Goal: Task Accomplishment & Management: Use online tool/utility

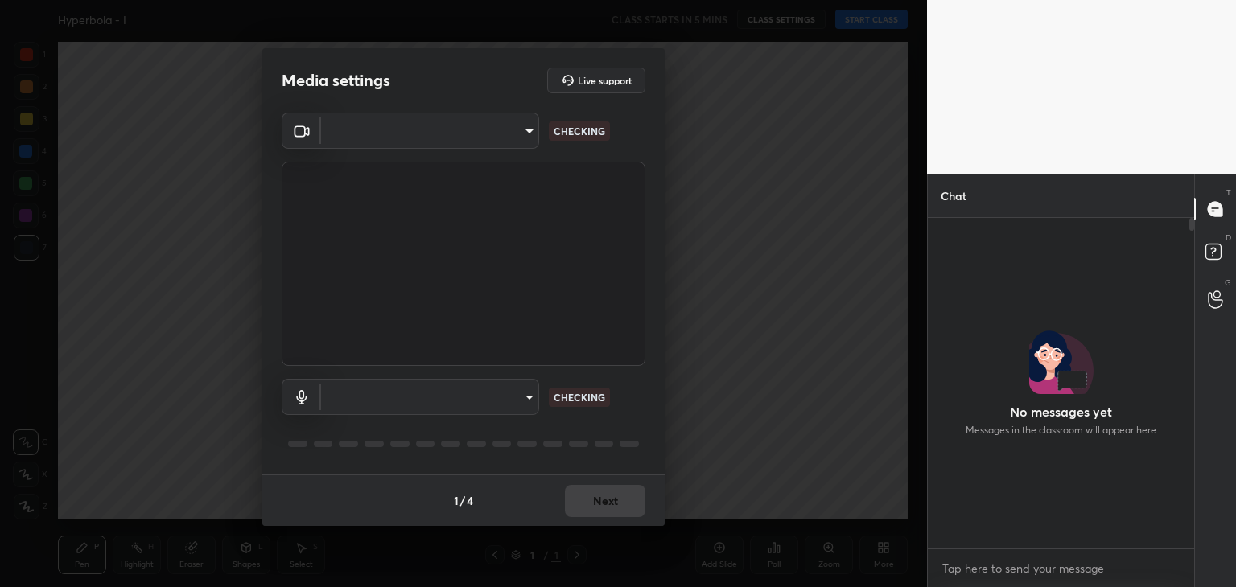
scroll to position [193, 262]
type input "3889ece9d936647537085551aac106a94881bd50d0015805a3d587c5efd86af1"
type input "default"
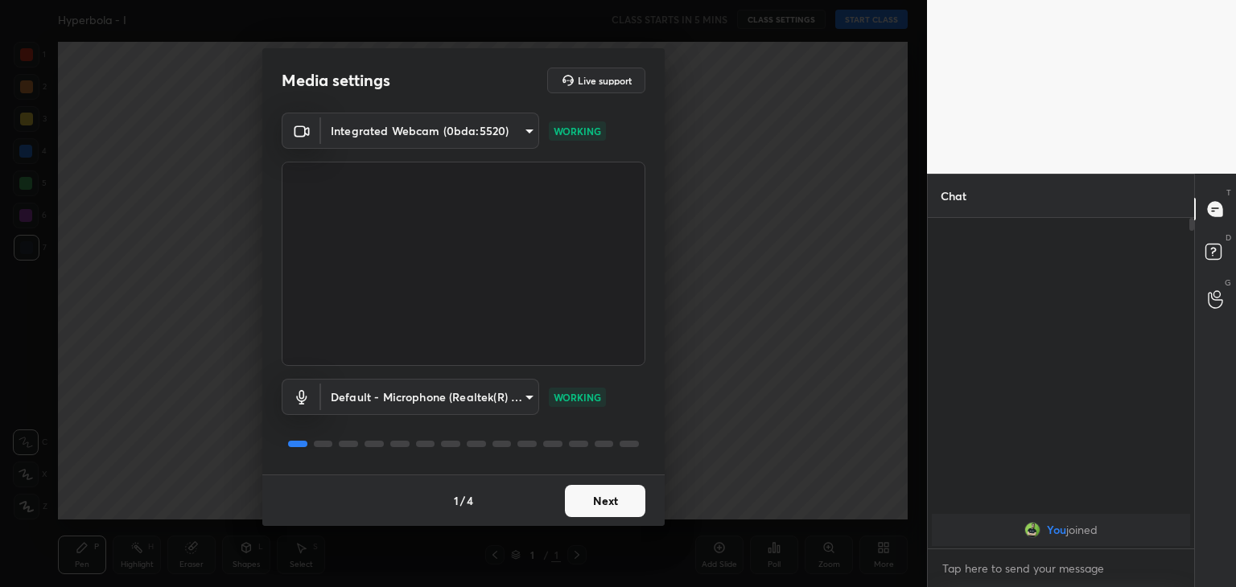
click at [613, 495] on button "Next" at bounding box center [605, 501] width 80 height 32
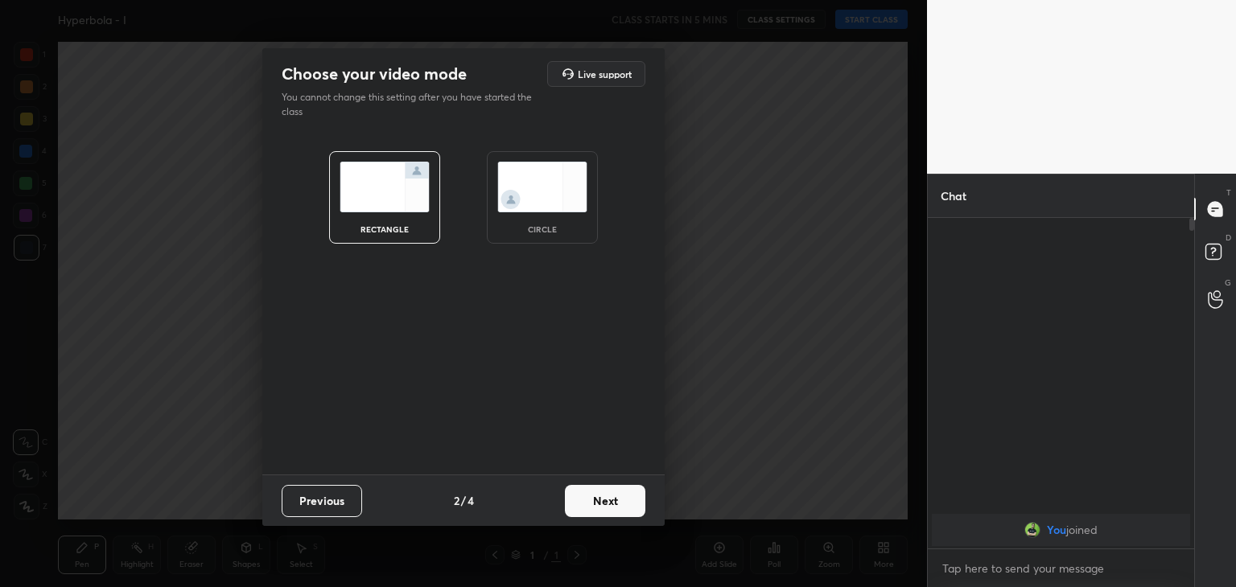
drag, startPoint x: 546, startPoint y: 220, endPoint x: 550, endPoint y: 230, distance: 11.2
click at [546, 220] on div "circle" at bounding box center [542, 197] width 111 height 93
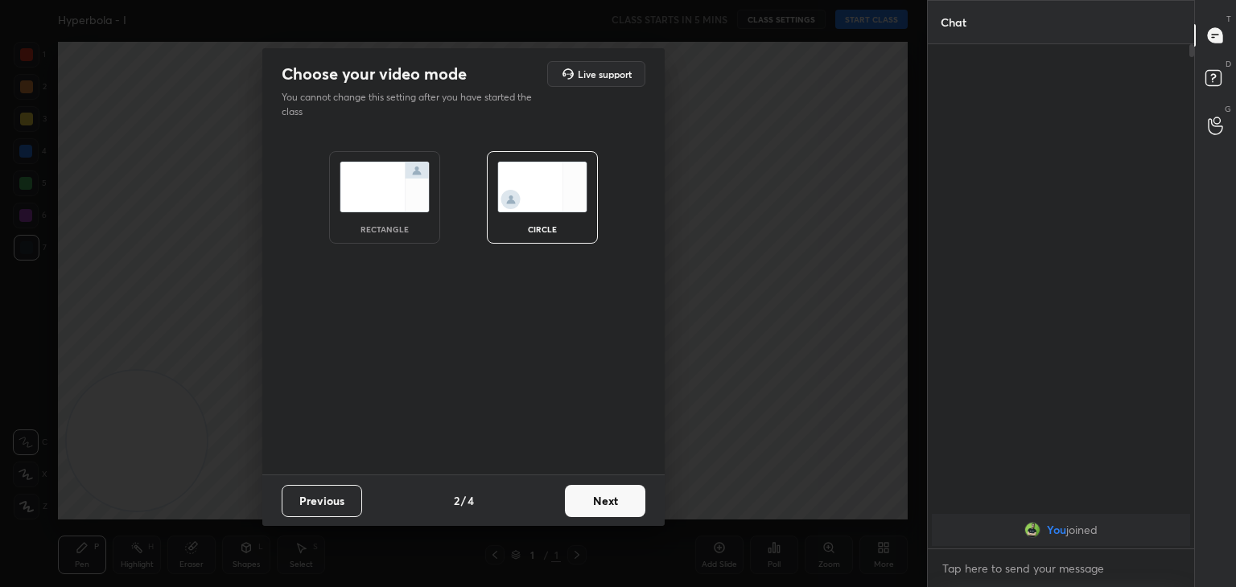
scroll to position [367, 262]
click at [584, 505] on button "Next" at bounding box center [605, 501] width 80 height 32
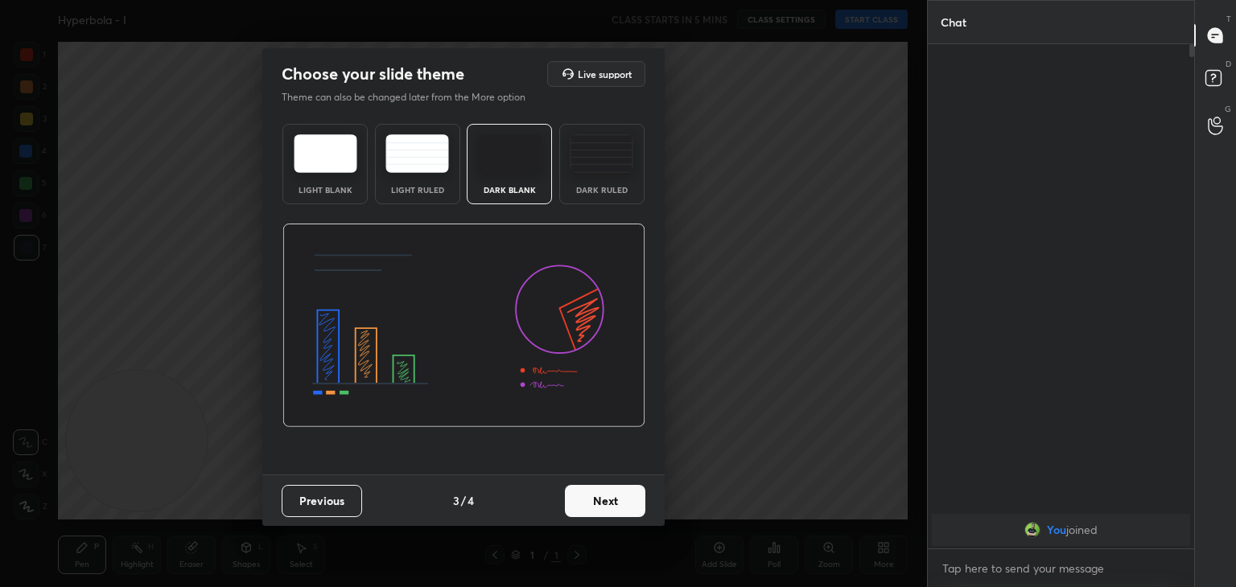
click at [583, 511] on button "Next" at bounding box center [605, 501] width 80 height 32
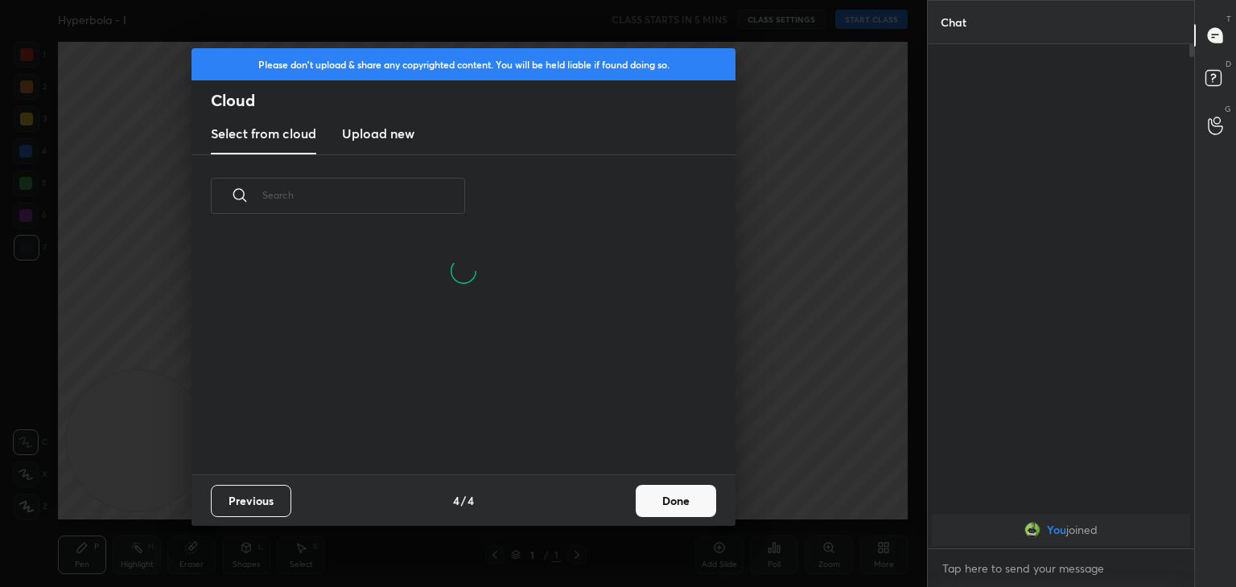
scroll to position [238, 517]
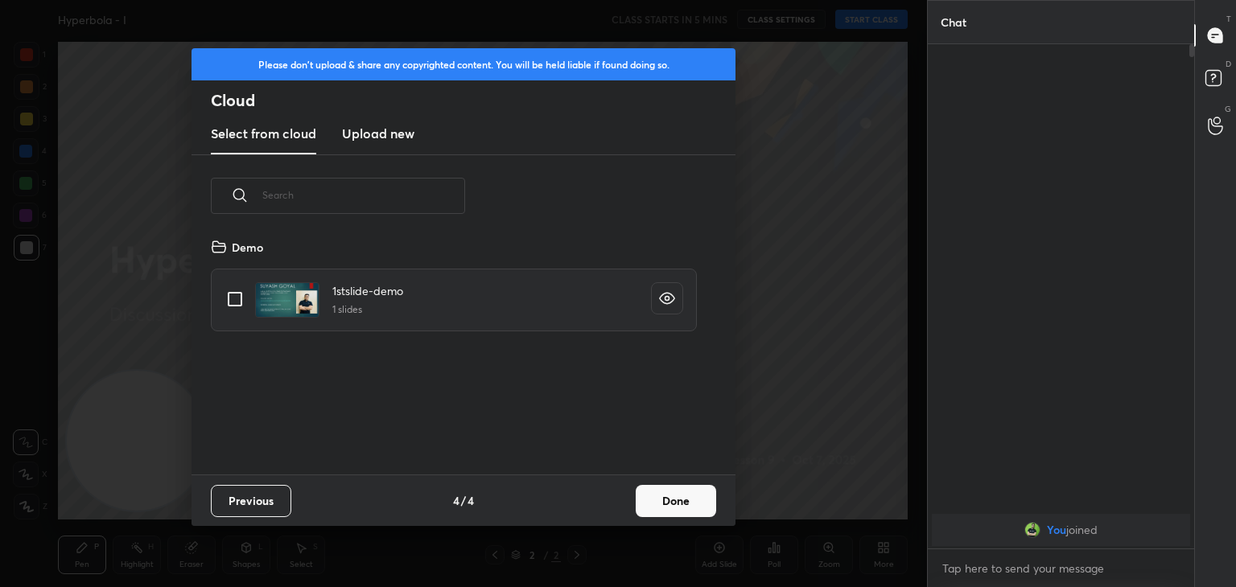
drag, startPoint x: 234, startPoint y: 294, endPoint x: 241, endPoint y: 299, distance: 8.7
click at [234, 295] on input "grid" at bounding box center [235, 299] width 34 height 34
checkbox input "true"
click at [692, 499] on button "Done" at bounding box center [676, 501] width 80 height 32
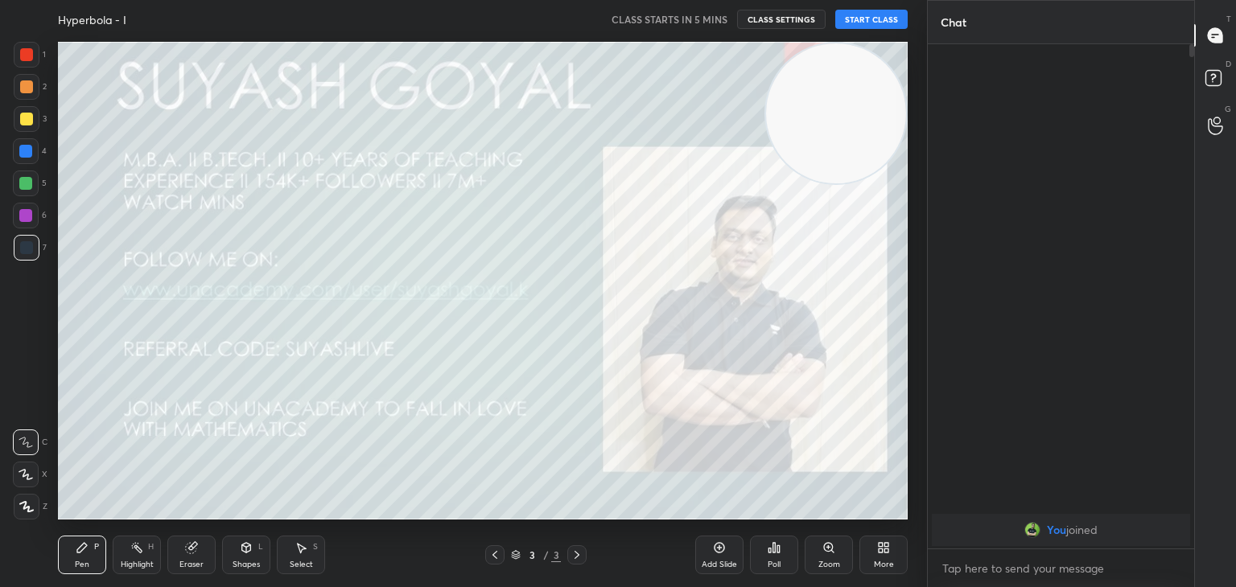
drag, startPoint x: 163, startPoint y: 429, endPoint x: 1115, endPoint y: -70, distance: 1074.8
click at [1115, 0] on html "1 2 3 4 5 6 7 C X Z C X Z E E Erase all H H Hyperbola - I CLASS STARTS IN 5 MIN…" at bounding box center [618, 0] width 1236 height 0
drag, startPoint x: 857, startPoint y: 113, endPoint x: 894, endPoint y: 89, distance: 44.2
click at [892, 91] on video at bounding box center [836, 113] width 140 height 140
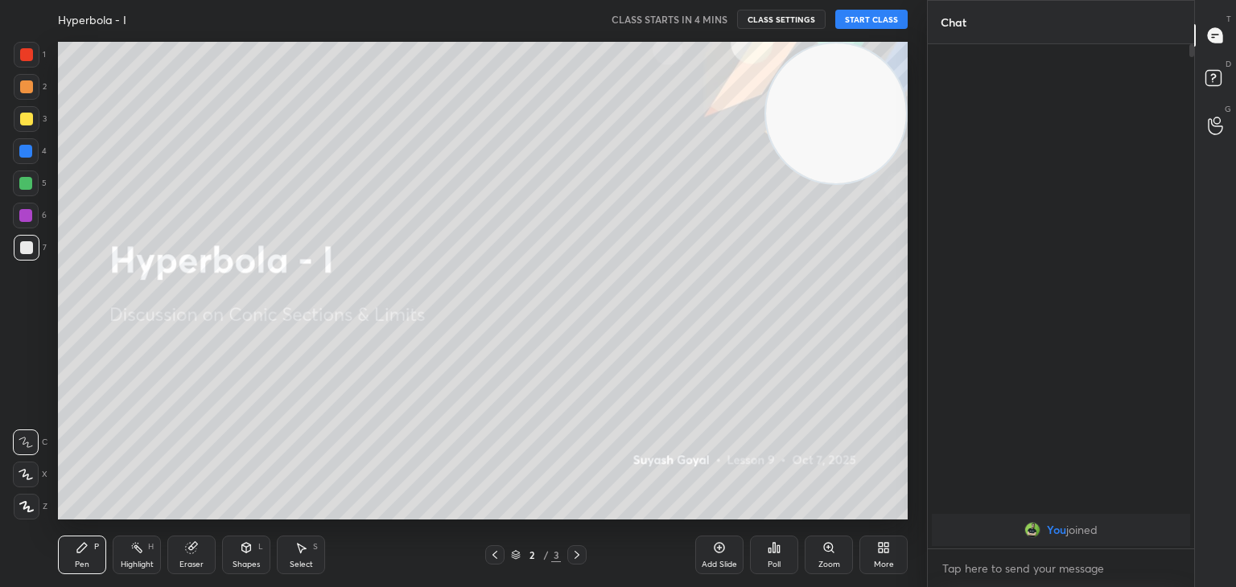
drag, startPoint x: 852, startPoint y: 121, endPoint x: 883, endPoint y: 101, distance: 36.6
click at [885, 99] on video at bounding box center [836, 113] width 140 height 140
drag, startPoint x: 839, startPoint y: 127, endPoint x: 872, endPoint y: 110, distance: 37.1
click at [872, 111] on video at bounding box center [836, 113] width 140 height 140
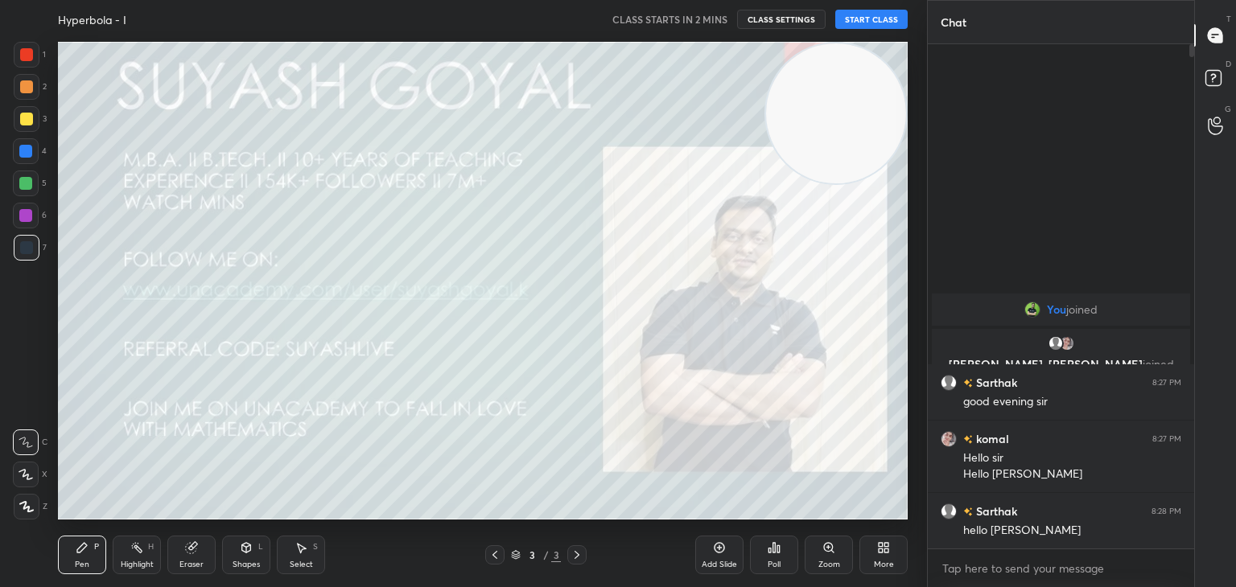
click at [876, 20] on button "START CLASS" at bounding box center [871, 19] width 72 height 19
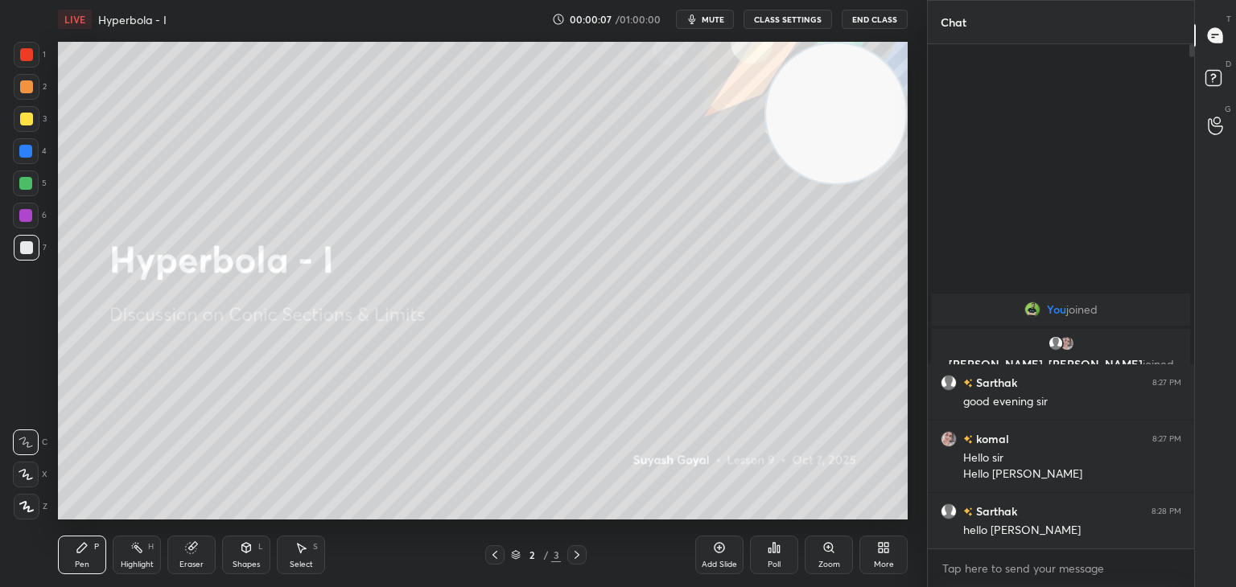
drag, startPoint x: 846, startPoint y: 150, endPoint x: 885, endPoint y: 135, distance: 42.3
click at [888, 129] on video at bounding box center [836, 113] width 140 height 140
drag, startPoint x: 26, startPoint y: 501, endPoint x: 76, endPoint y: 522, distance: 54.1
click at [23, 501] on icon at bounding box center [26, 506] width 14 height 11
click at [124, 545] on div "Highlight H" at bounding box center [137, 555] width 48 height 39
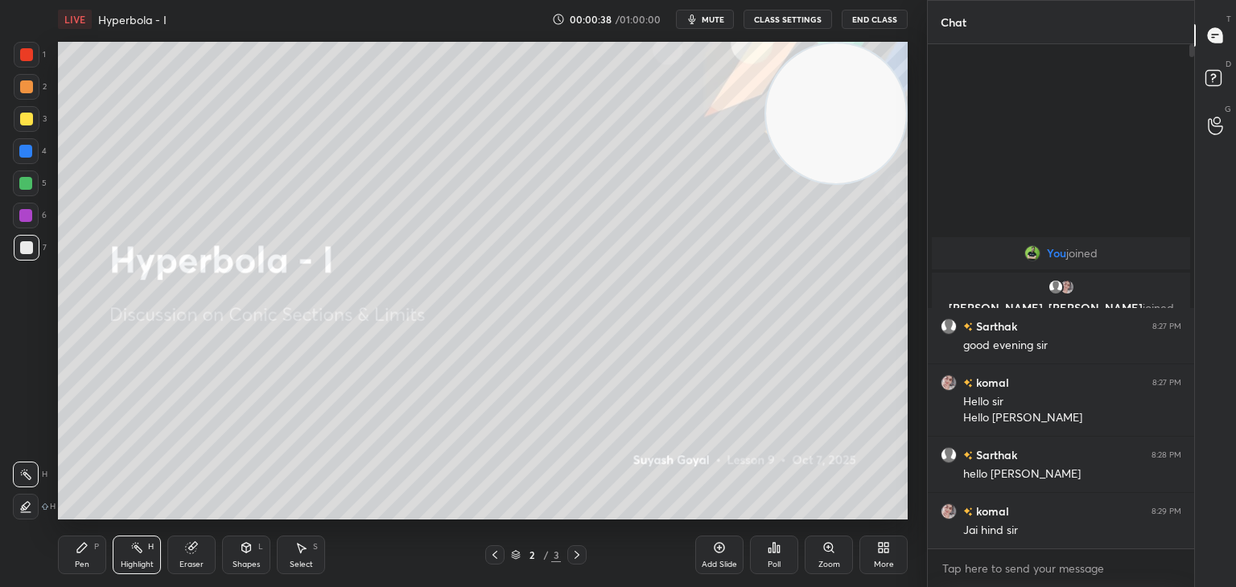
drag, startPoint x: 703, startPoint y: 17, endPoint x: 686, endPoint y: 40, distance: 29.3
click at [700, 19] on button "mute" at bounding box center [705, 19] width 58 height 19
drag, startPoint x: 812, startPoint y: 144, endPoint x: 856, endPoint y: 108, distance: 57.2
click at [856, 113] on video at bounding box center [836, 113] width 140 height 140
click at [715, 22] on span "unmute" at bounding box center [711, 19] width 35 height 11
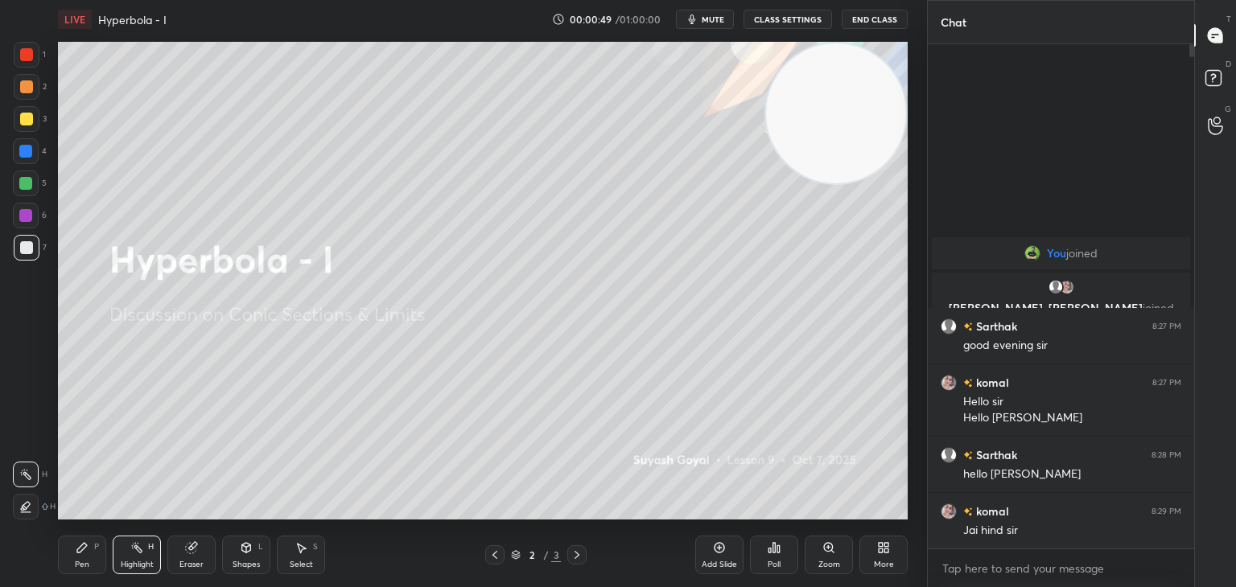
drag, startPoint x: 814, startPoint y: 89, endPoint x: 826, endPoint y: 82, distance: 13.0
click at [830, 77] on video at bounding box center [836, 113] width 140 height 140
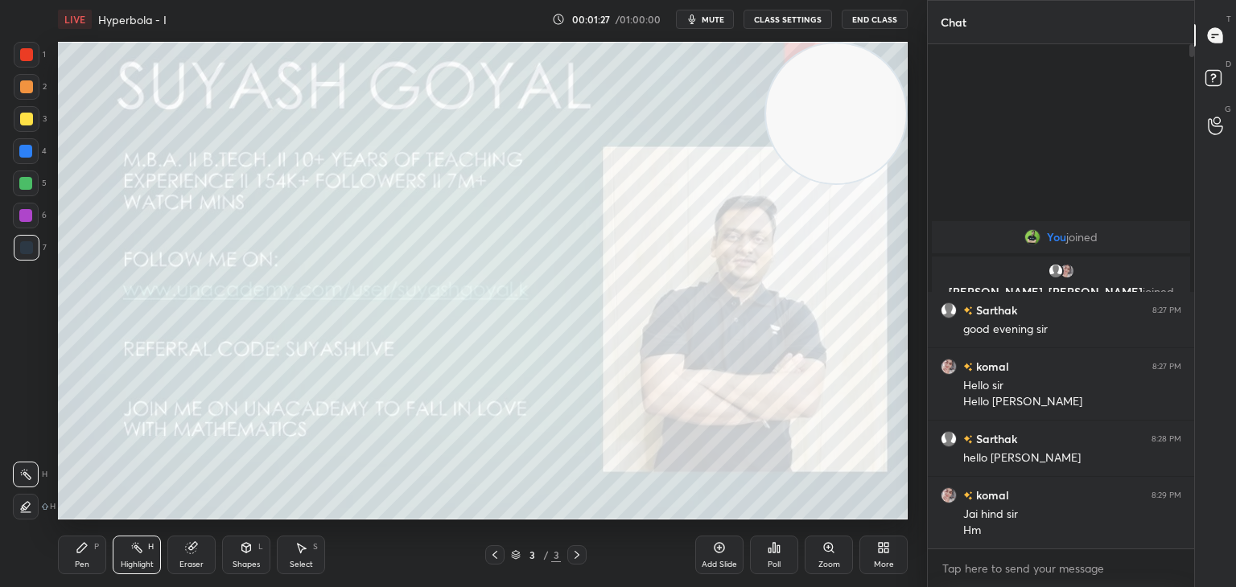
click at [719, 551] on icon at bounding box center [719, 548] width 13 height 13
click at [727, 26] on button "mute" at bounding box center [705, 19] width 58 height 19
drag, startPoint x: 842, startPoint y: 124, endPoint x: 876, endPoint y: 77, distance: 57.6
click at [872, 80] on video at bounding box center [836, 113] width 140 height 140
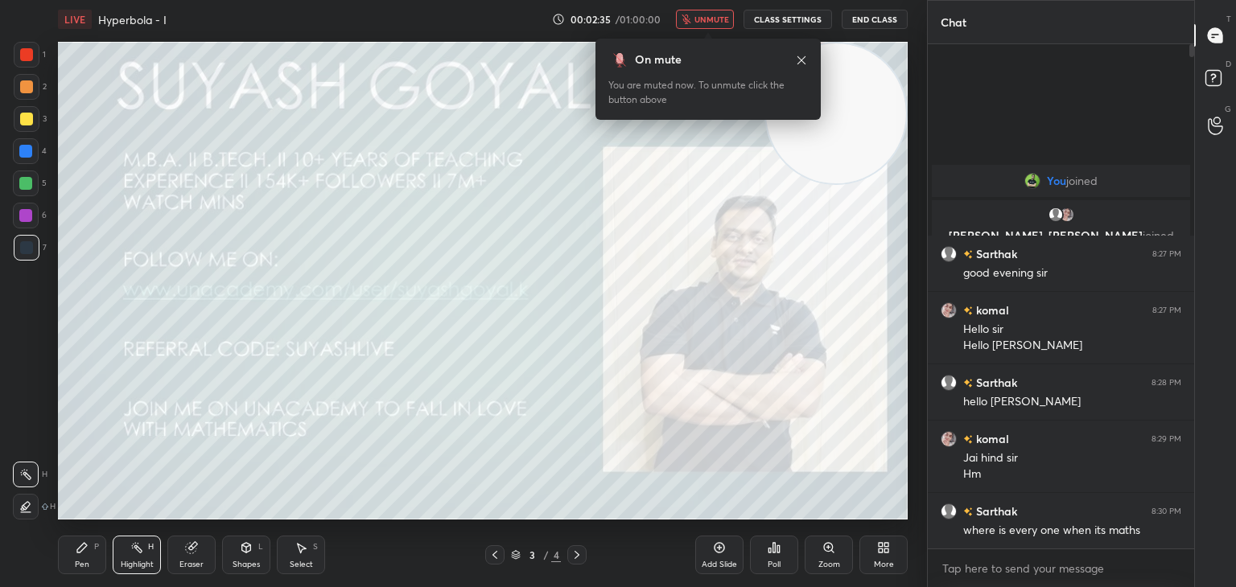
drag, startPoint x: 702, startPoint y: 20, endPoint x: 715, endPoint y: 37, distance: 21.2
click at [703, 23] on span "unmute" at bounding box center [711, 19] width 35 height 11
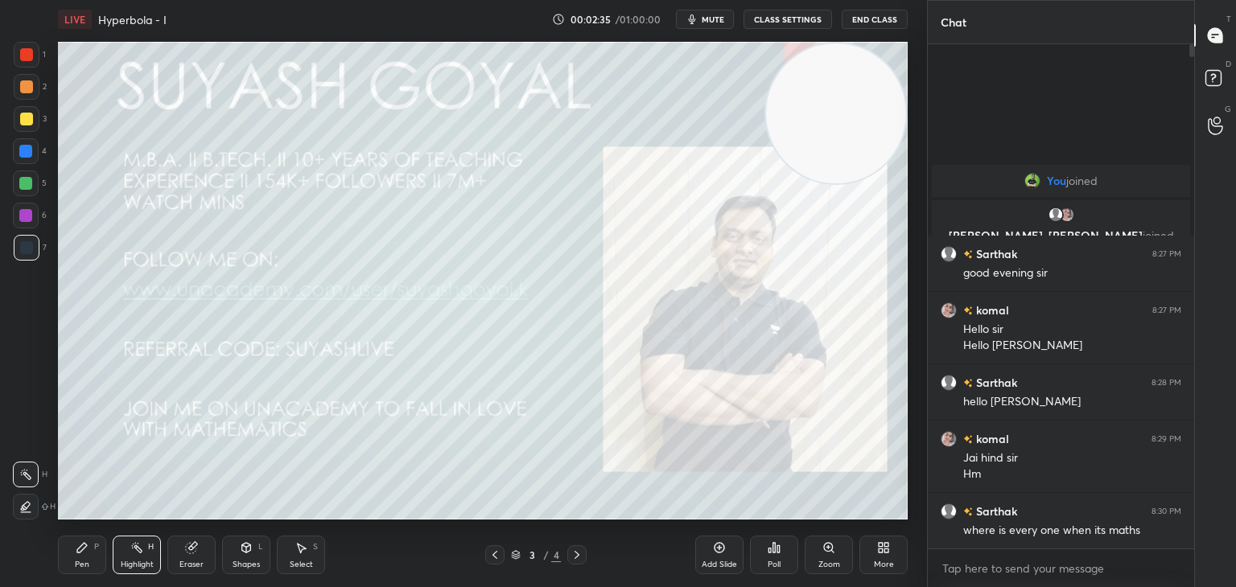
drag, startPoint x: 816, startPoint y: 104, endPoint x: 834, endPoint y: 100, distance: 18.2
click at [840, 90] on video at bounding box center [836, 113] width 140 height 140
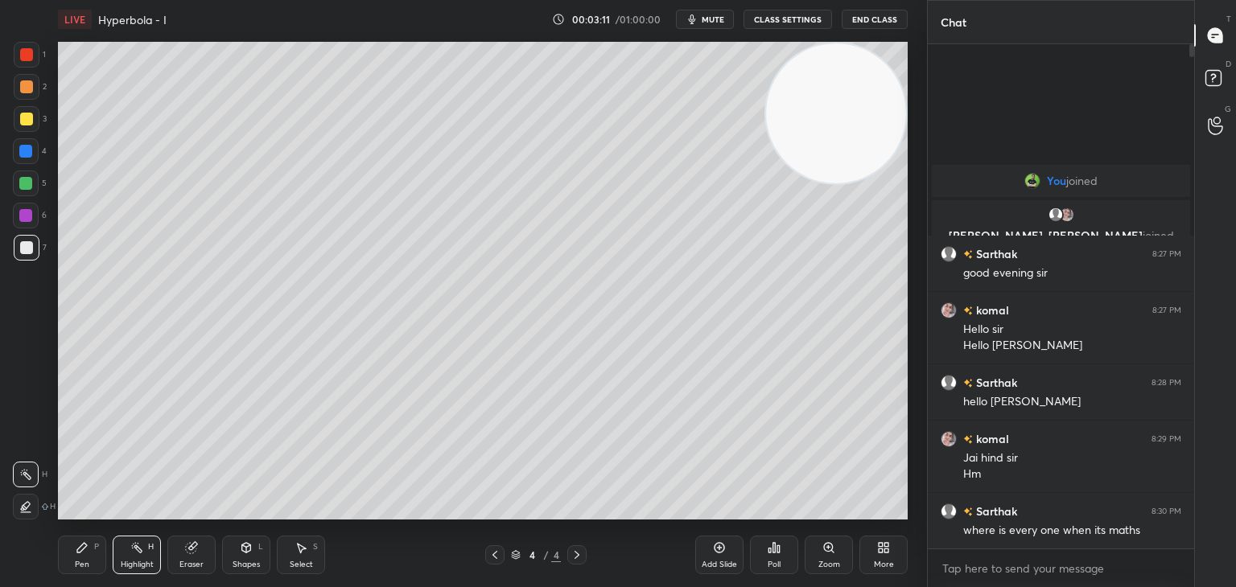
click at [892, 565] on div "More" at bounding box center [883, 555] width 48 height 39
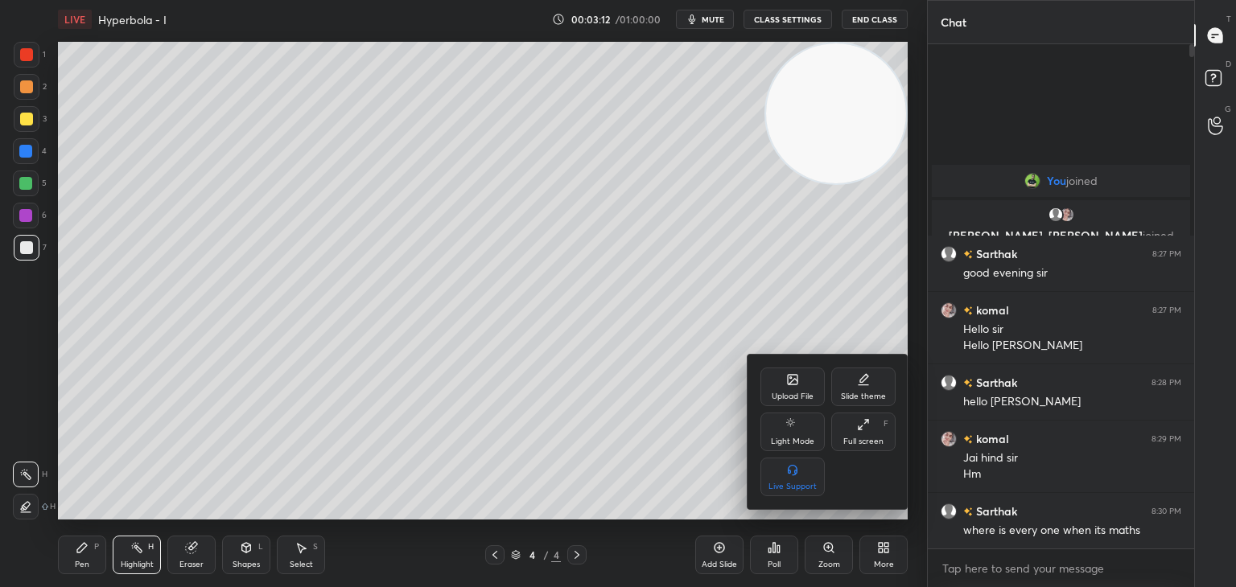
click at [797, 387] on div "Upload File" at bounding box center [792, 387] width 64 height 39
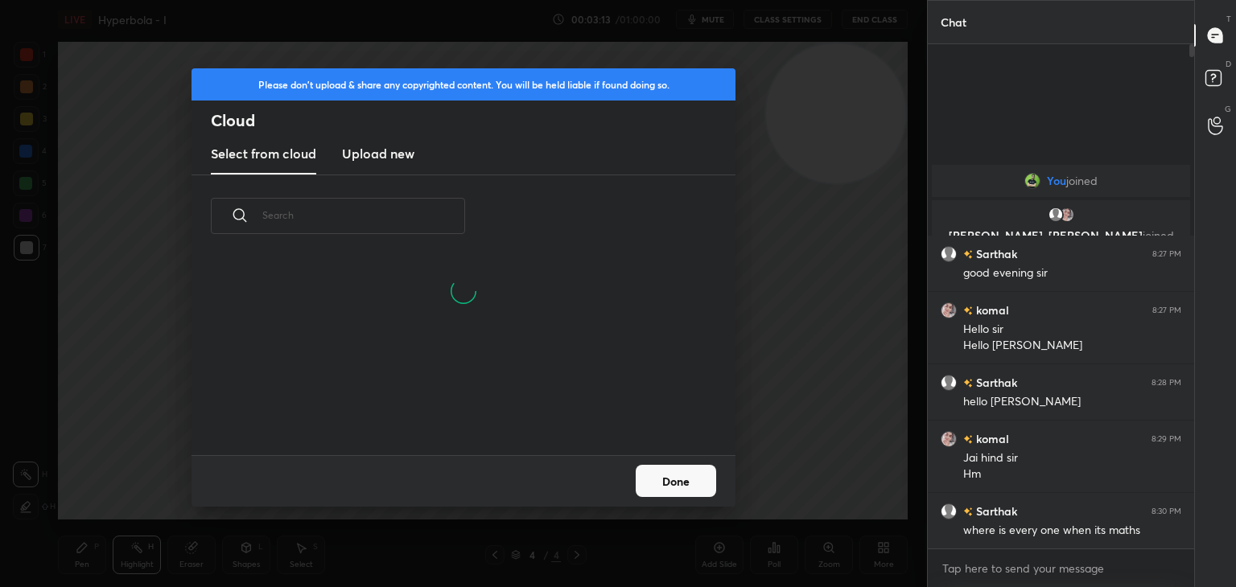
drag, startPoint x: 411, startPoint y: 153, endPoint x: 418, endPoint y: 165, distance: 14.1
click at [411, 154] on h3 "Upload new" at bounding box center [378, 153] width 72 height 19
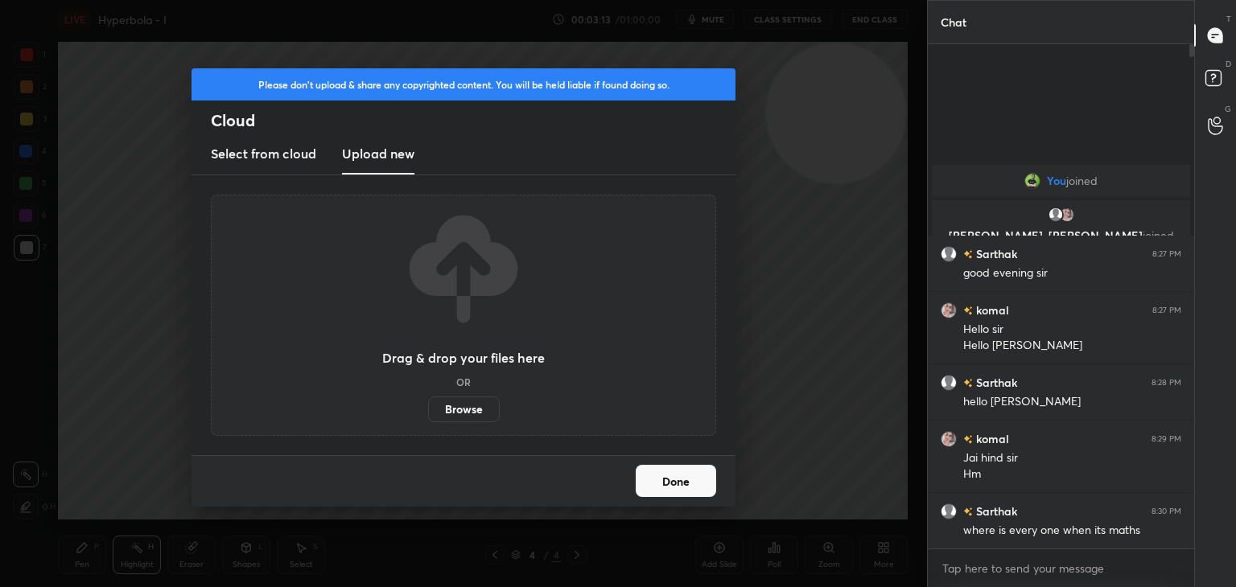
click at [460, 411] on label "Browse" at bounding box center [464, 410] width 72 height 26
click at [428, 411] on input "Browse" at bounding box center [428, 410] width 0 height 26
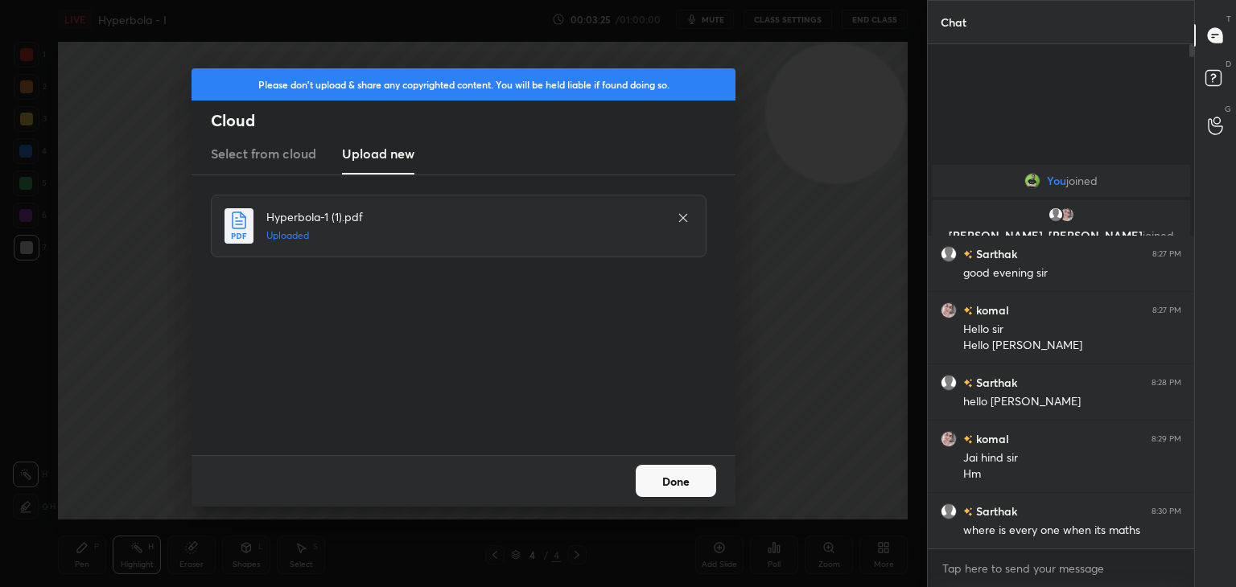
click at [665, 484] on button "Done" at bounding box center [676, 481] width 80 height 32
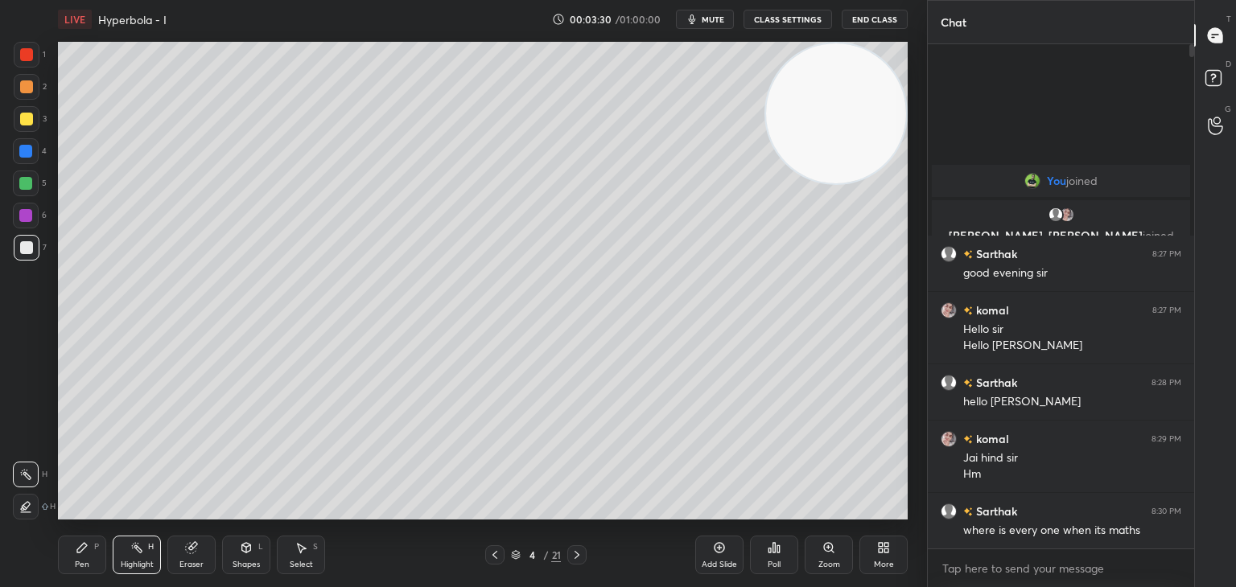
drag, startPoint x: 818, startPoint y: 144, endPoint x: 830, endPoint y: 136, distance: 13.8
click at [830, 136] on video at bounding box center [836, 113] width 140 height 140
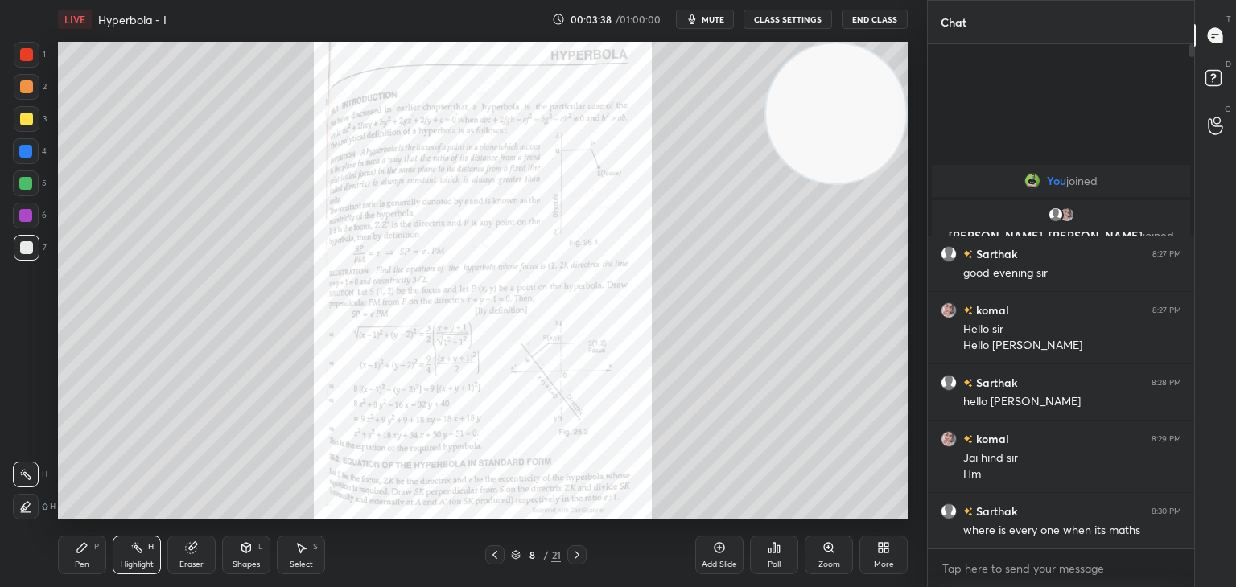
drag, startPoint x: 17, startPoint y: 55, endPoint x: 55, endPoint y: 62, distance: 38.5
click at [20, 55] on div at bounding box center [27, 55] width 26 height 26
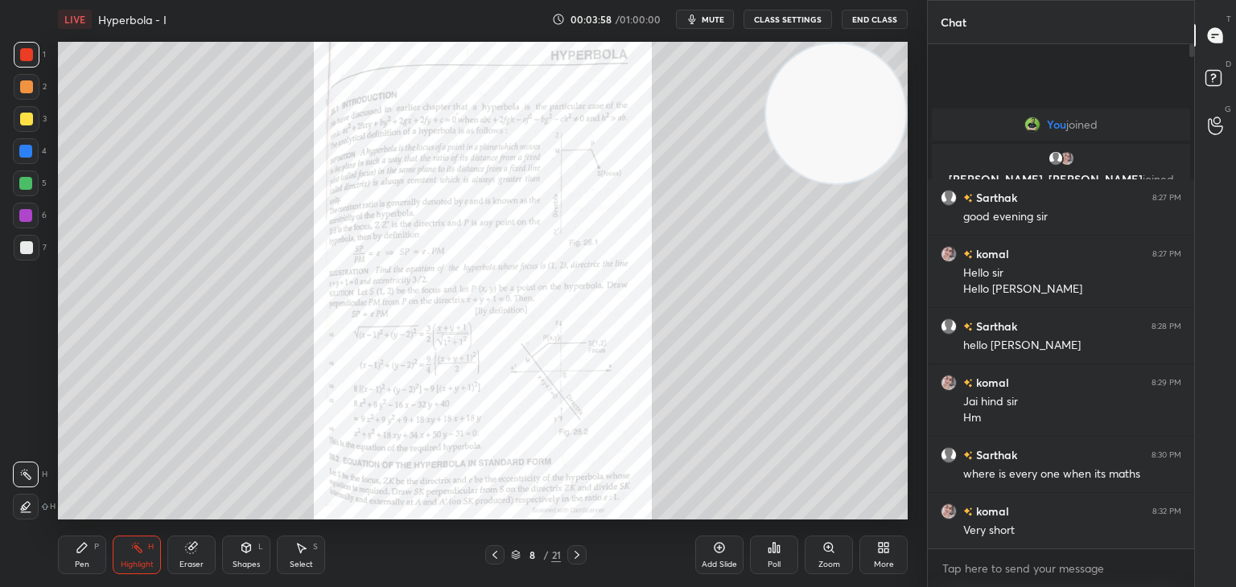
click at [830, 561] on div "Zoom" at bounding box center [829, 565] width 22 height 8
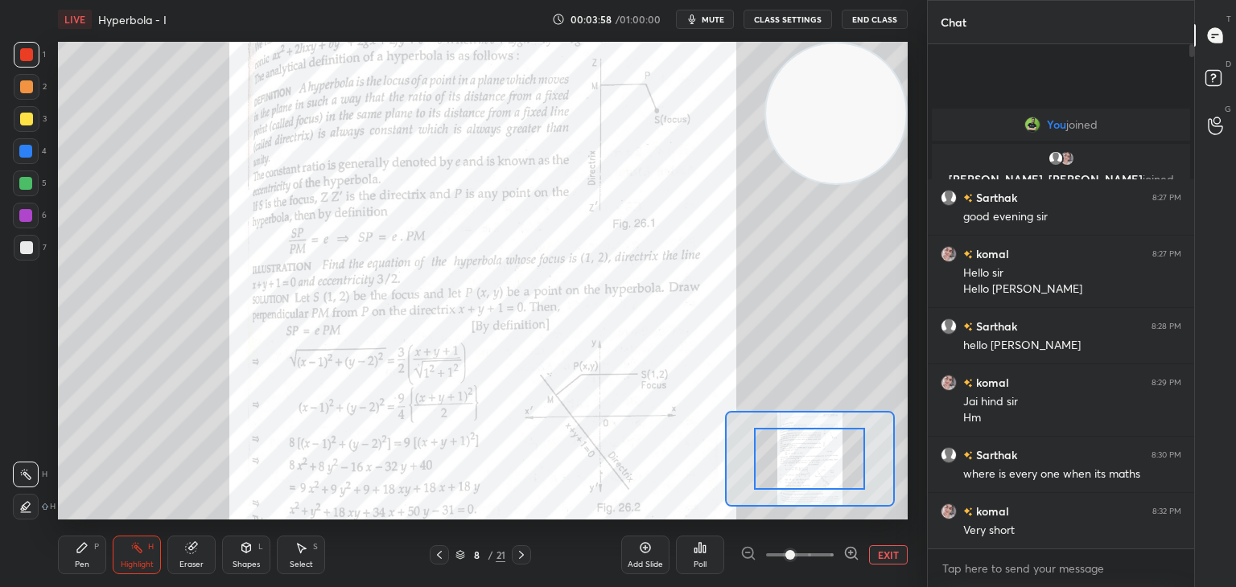
drag, startPoint x: 833, startPoint y: 555, endPoint x: 833, endPoint y: 546, distance: 9.7
click at [833, 556] on span at bounding box center [800, 555] width 68 height 24
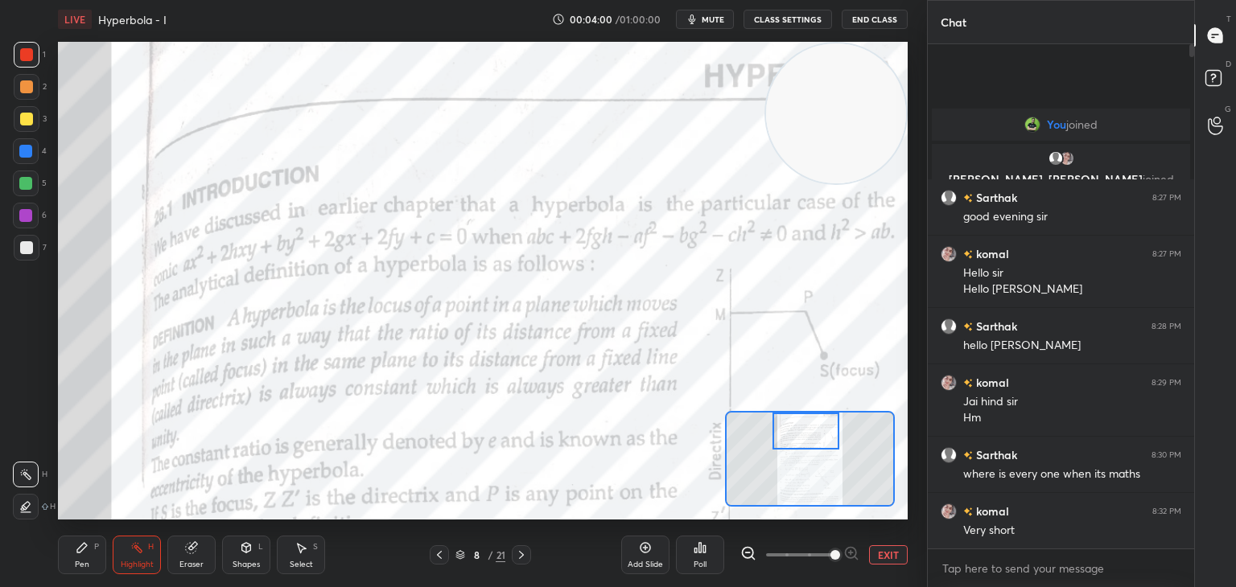
drag, startPoint x: 809, startPoint y: 447, endPoint x: 810, endPoint y: 412, distance: 35.4
click at [810, 412] on div at bounding box center [810, 459] width 170 height 96
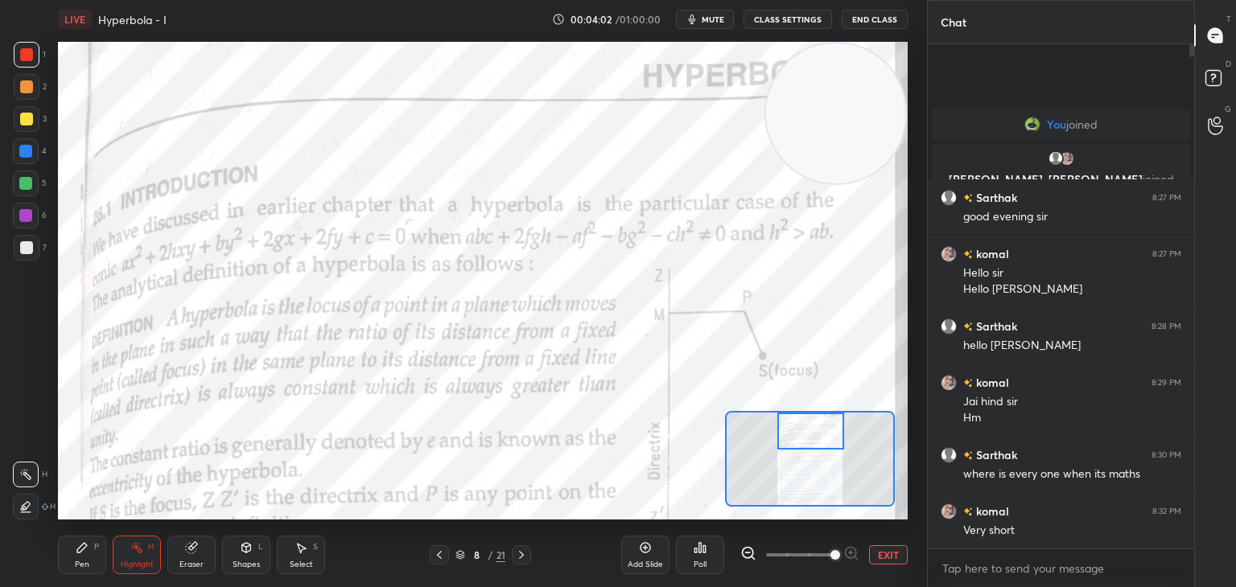
click at [773, 84] on div "Setting up your live class Poll for secs No correct answer Start poll" at bounding box center [483, 281] width 850 height 478
drag, startPoint x: 827, startPoint y: 192, endPoint x: 786, endPoint y: 175, distance: 44.4
click at [818, 216] on video at bounding box center [836, 222] width 140 height 140
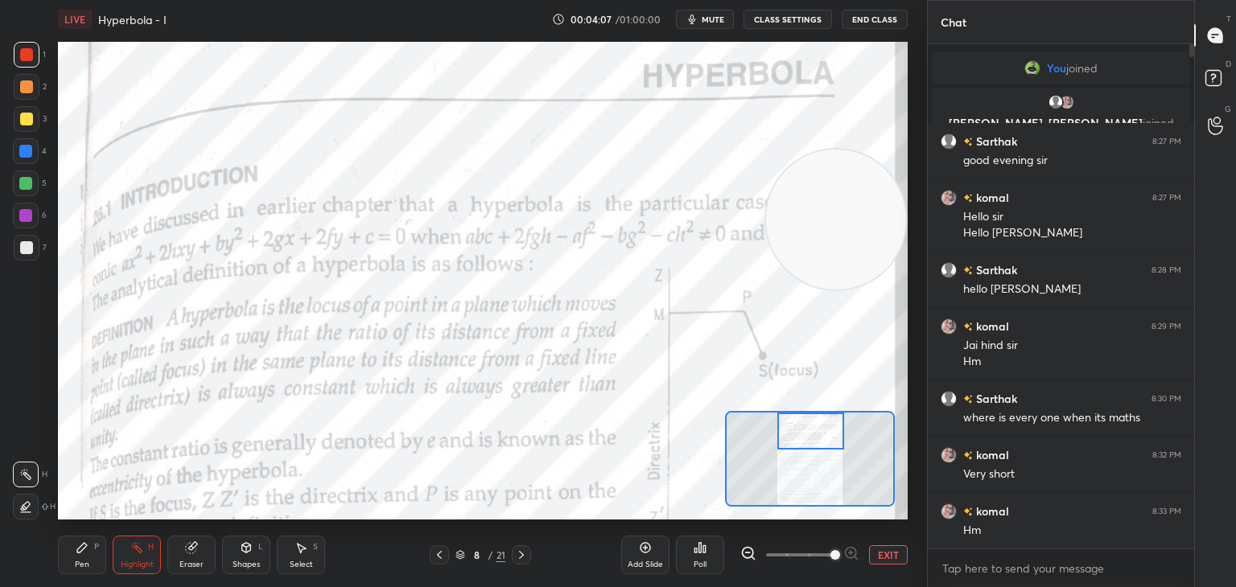
click at [888, 555] on button "EXIT" at bounding box center [888, 555] width 39 height 19
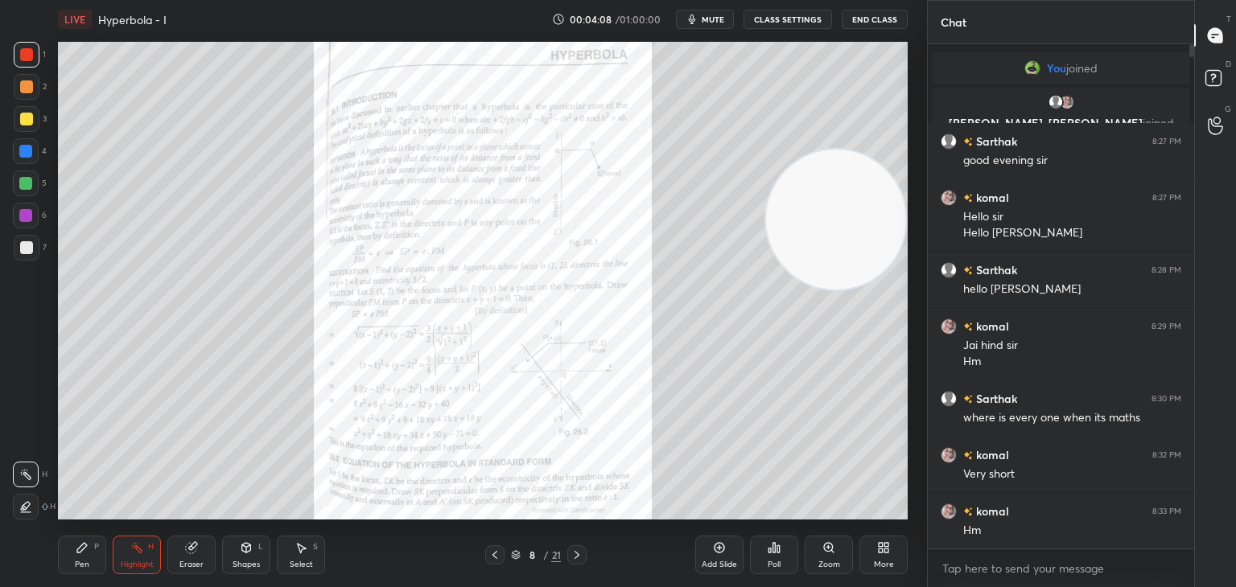
click at [19, 243] on div at bounding box center [27, 248] width 26 height 26
click at [68, 573] on div "Pen P" at bounding box center [82, 555] width 48 height 39
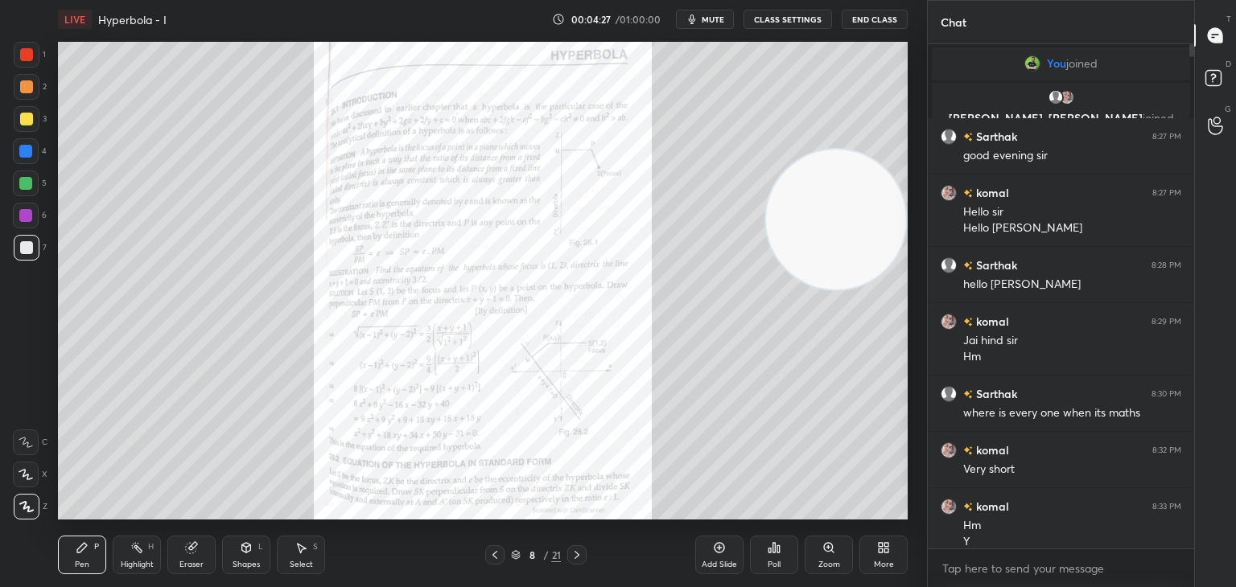
click at [723, 556] on div "Add Slide" at bounding box center [719, 555] width 48 height 39
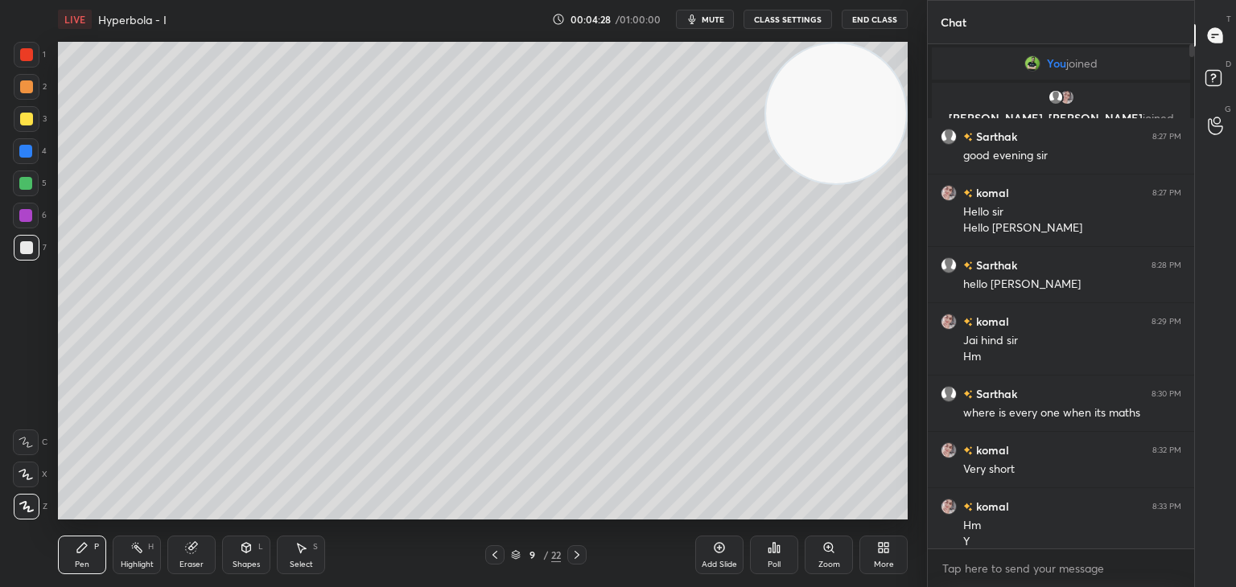
drag, startPoint x: 834, startPoint y: 193, endPoint x: 875, endPoint y: 52, distance: 146.7
click at [875, 56] on video at bounding box center [836, 113] width 140 height 140
drag, startPoint x: 829, startPoint y: 113, endPoint x: 769, endPoint y: 79, distance: 69.2
click at [833, 85] on video at bounding box center [836, 113] width 140 height 140
click at [19, 120] on div at bounding box center [27, 119] width 26 height 26
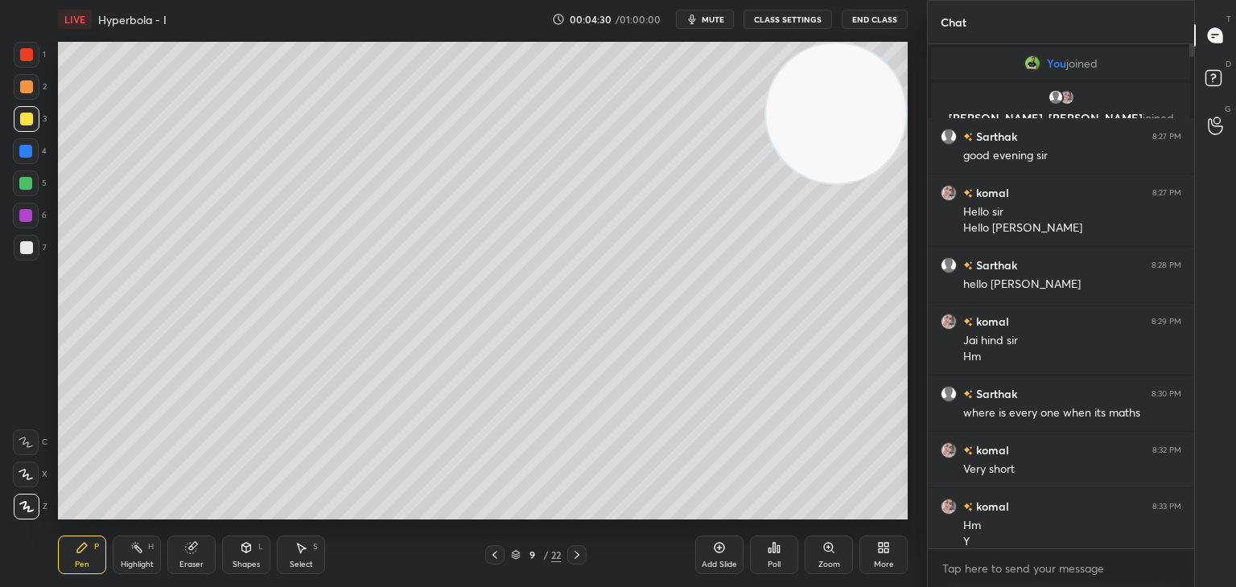
click at [831, 122] on video at bounding box center [836, 113] width 140 height 140
click at [27, 245] on div at bounding box center [26, 247] width 13 height 13
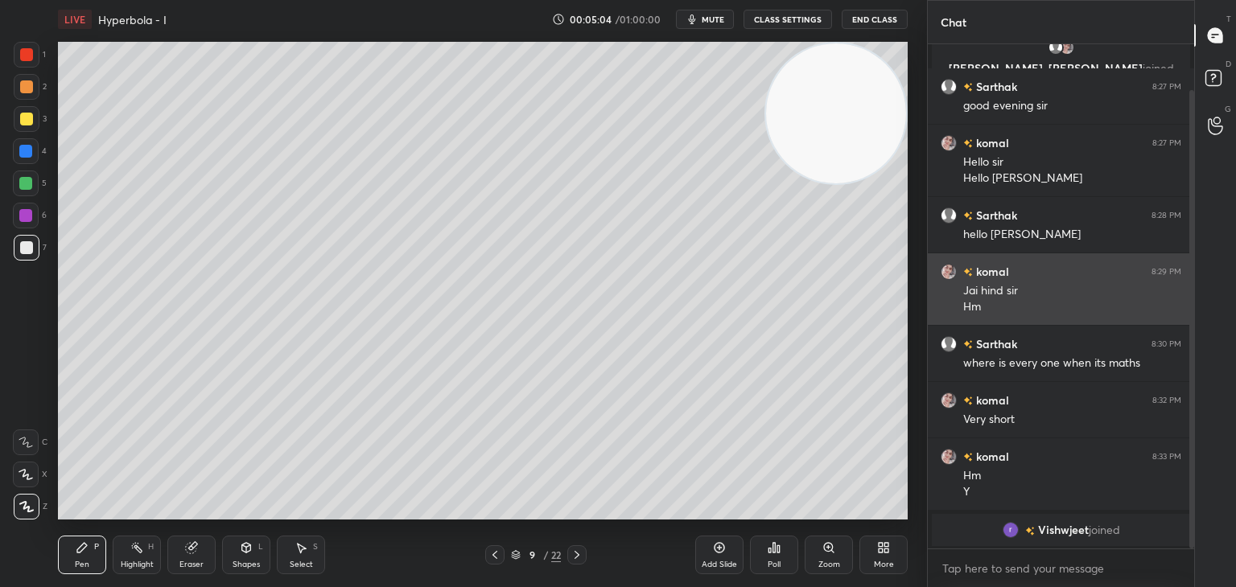
drag, startPoint x: 1191, startPoint y: 291, endPoint x: 1112, endPoint y: 293, distance: 78.9
click at [1192, 325] on div at bounding box center [1191, 319] width 5 height 459
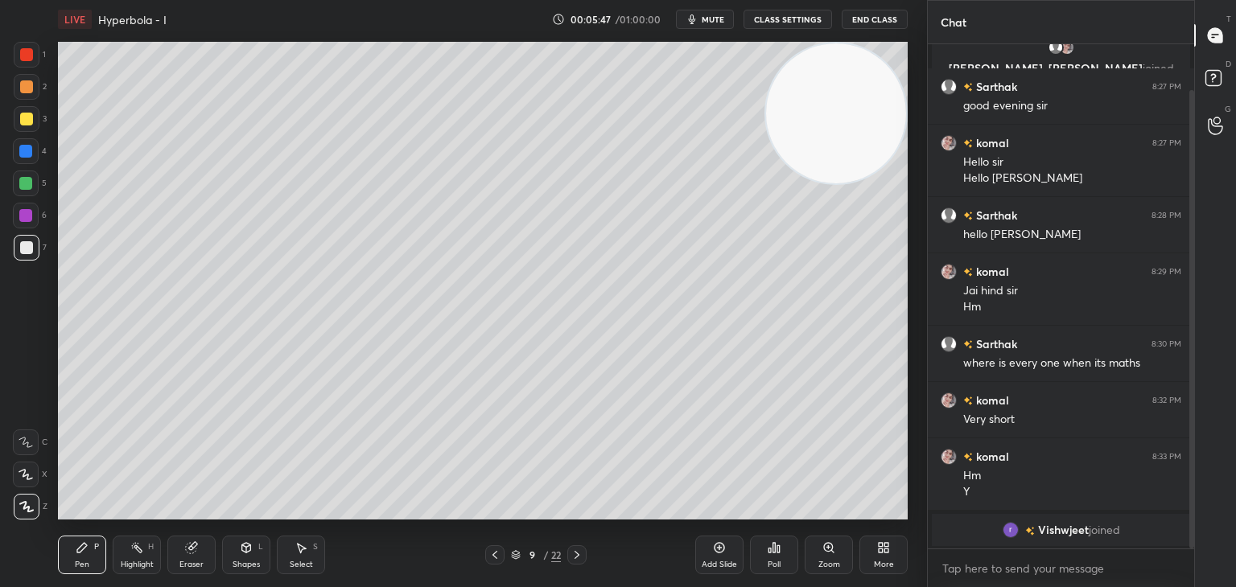
click at [237, 546] on div "Shapes L" at bounding box center [246, 555] width 48 height 39
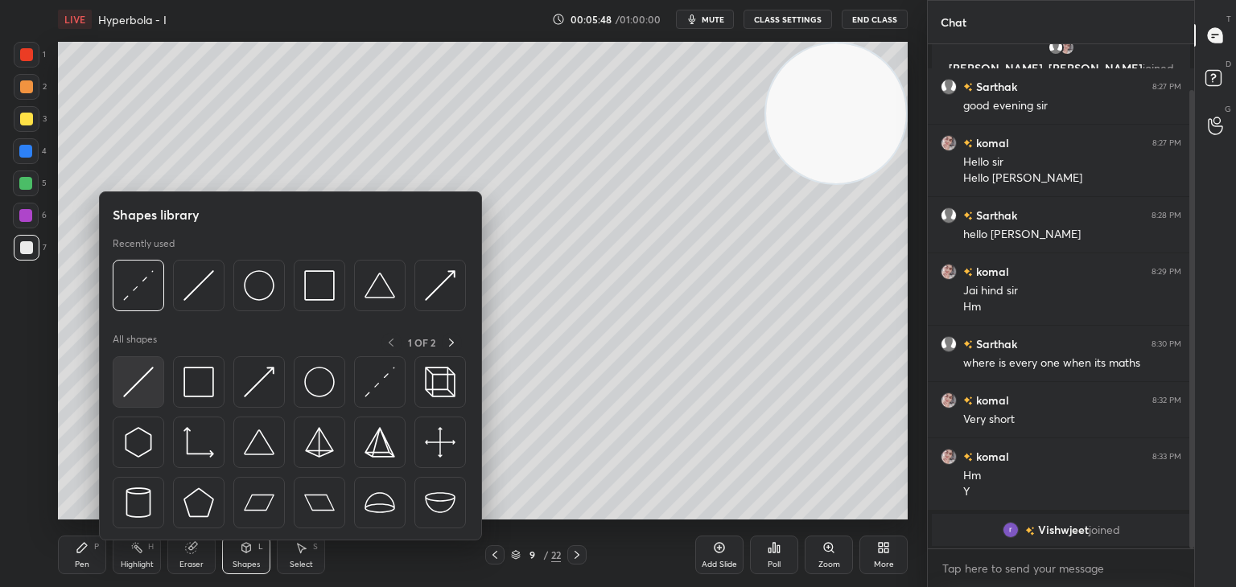
click at [129, 377] on img at bounding box center [138, 382] width 31 height 31
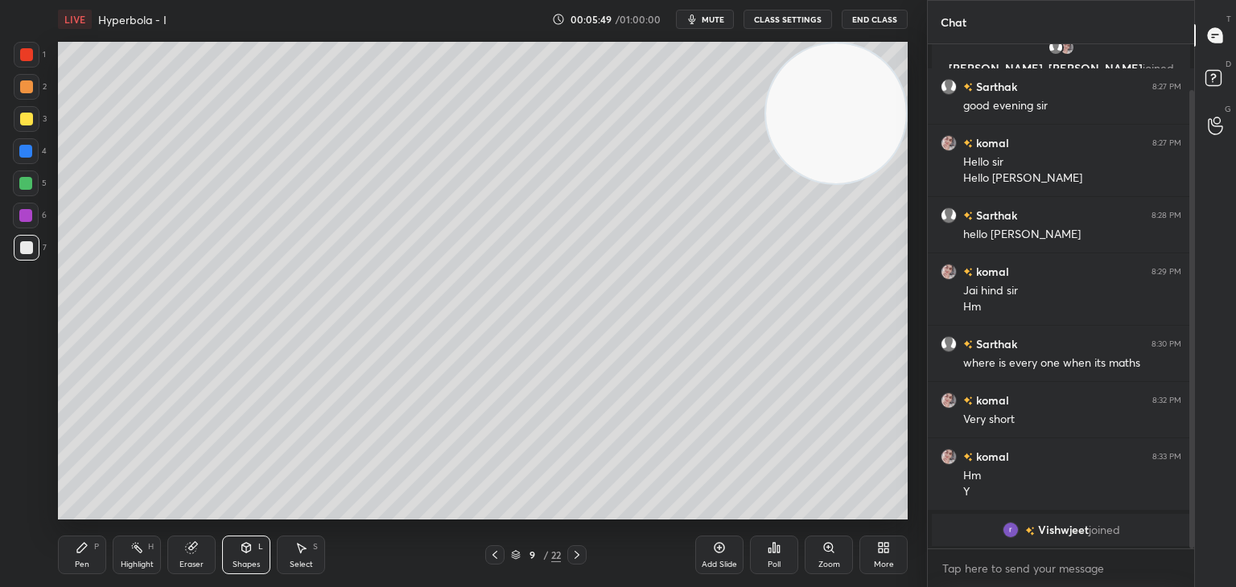
click at [19, 147] on div at bounding box center [25, 151] width 13 height 13
click at [76, 558] on div "Pen P" at bounding box center [82, 555] width 48 height 39
drag, startPoint x: 140, startPoint y: 554, endPoint x: 143, endPoint y: 533, distance: 21.2
click at [140, 548] on icon at bounding box center [136, 548] width 13 height 13
click at [93, 562] on div "Pen P" at bounding box center [82, 555] width 48 height 39
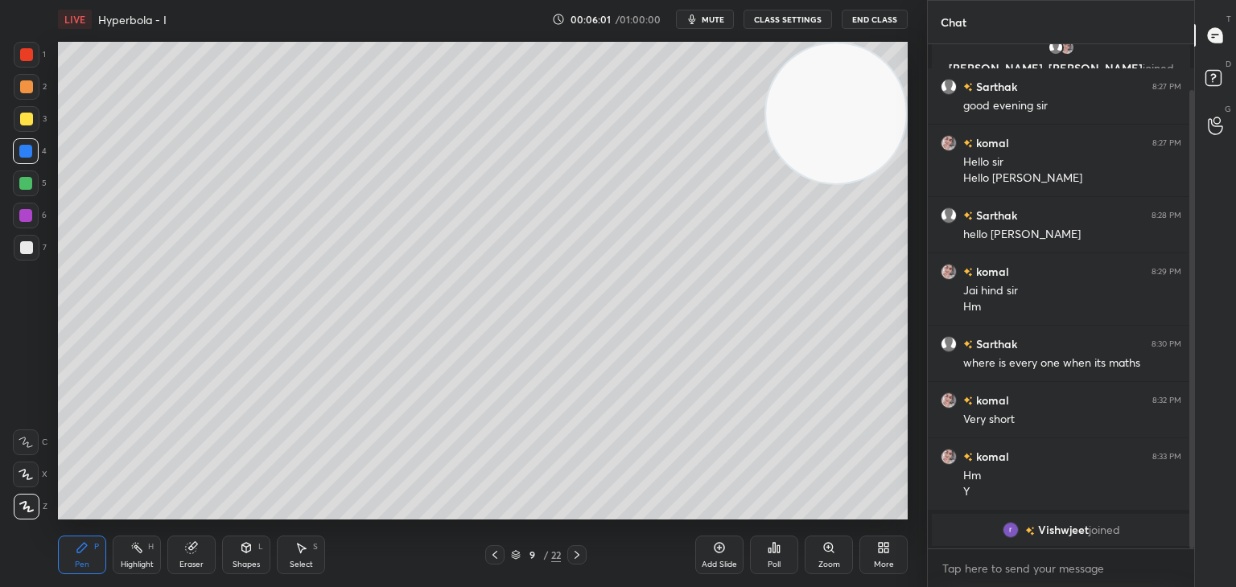
click at [26, 118] on div at bounding box center [26, 119] width 13 height 13
click at [916, 300] on div "1 2 3 4 5 6 7 C X Z C X Z E E Erase all H H LIVE Hyperbola - I 00:06:53 / 01:00…" at bounding box center [463, 293] width 927 height 587
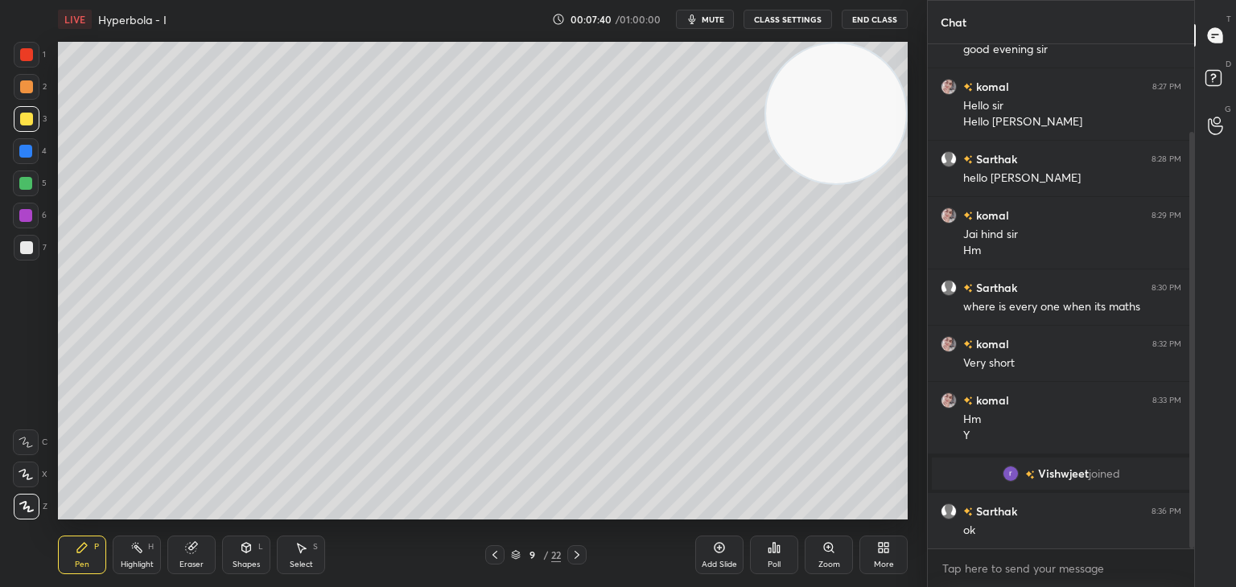
scroll to position [164, 0]
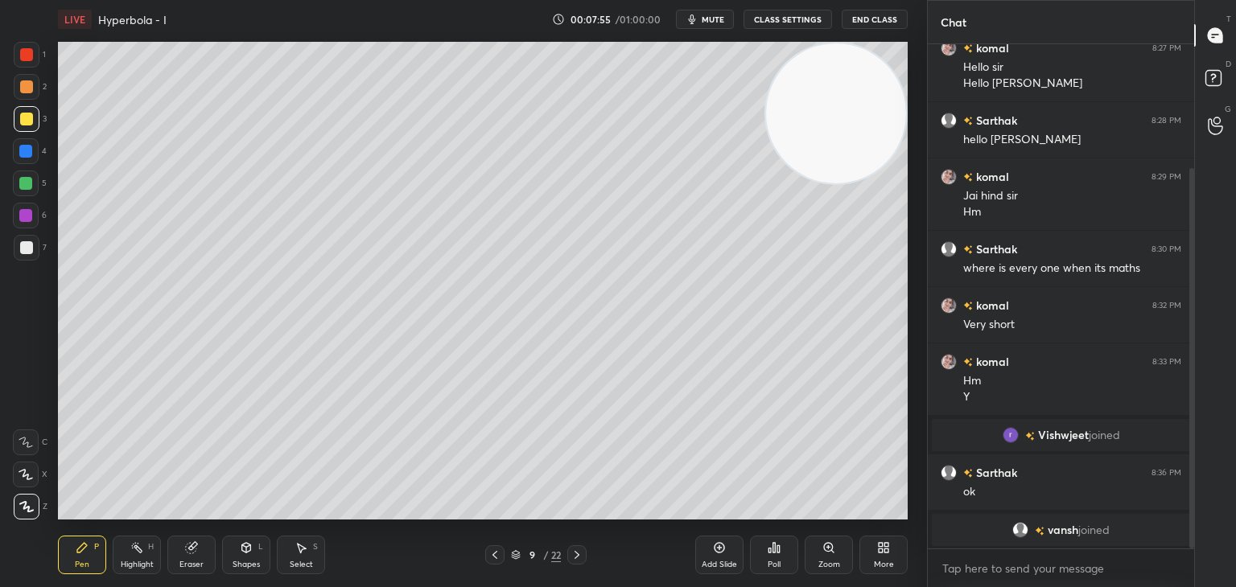
drag, startPoint x: 122, startPoint y: 564, endPoint x: 145, endPoint y: 525, distance: 44.7
click at [124, 562] on div "Highlight" at bounding box center [137, 565] width 33 height 8
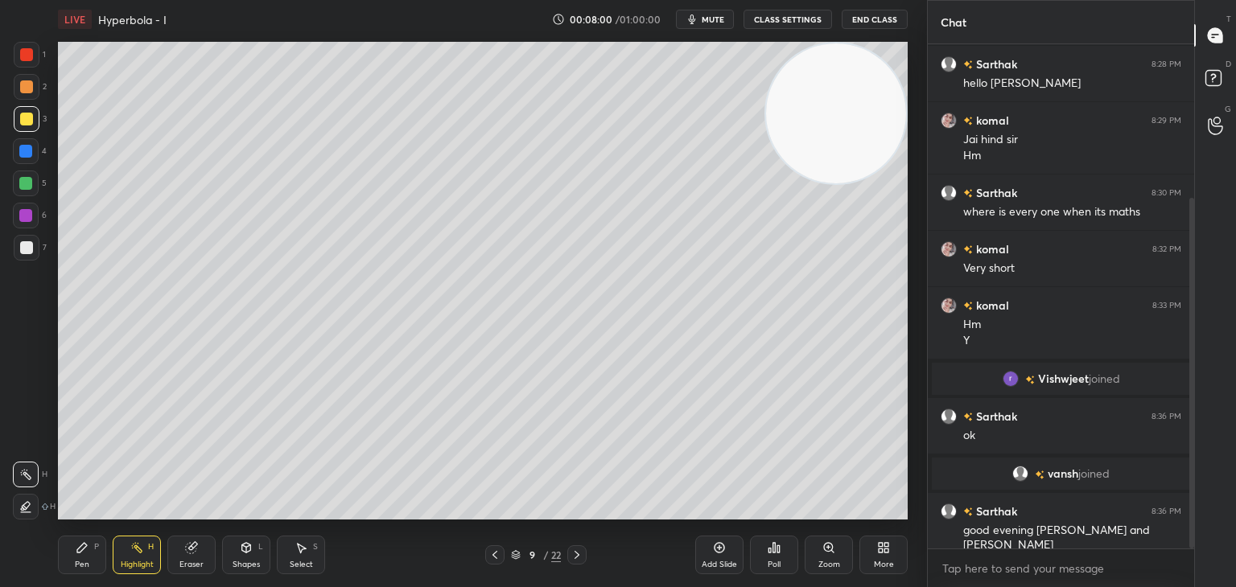
click at [83, 564] on div "Pen" at bounding box center [82, 565] width 14 height 8
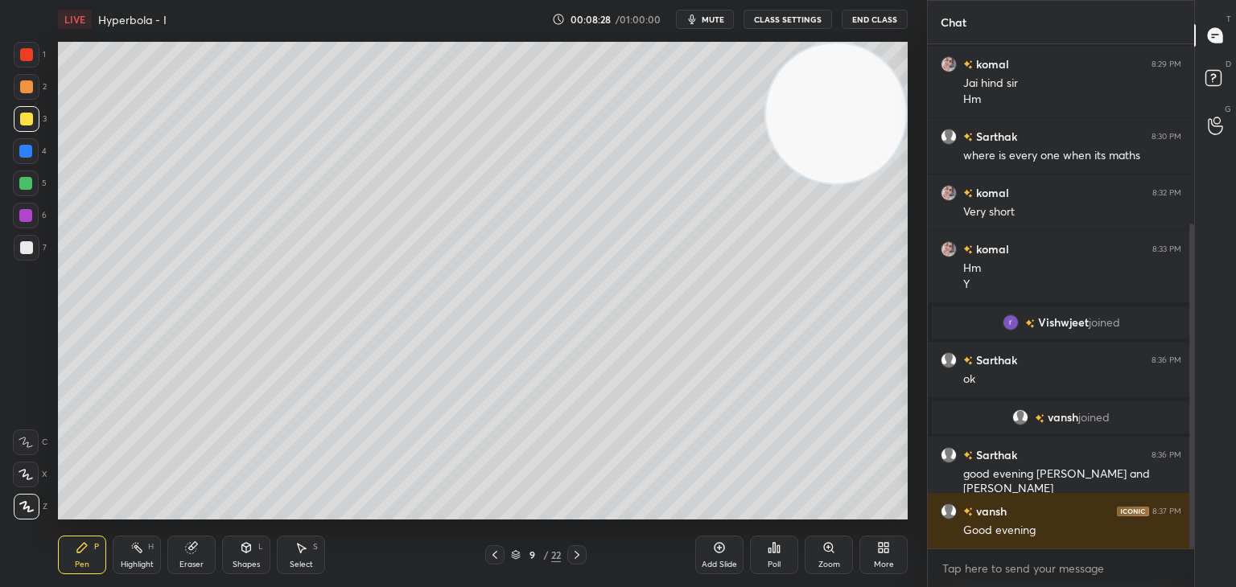
drag, startPoint x: 727, startPoint y: 550, endPoint x: 744, endPoint y: 516, distance: 37.4
click at [731, 543] on div "Add Slide" at bounding box center [719, 555] width 48 height 39
click at [850, 104] on video at bounding box center [836, 113] width 140 height 140
click at [717, 554] on icon at bounding box center [719, 548] width 13 height 13
click at [859, 109] on video at bounding box center [836, 113] width 140 height 140
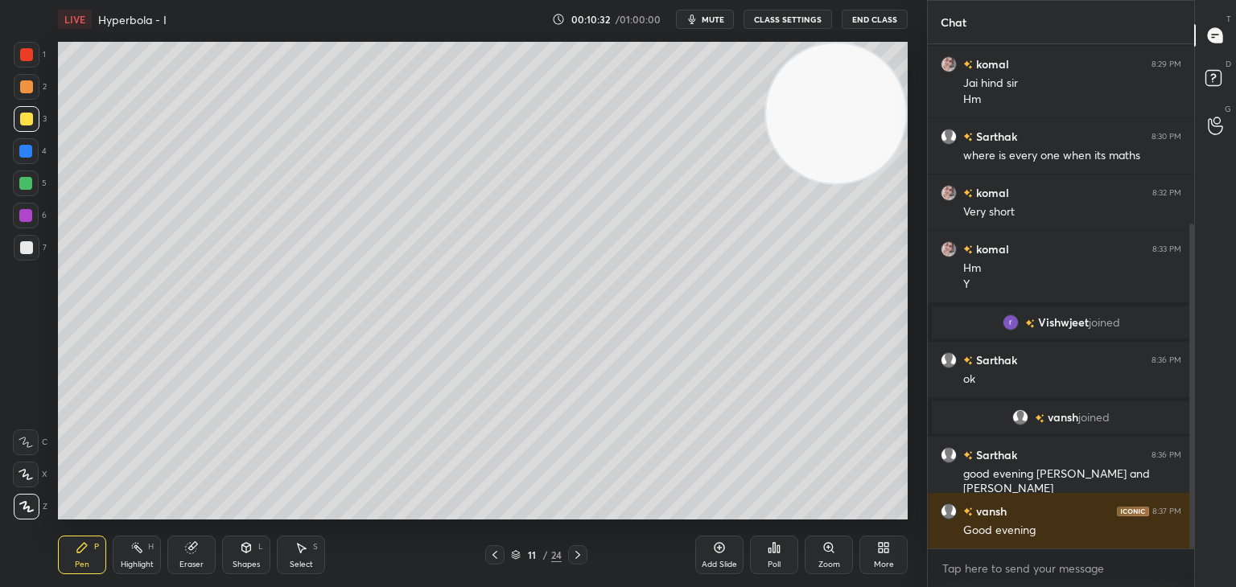
scroll to position [335, 0]
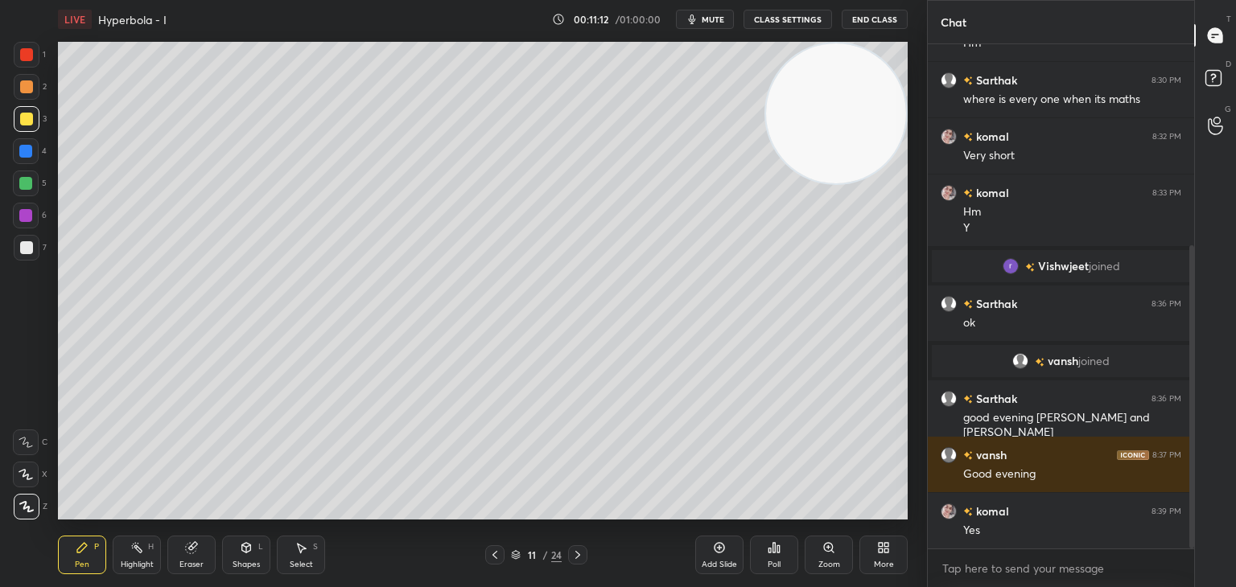
click at [156, 568] on div "Highlight H" at bounding box center [137, 555] width 48 height 39
click at [145, 562] on div "Highlight" at bounding box center [137, 565] width 33 height 8
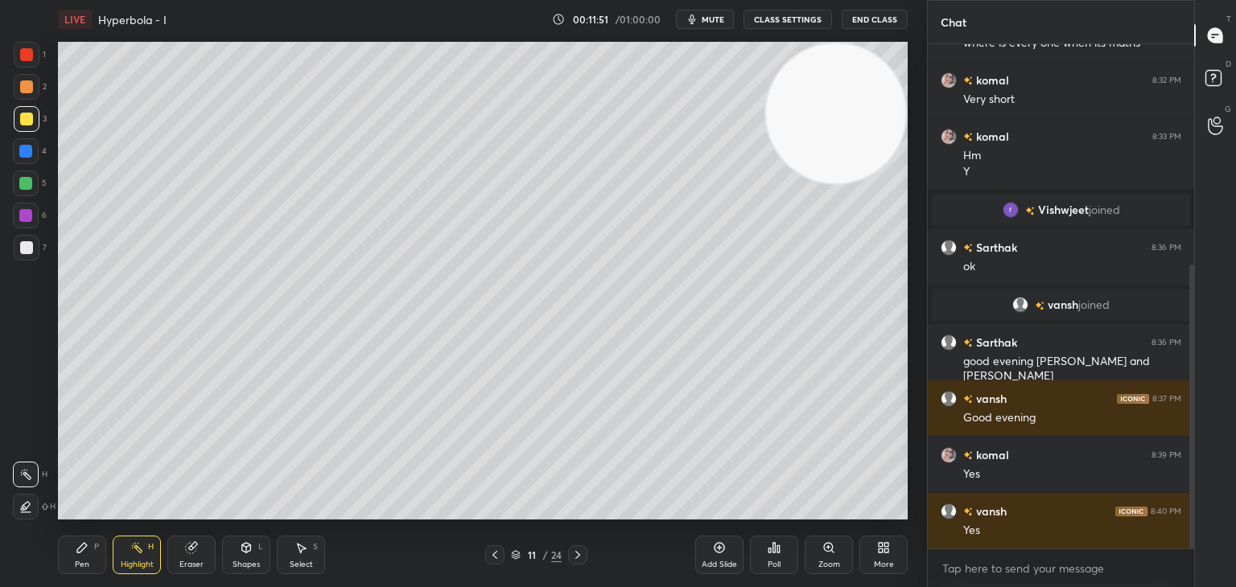
click at [89, 554] on div "Pen P" at bounding box center [82, 555] width 48 height 39
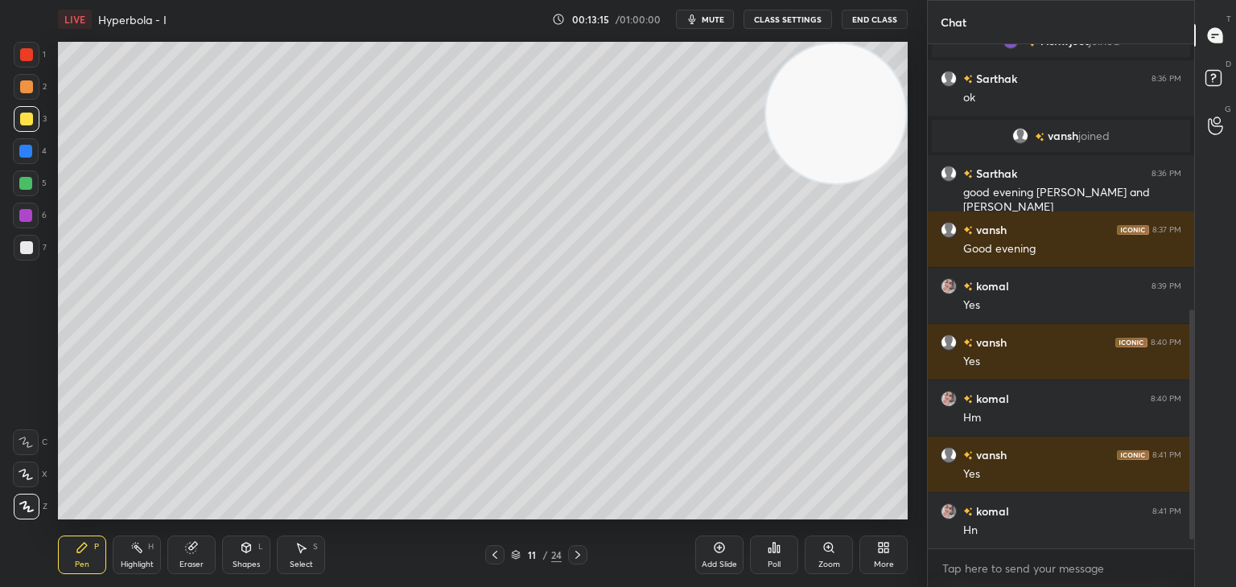
scroll to position [616, 0]
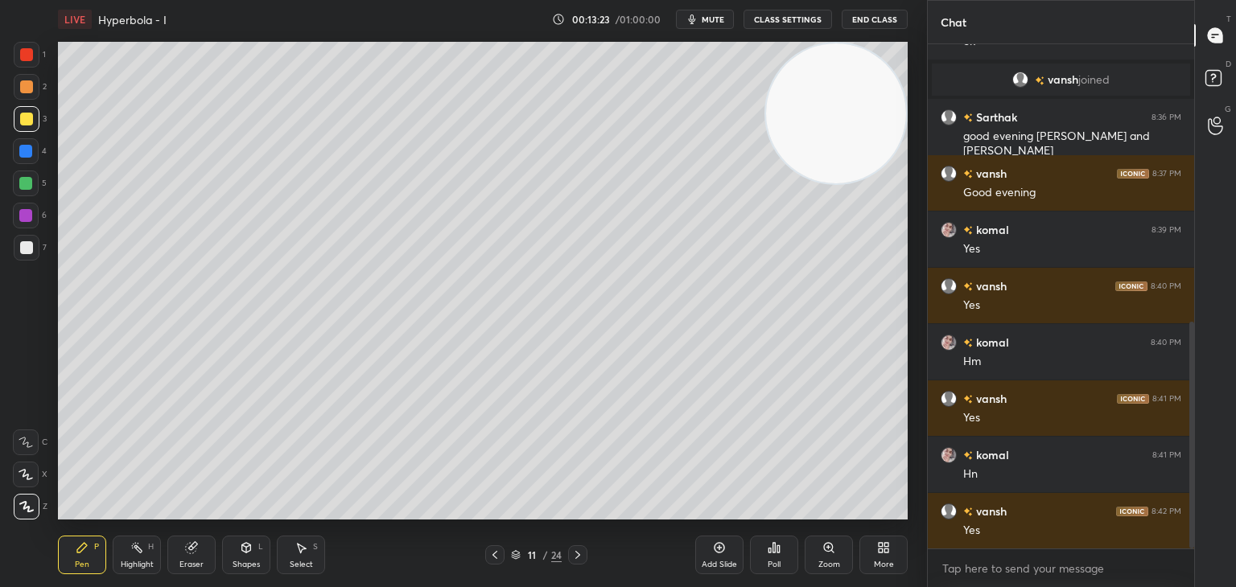
click at [716, 552] on icon at bounding box center [719, 548] width 13 height 13
drag, startPoint x: 815, startPoint y: 158, endPoint x: 826, endPoint y: 153, distance: 11.5
click at [826, 153] on video at bounding box center [836, 113] width 140 height 140
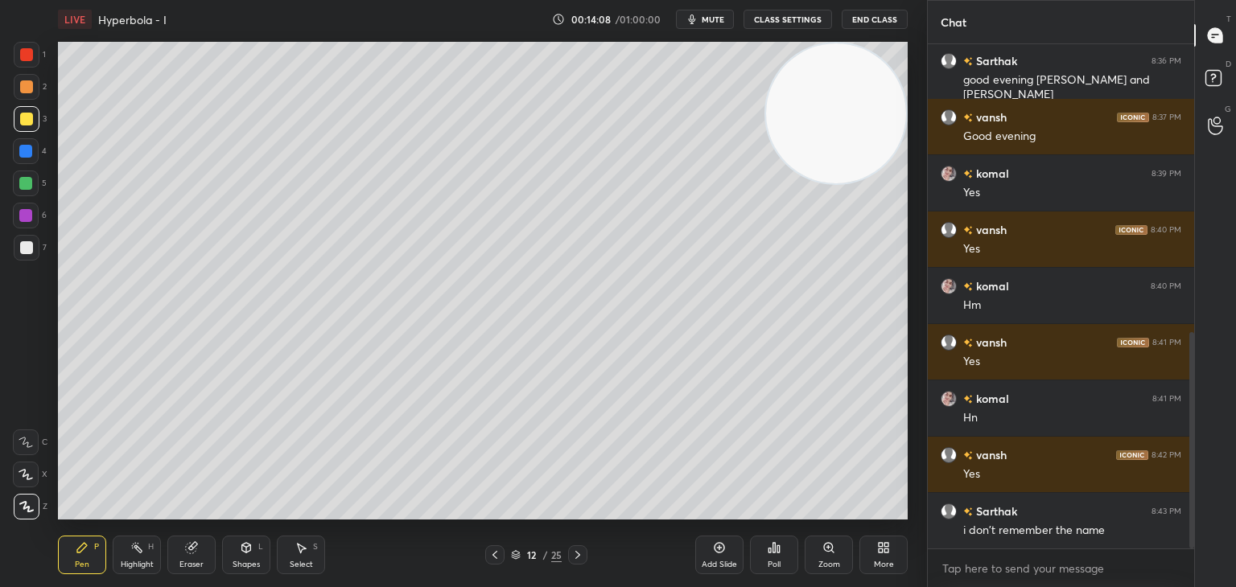
click at [0, 302] on div "1 2 3 4 5 6 7 C X Z C X Z E E Erase all H H" at bounding box center [26, 281] width 52 height 478
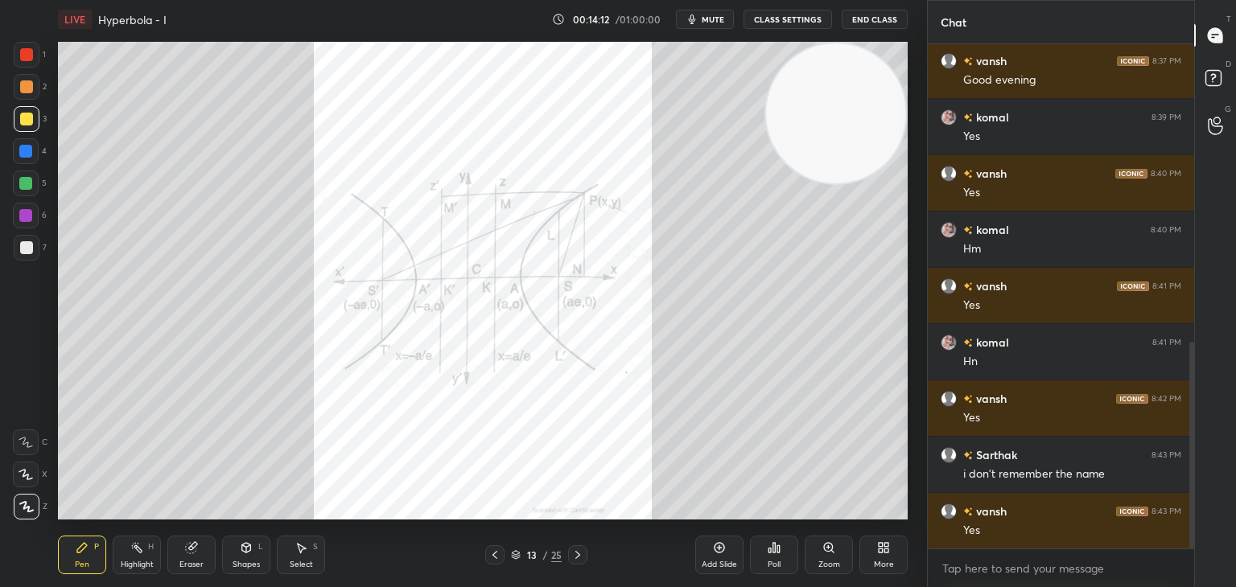
drag, startPoint x: 142, startPoint y: 554, endPoint x: 138, endPoint y: 524, distance: 30.2
click at [142, 550] on icon at bounding box center [136, 548] width 13 height 13
drag, startPoint x: 20, startPoint y: 51, endPoint x: 32, endPoint y: 61, distance: 16.0
click at [23, 52] on div at bounding box center [26, 54] width 13 height 13
click at [837, 554] on div "Zoom" at bounding box center [829, 555] width 48 height 39
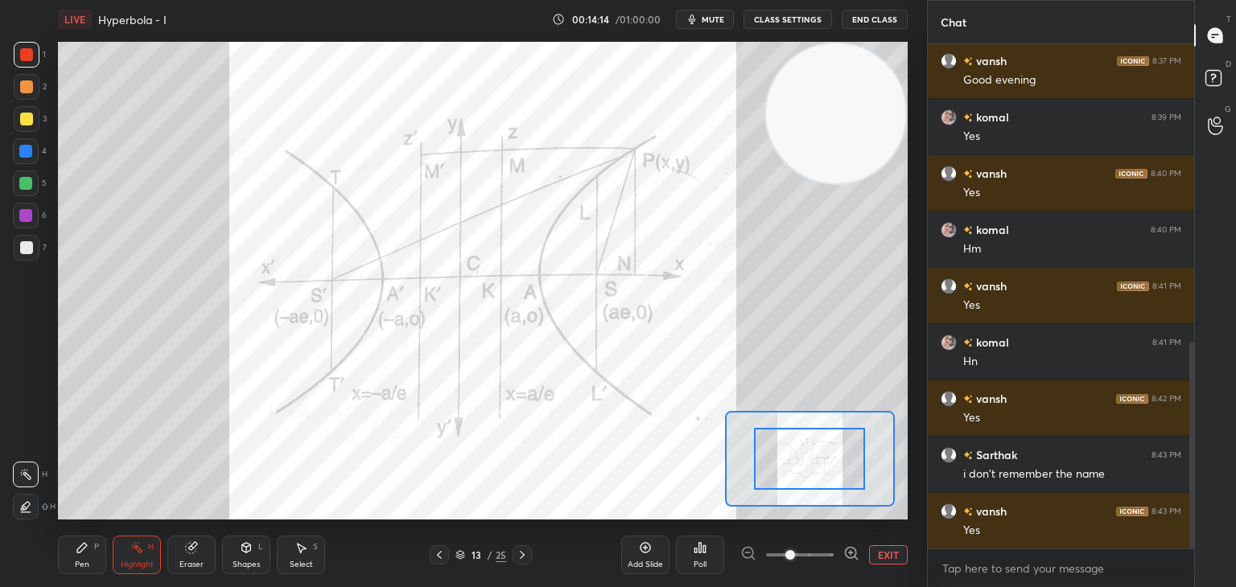
click at [834, 554] on div at bounding box center [799, 555] width 119 height 19
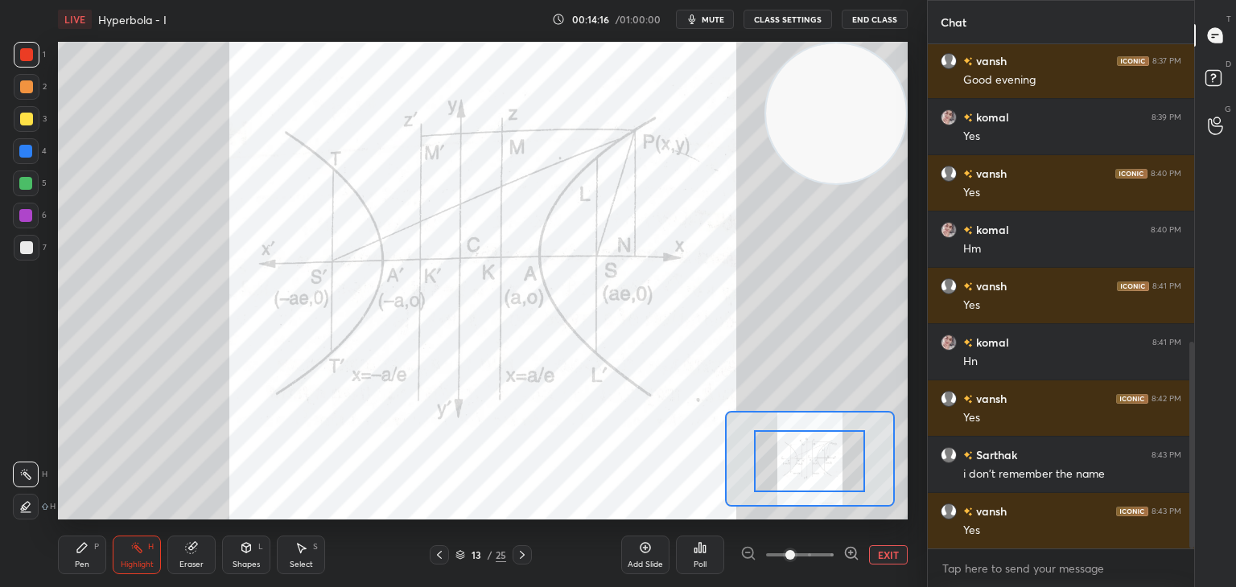
drag, startPoint x: 798, startPoint y: 452, endPoint x: 805, endPoint y: 464, distance: 13.7
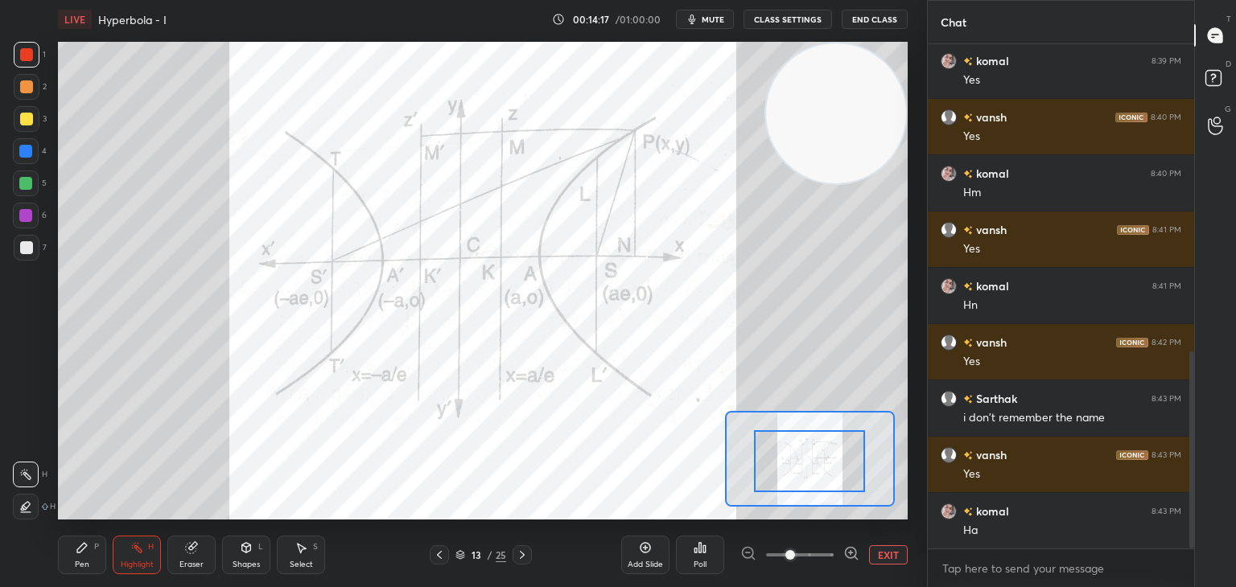
click at [847, 556] on icon at bounding box center [851, 554] width 16 height 16
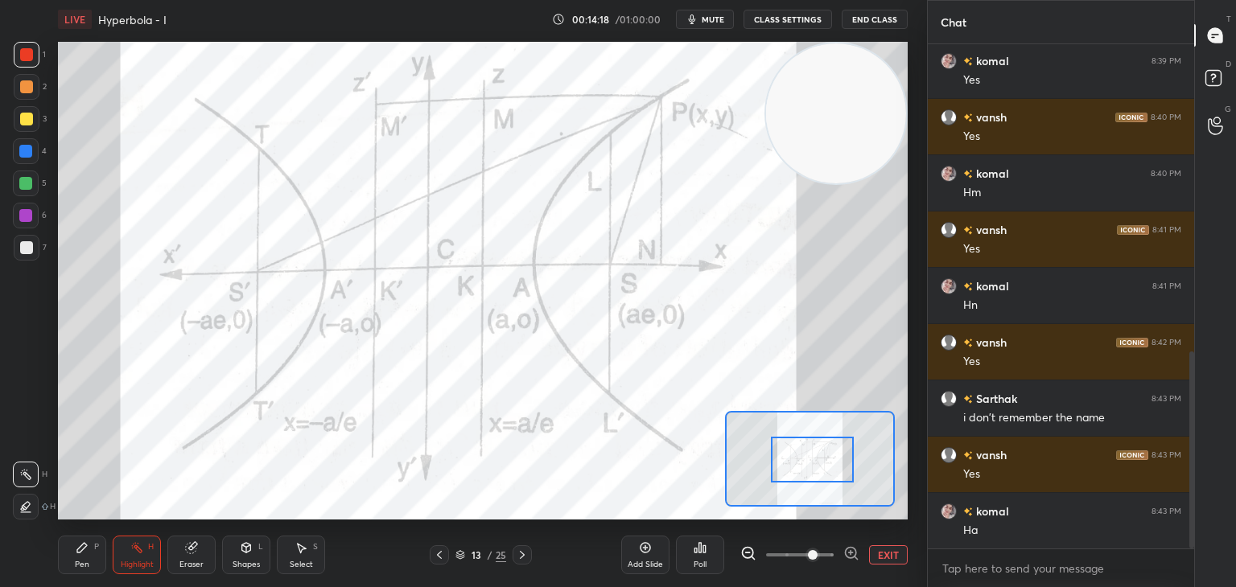
click at [819, 468] on div at bounding box center [813, 460] width 84 height 46
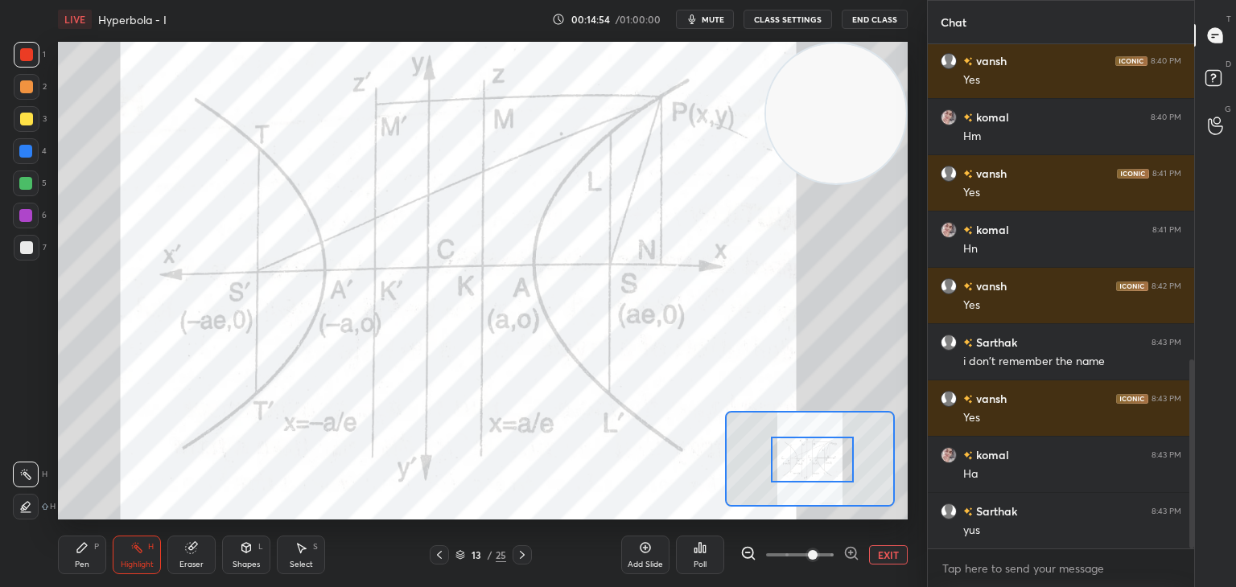
drag, startPoint x: 88, startPoint y: 546, endPoint x: 124, endPoint y: 540, distance: 36.8
click at [92, 546] on div "Pen P" at bounding box center [82, 555] width 48 height 39
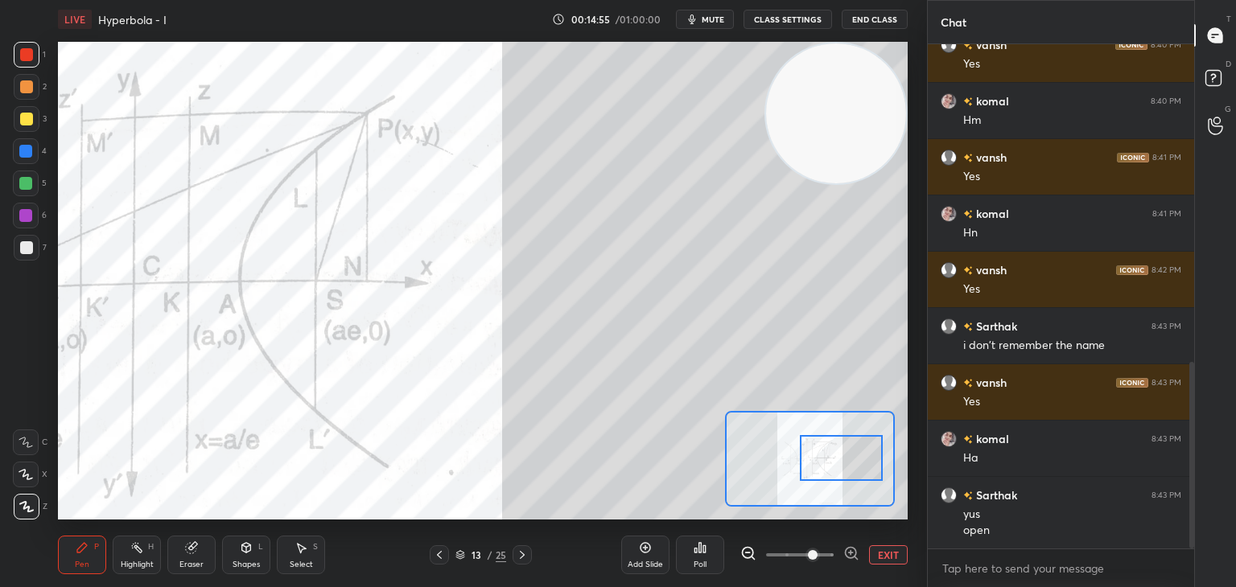
drag, startPoint x: 823, startPoint y: 467, endPoint x: 849, endPoint y: 455, distance: 28.1
click at [879, 468] on div at bounding box center [842, 458] width 84 height 46
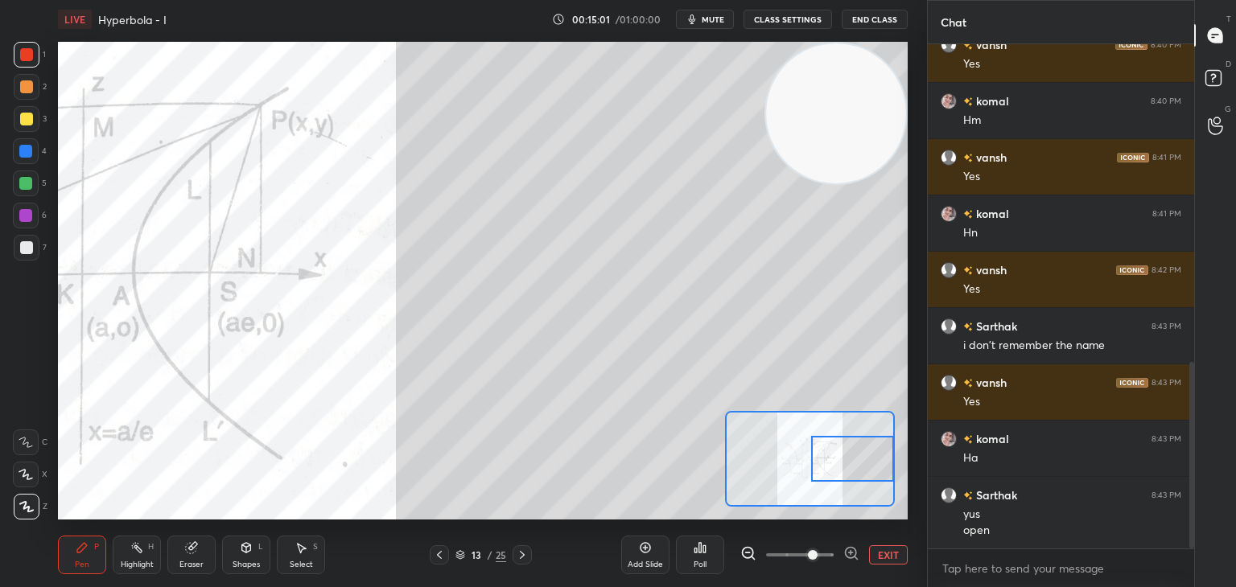
click at [773, 183] on div "Setting up your live class Poll for secs No correct answer Start poll" at bounding box center [483, 281] width 850 height 478
click at [781, 182] on video at bounding box center [836, 113] width 140 height 140
click at [784, 181] on video at bounding box center [836, 113] width 140 height 140
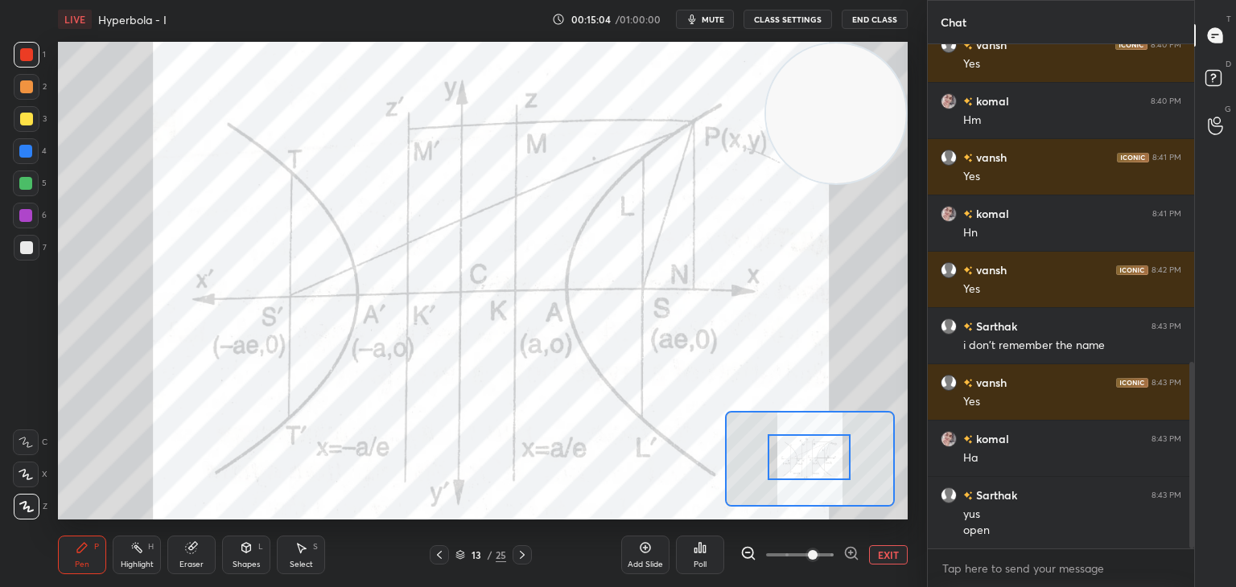
drag, startPoint x: 789, startPoint y: 460, endPoint x: 781, endPoint y: 455, distance: 9.2
click at [781, 455] on div at bounding box center [810, 458] width 84 height 46
click at [740, 553] on icon at bounding box center [748, 554] width 16 height 16
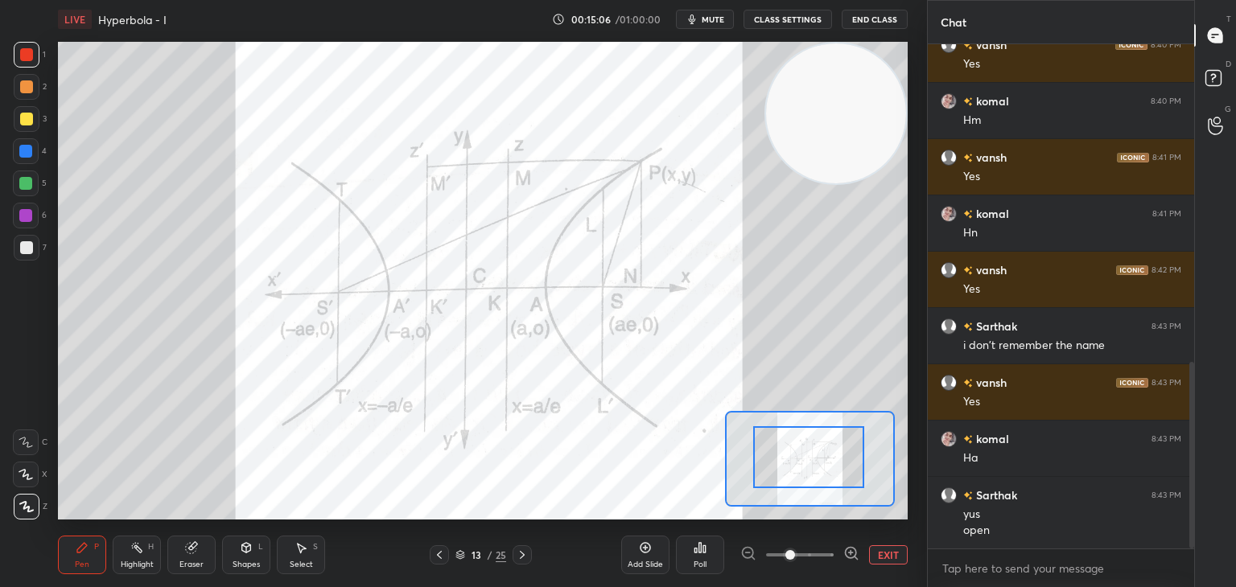
drag, startPoint x: 141, startPoint y: 551, endPoint x: 156, endPoint y: 521, distance: 33.5
click at [141, 548] on icon at bounding box center [136, 548] width 13 height 13
drag, startPoint x: 89, startPoint y: 542, endPoint x: 100, endPoint y: 532, distance: 14.8
click at [90, 542] on div "Pen P" at bounding box center [82, 555] width 48 height 39
drag, startPoint x: 133, startPoint y: 543, endPoint x: 151, endPoint y: 527, distance: 24.5
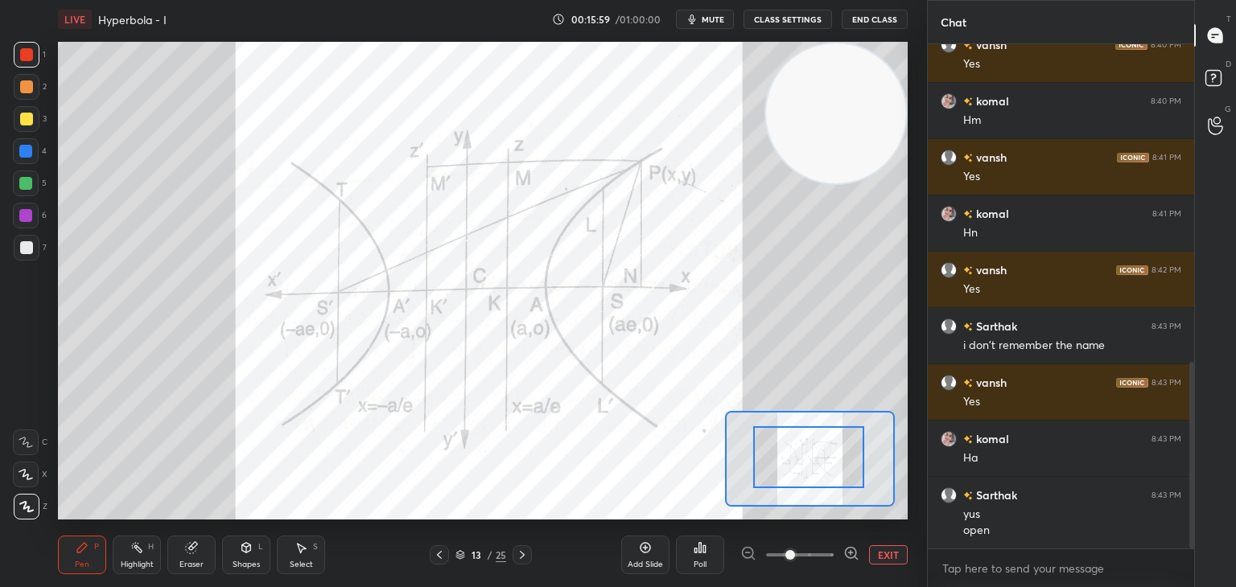
click at [133, 544] on icon at bounding box center [136, 548] width 13 height 13
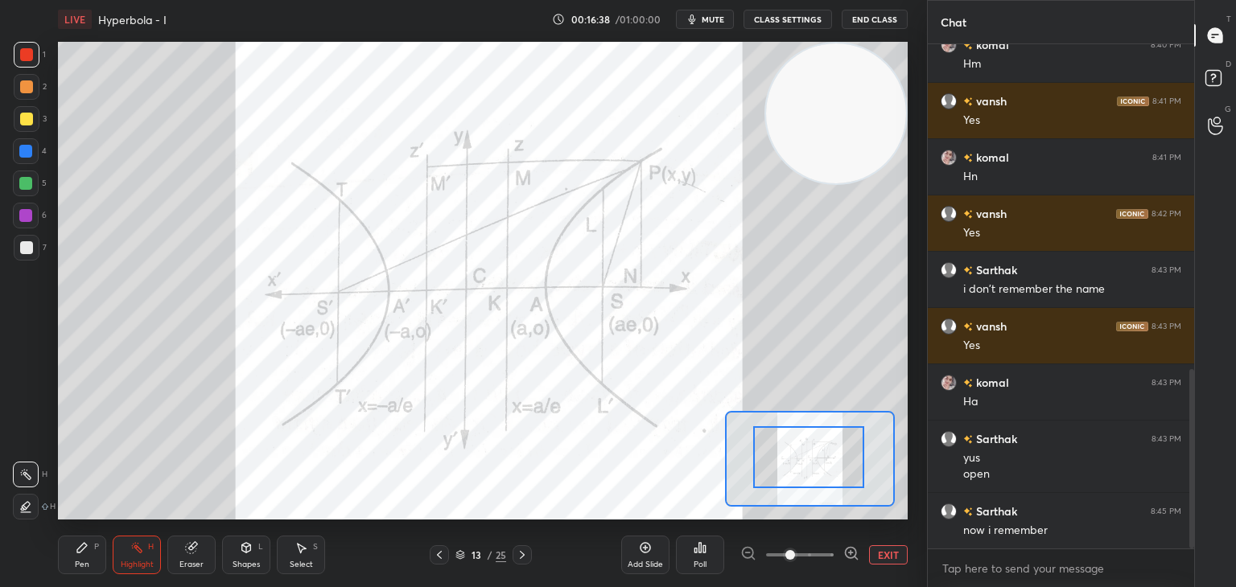
drag, startPoint x: 80, startPoint y: 562, endPoint x: 90, endPoint y: 558, distance: 10.5
click at [86, 558] on div "Pen P" at bounding box center [82, 555] width 48 height 39
click at [30, 120] on div at bounding box center [26, 119] width 13 height 13
click at [29, 49] on div at bounding box center [26, 54] width 13 height 13
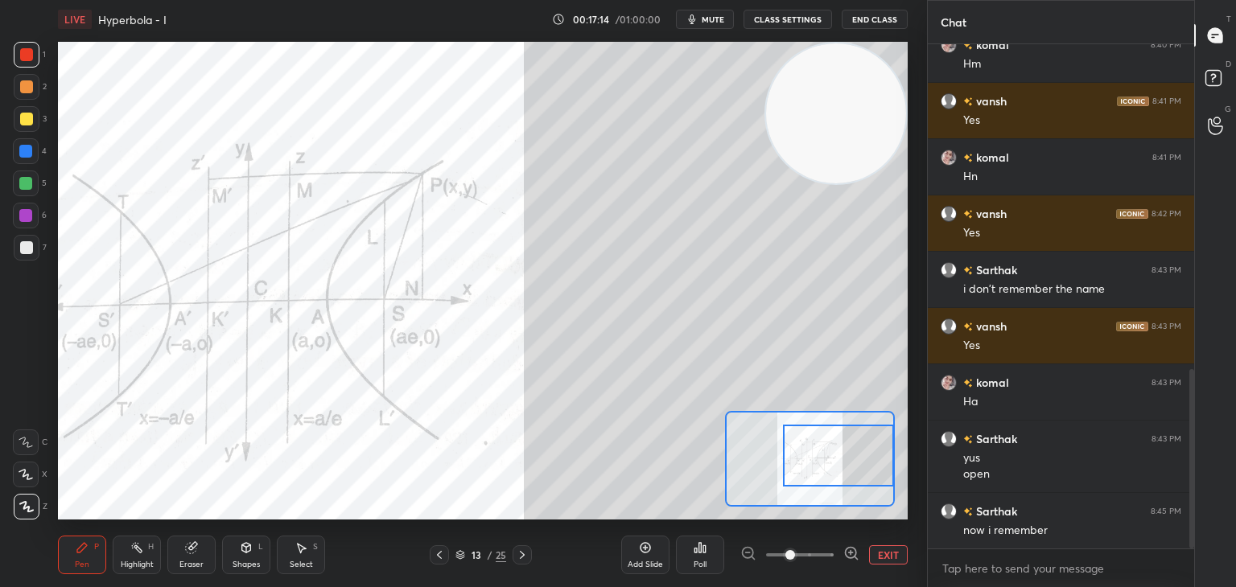
drag, startPoint x: 840, startPoint y: 459, endPoint x: 863, endPoint y: 459, distance: 22.5
click at [867, 459] on div at bounding box center [838, 456] width 111 height 62
click at [20, 117] on div at bounding box center [26, 119] width 13 height 13
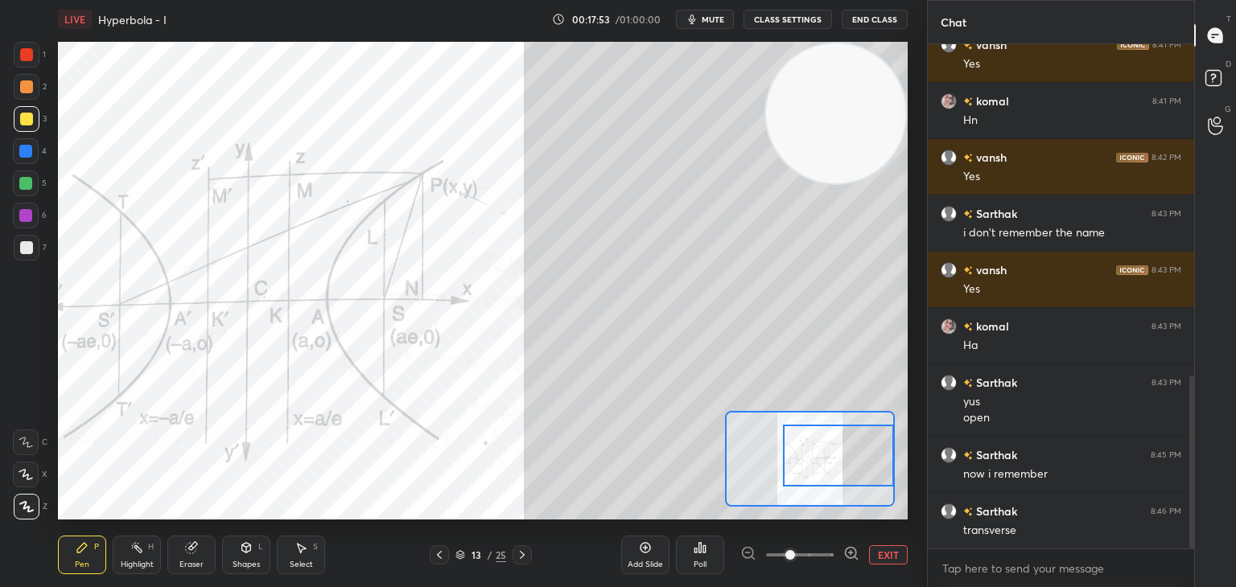
drag, startPoint x: 122, startPoint y: 546, endPoint x: 128, endPoint y: 533, distance: 14.4
click at [122, 546] on div "Highlight H" at bounding box center [137, 555] width 48 height 39
drag, startPoint x: 25, startPoint y: 52, endPoint x: 51, endPoint y: 120, distance: 72.3
click at [25, 53] on div at bounding box center [26, 54] width 13 height 13
click at [542, 308] on div "1 2 3 4 5 6 7 C X Z C X Z E E Erase all H H LIVE Hyperbola - I 00:17:56 / 01:00…" at bounding box center [457, 293] width 914 height 587
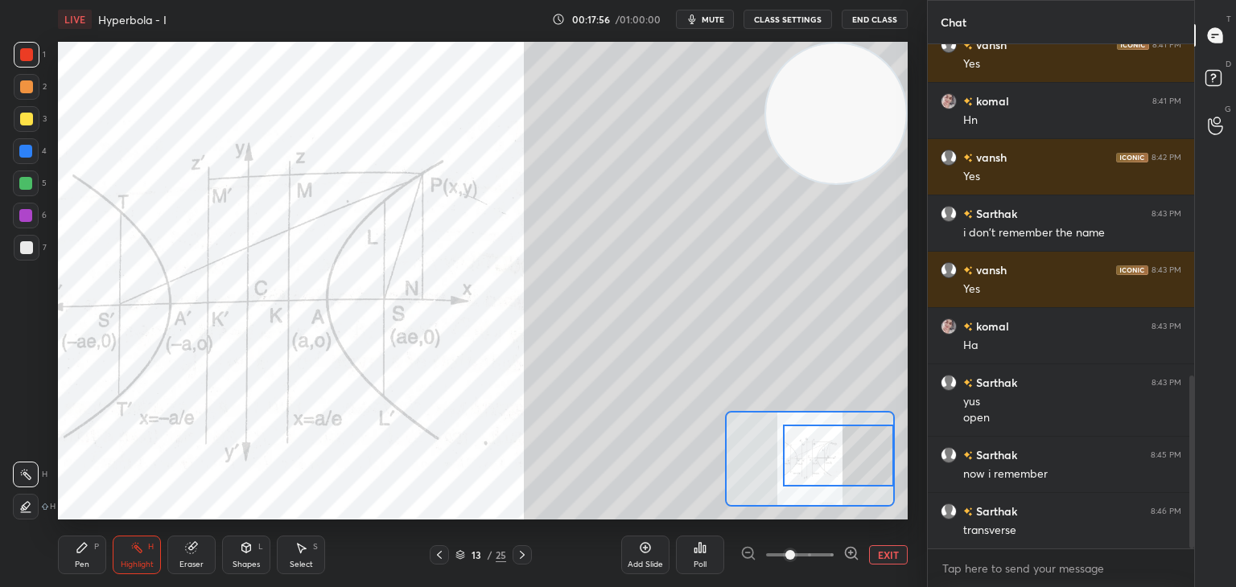
scroll to position [1027, 0]
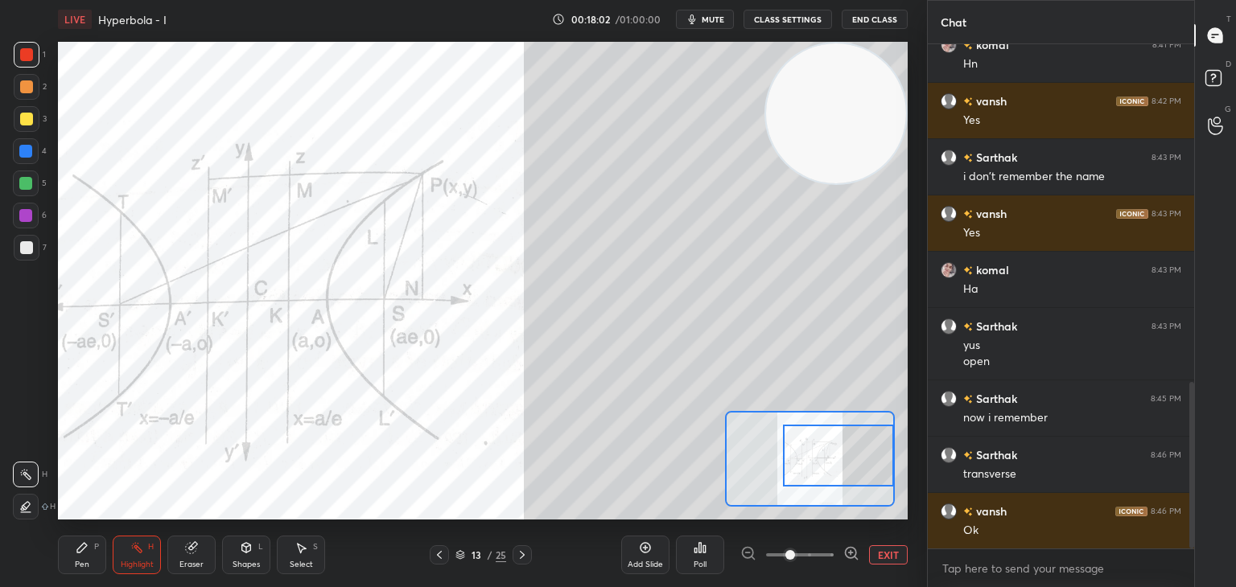
click at [84, 550] on icon at bounding box center [82, 548] width 13 height 13
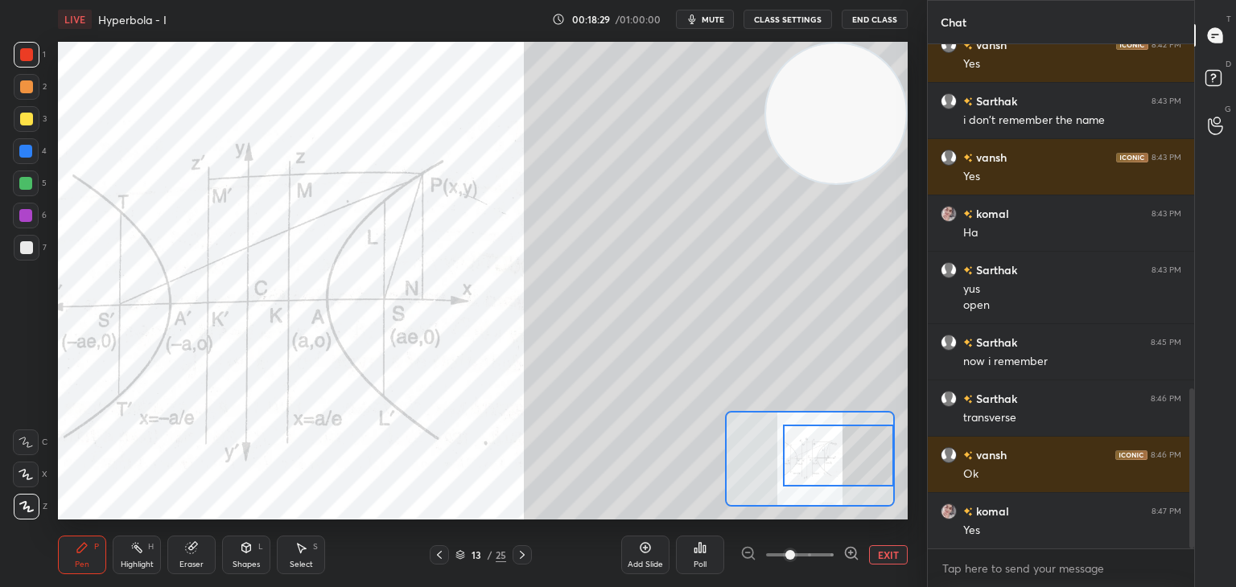
drag, startPoint x: 187, startPoint y: 558, endPoint x: 208, endPoint y: 521, distance: 41.8
click at [183, 559] on div "Eraser" at bounding box center [191, 555] width 48 height 39
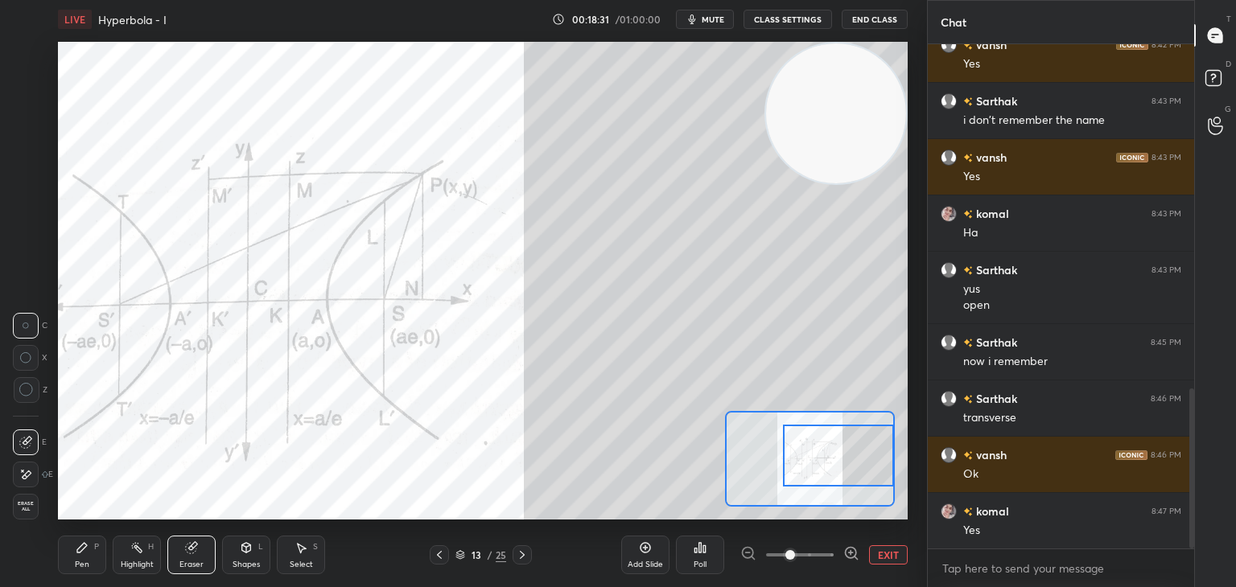
click at [8, 483] on div "1 2 3 4 5 6 7 C X Z C X Z E E Erase all H H" at bounding box center [26, 281] width 52 height 478
click at [23, 476] on icon at bounding box center [25, 475] width 13 height 14
click at [148, 558] on div "Highlight H" at bounding box center [137, 555] width 48 height 39
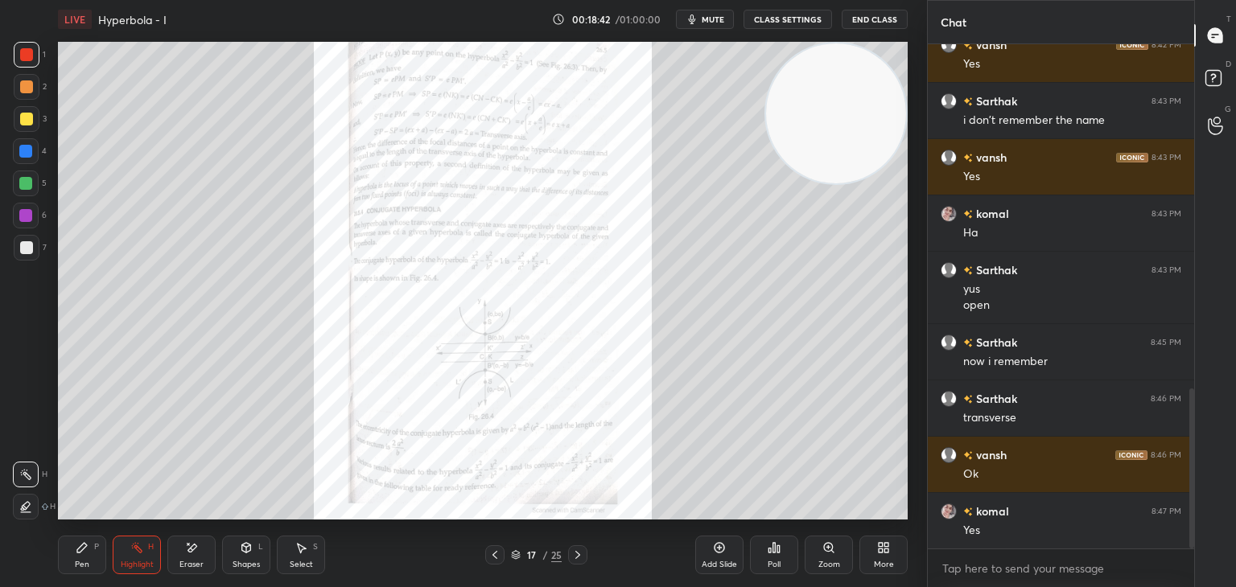
click at [830, 550] on icon at bounding box center [828, 547] width 9 height 9
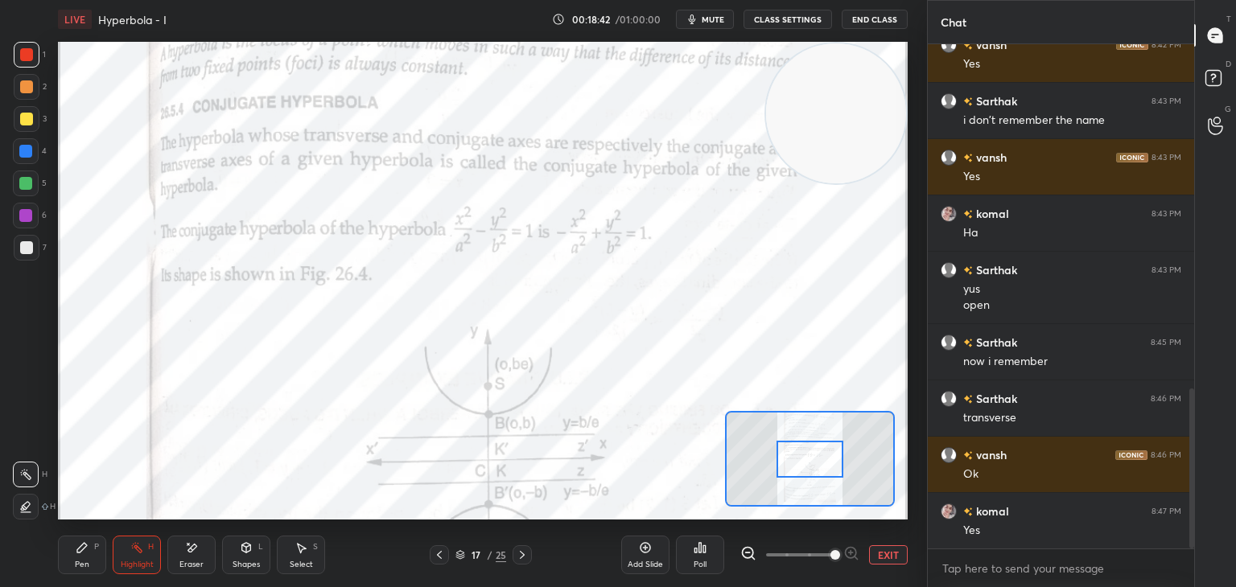
click at [830, 551] on span at bounding box center [800, 555] width 68 height 24
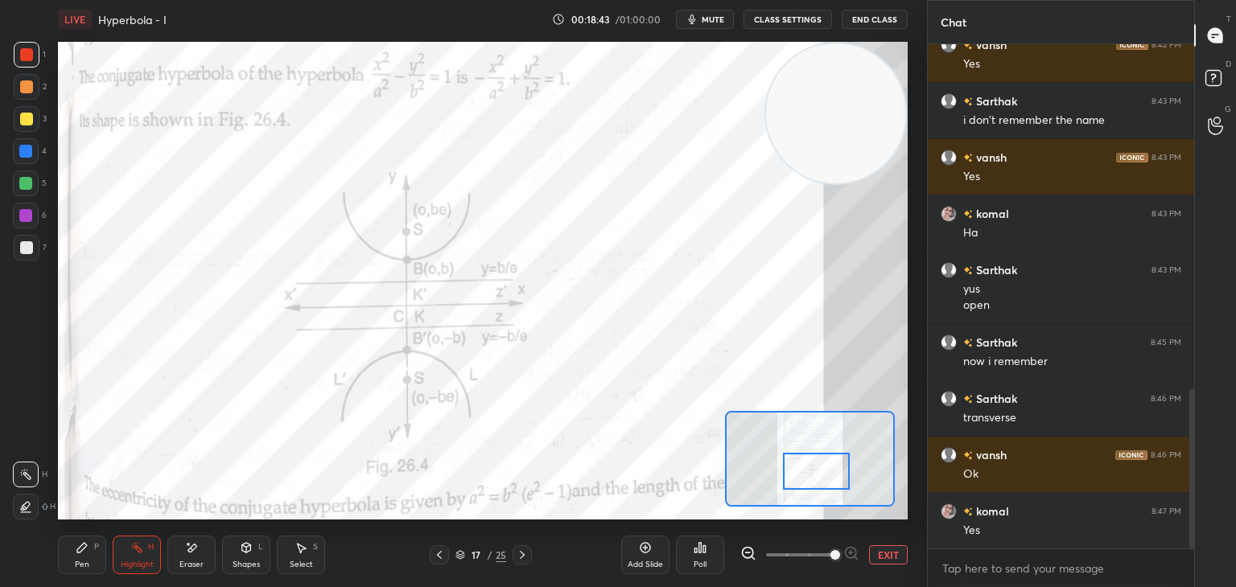
drag, startPoint x: 820, startPoint y: 455, endPoint x: 826, endPoint y: 467, distance: 13.7
click at [826, 467] on div at bounding box center [816, 471] width 67 height 37
click at [84, 561] on div "Pen" at bounding box center [82, 565] width 14 height 8
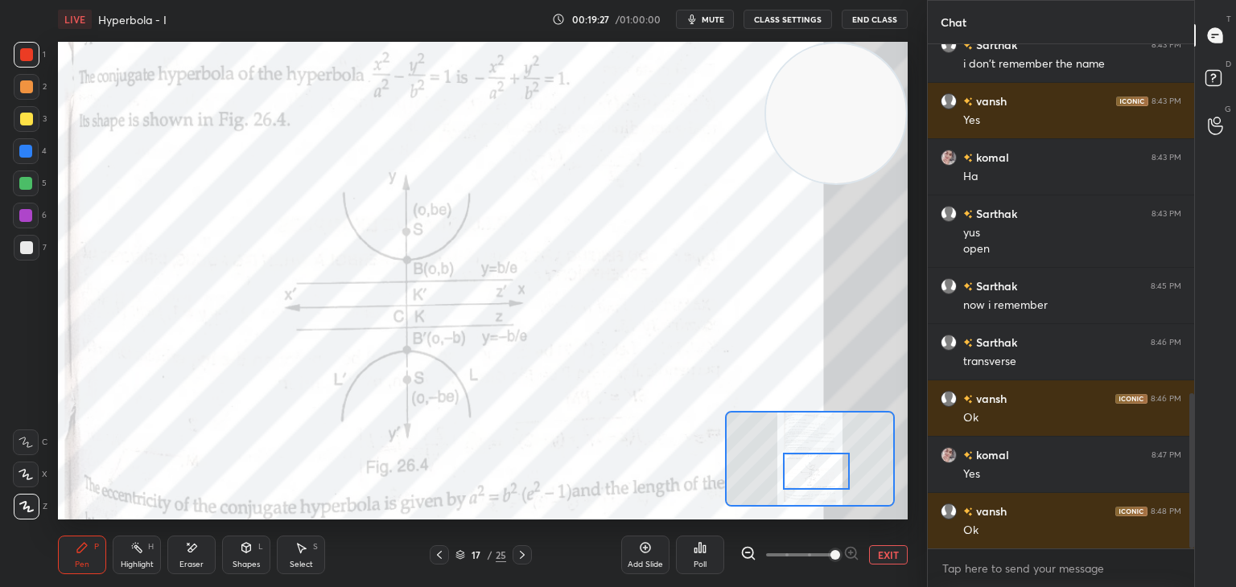
scroll to position [1196, 0]
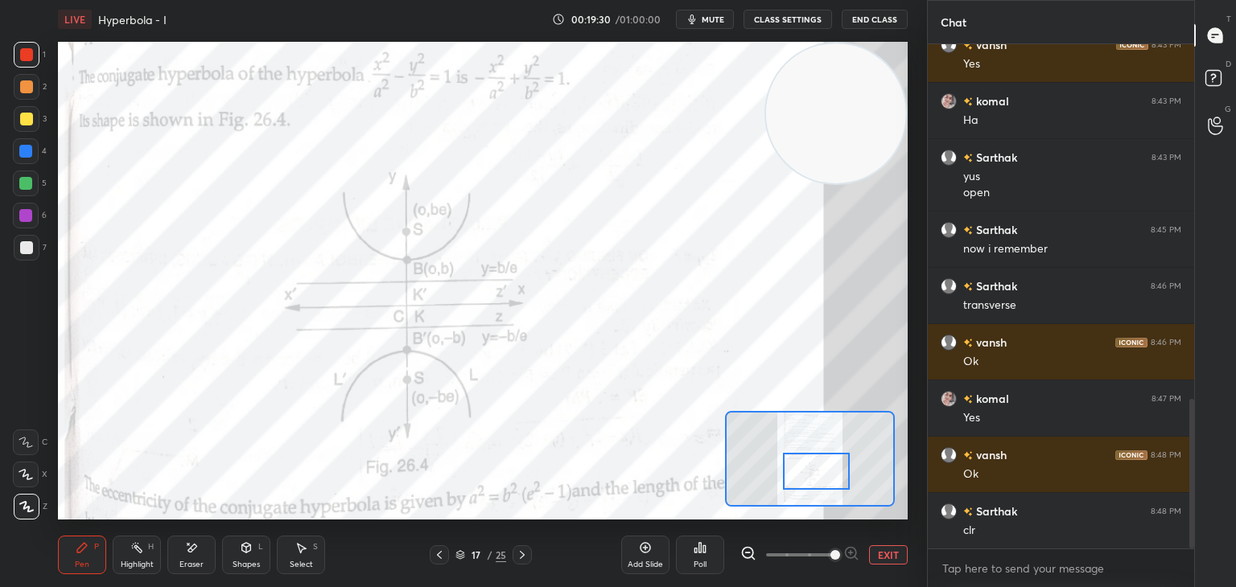
click at [118, 563] on div "Highlight H" at bounding box center [137, 555] width 48 height 39
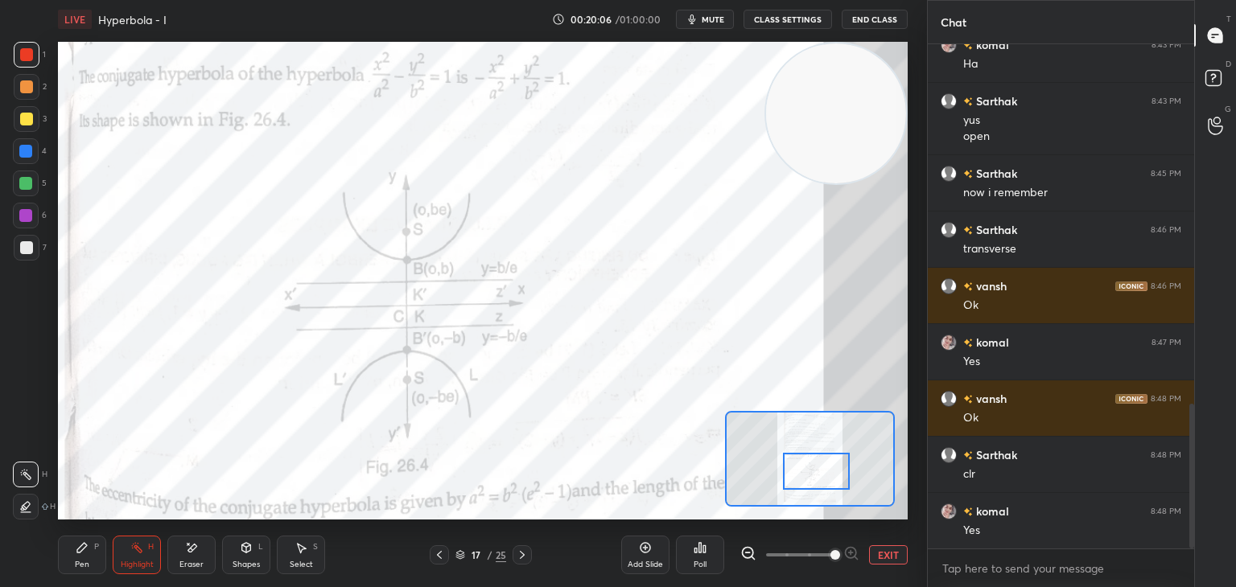
click at [89, 554] on div "Pen P" at bounding box center [82, 555] width 48 height 39
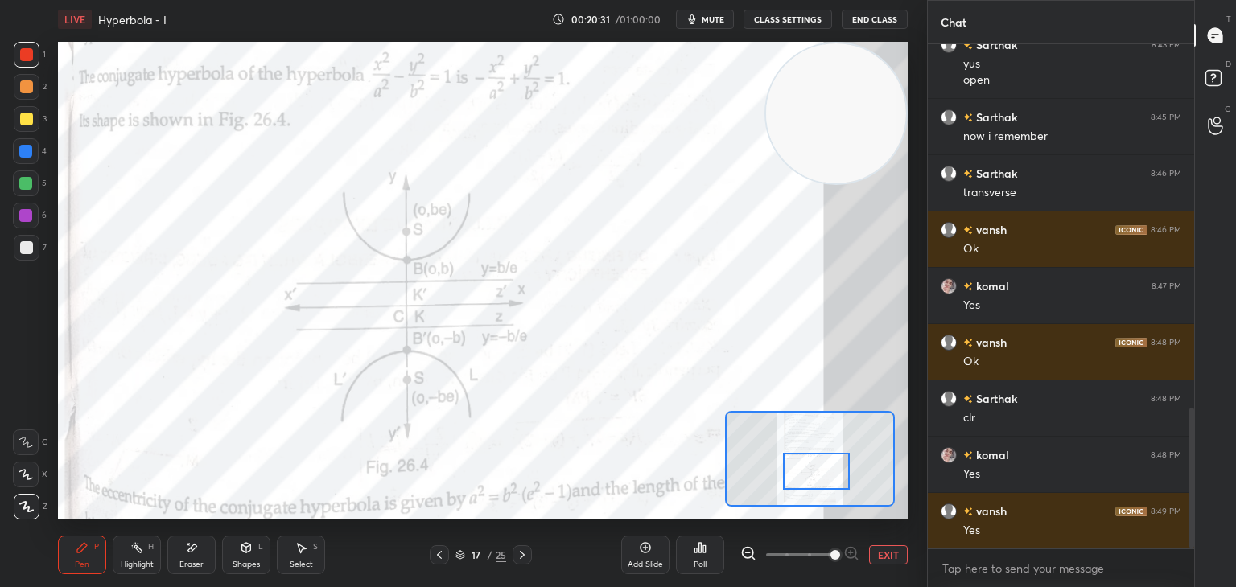
scroll to position [1365, 0]
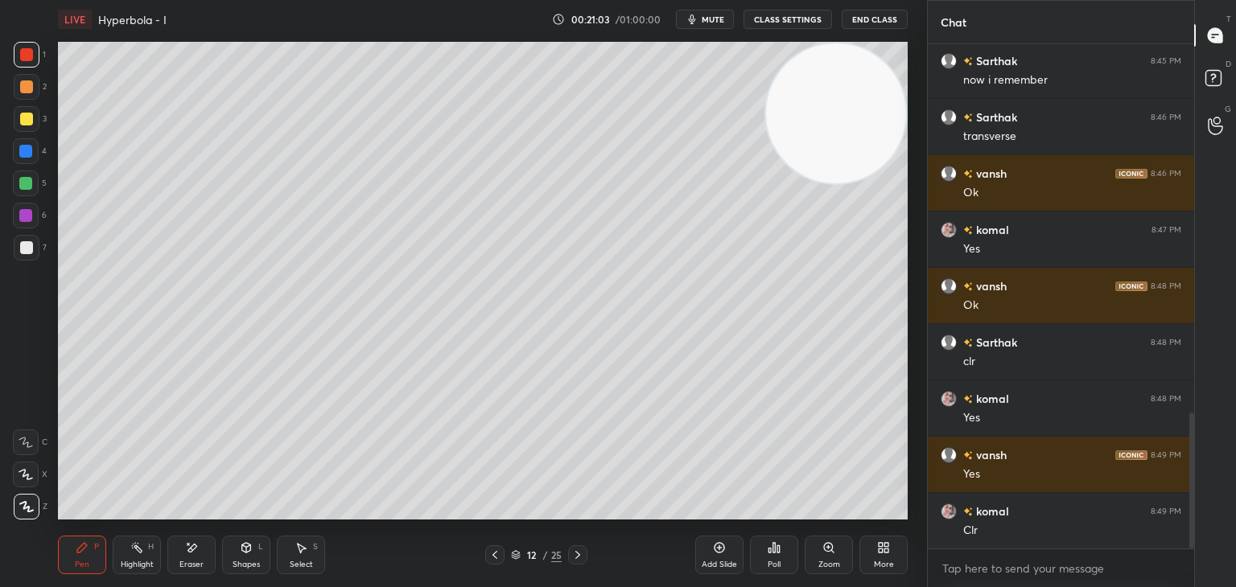
click at [779, 120] on video at bounding box center [836, 113] width 140 height 140
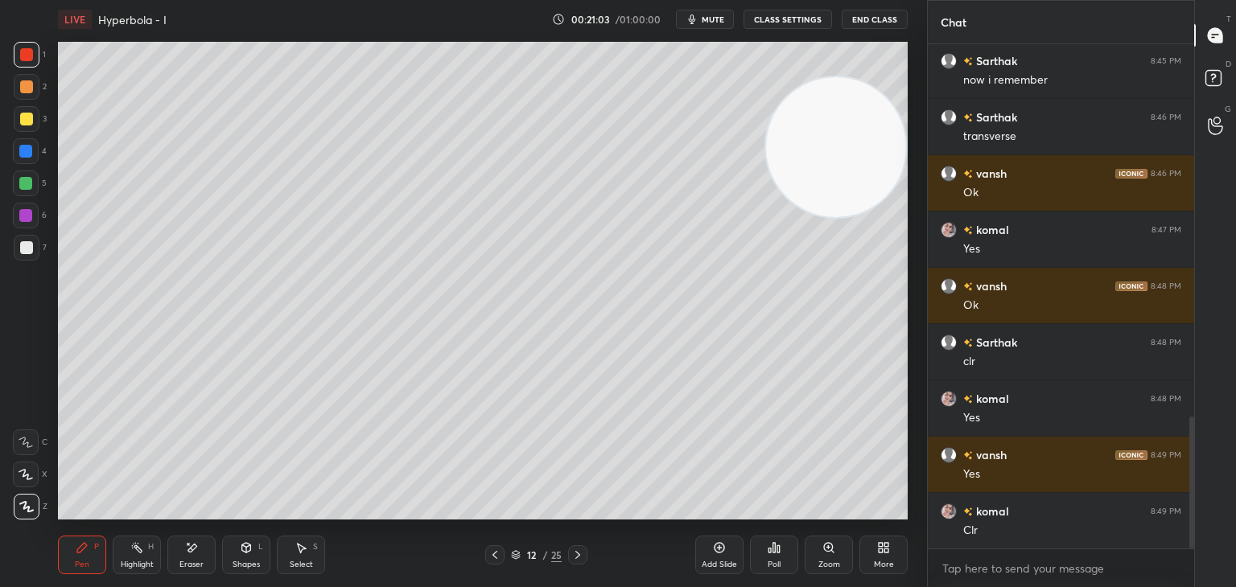
scroll to position [1421, 0]
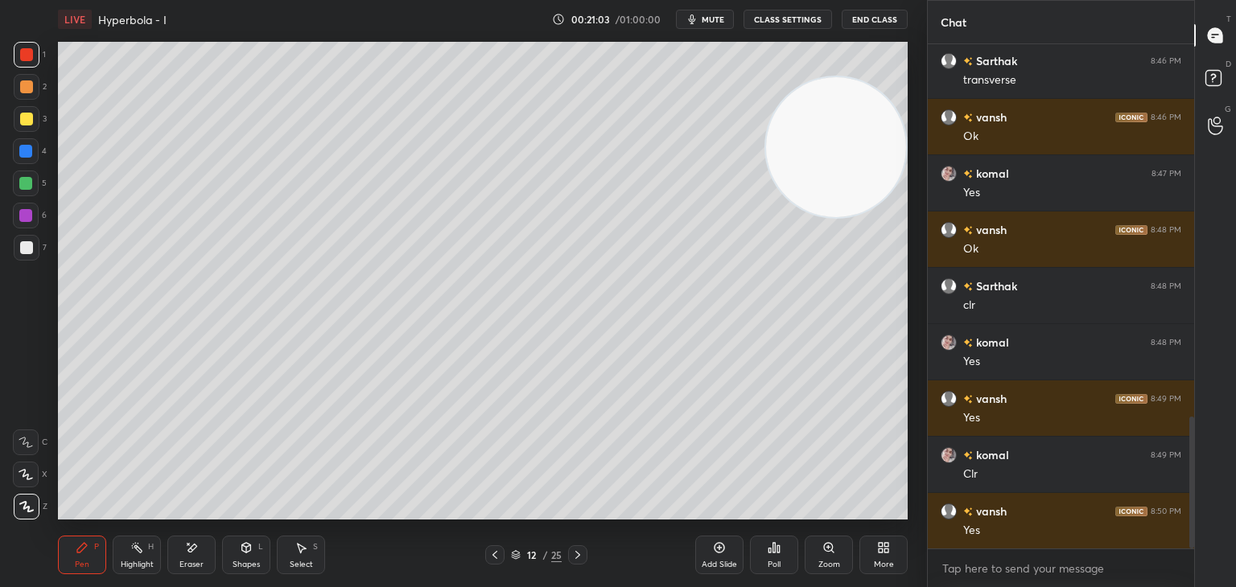
drag, startPoint x: 811, startPoint y: 155, endPoint x: 839, endPoint y: 249, distance: 97.3
click at [839, 217] on video at bounding box center [836, 147] width 140 height 140
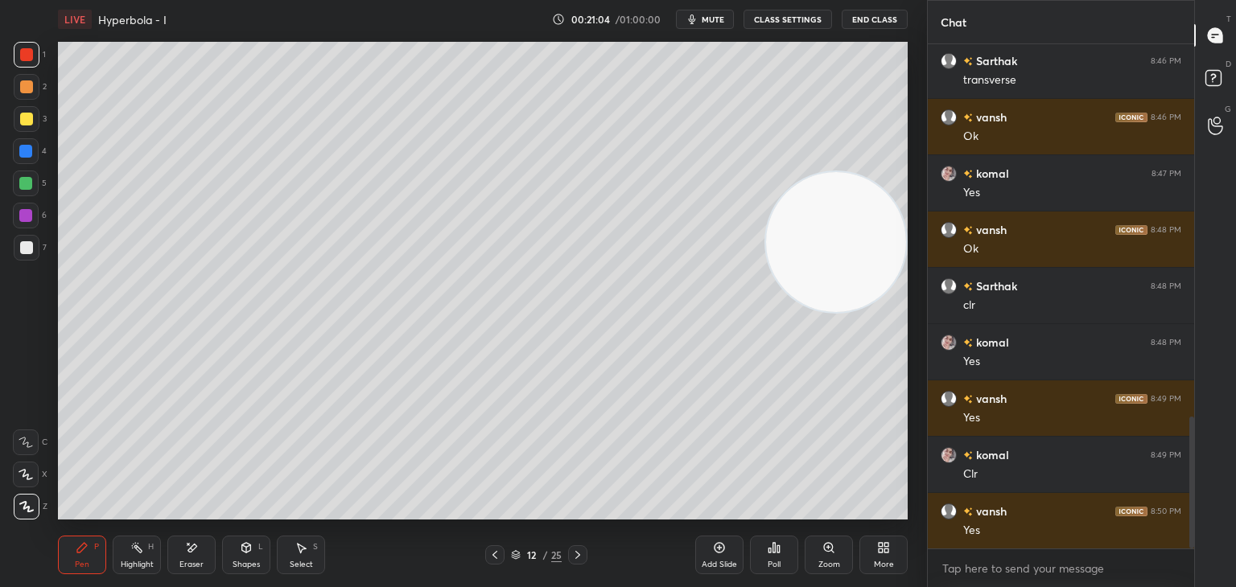
click at [27, 241] on div at bounding box center [27, 248] width 26 height 26
click at [18, 113] on div at bounding box center [27, 119] width 26 height 26
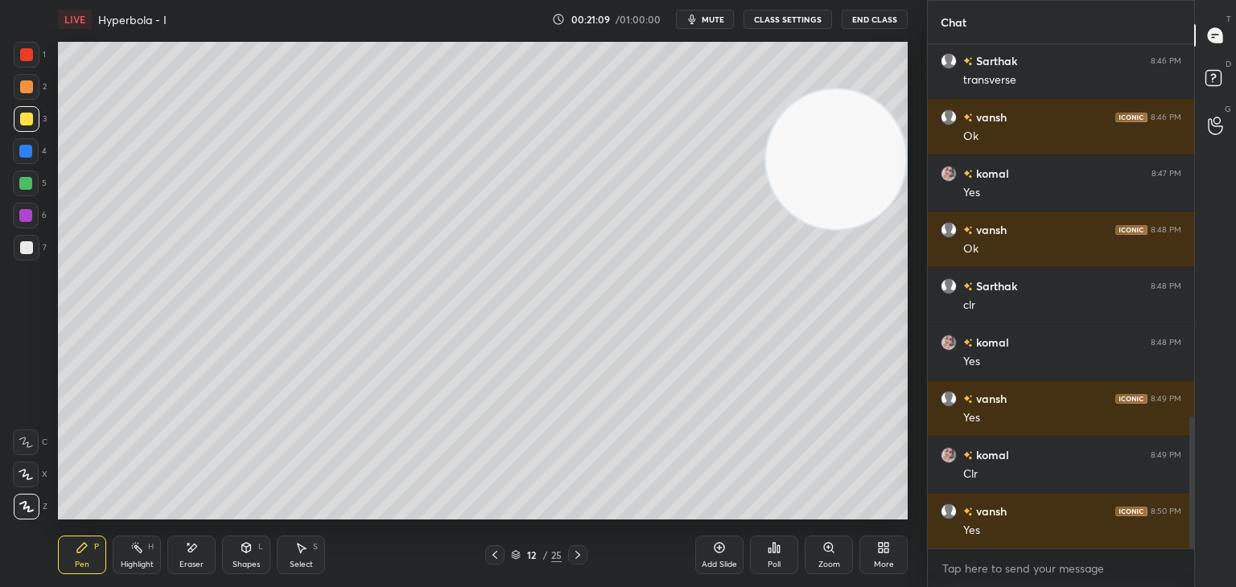
drag, startPoint x: 827, startPoint y: 167, endPoint x: 880, endPoint y: 52, distance: 125.7
click at [880, 89] on video at bounding box center [836, 159] width 140 height 140
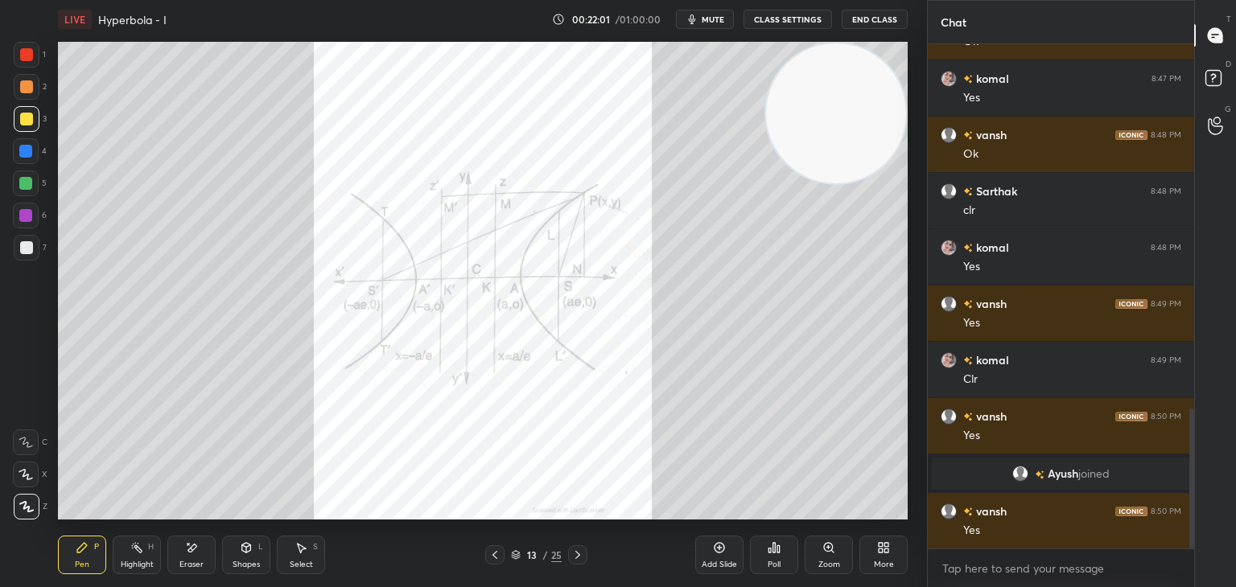
scroll to position [1312, 0]
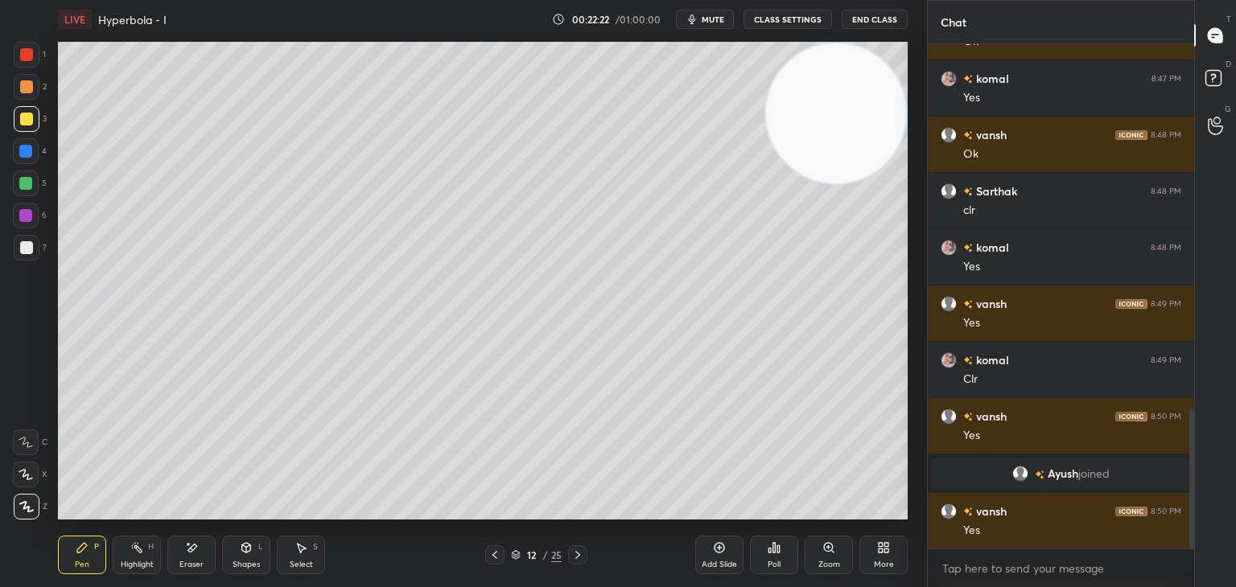
click at [288, 558] on div "Select S" at bounding box center [301, 555] width 48 height 39
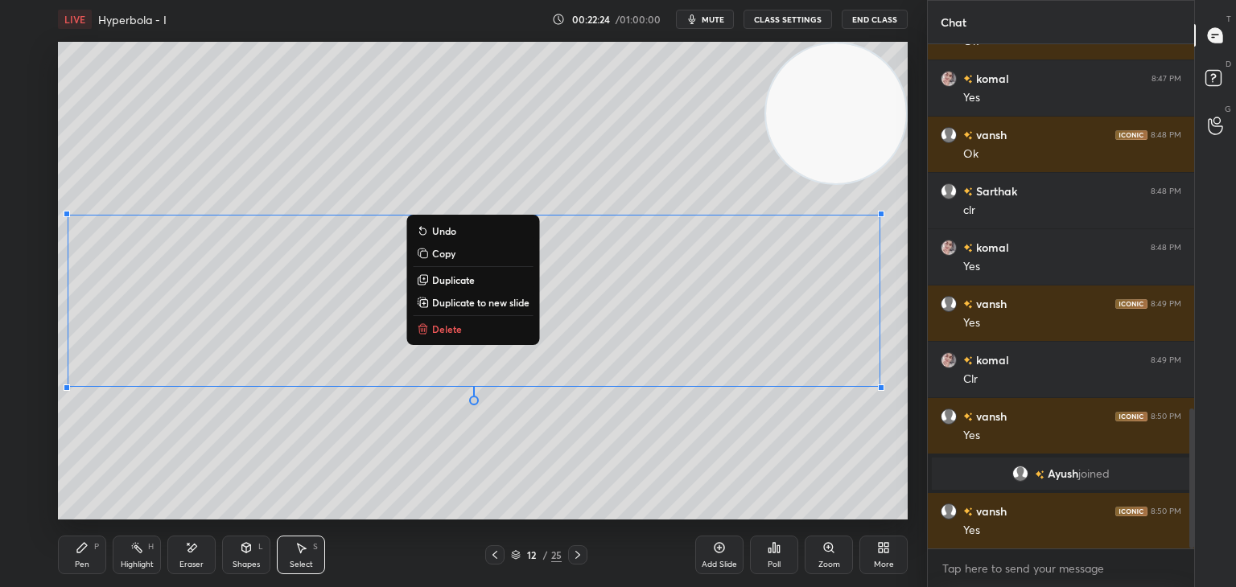
drag, startPoint x: 59, startPoint y: 218, endPoint x: 913, endPoint y: 358, distance: 866.0
click at [913, 358] on div "0 ° Undo Copy Duplicate Duplicate to new slide Delete Setting up your live clas…" at bounding box center [483, 281] width 863 height 484
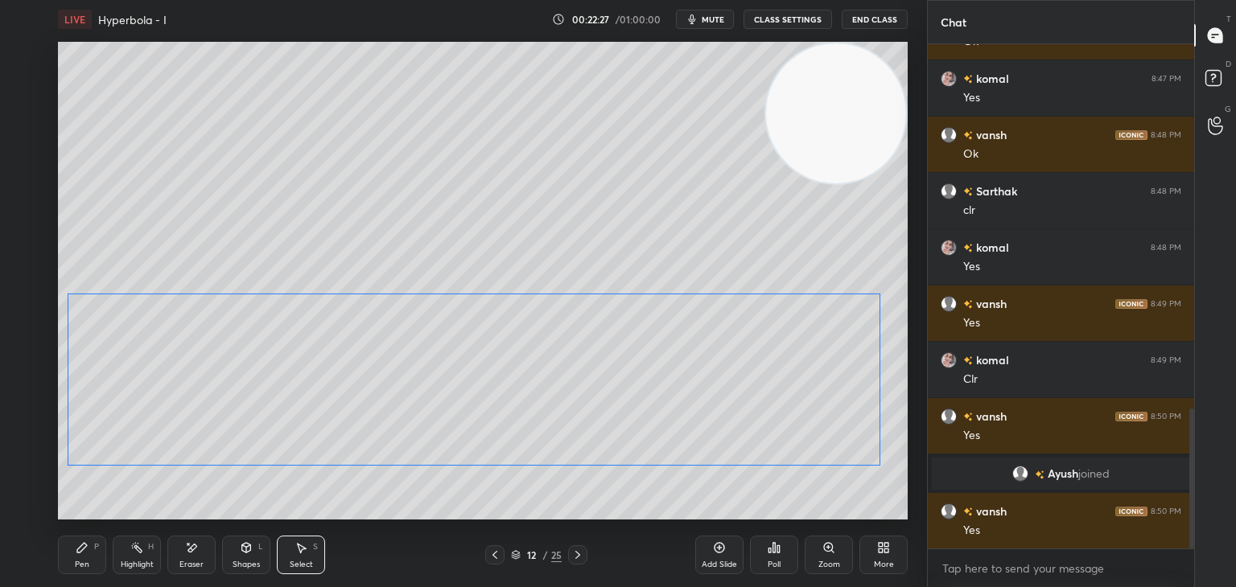
drag, startPoint x: 666, startPoint y: 305, endPoint x: 569, endPoint y: 426, distance: 155.7
click at [669, 379] on div "0 ° Undo Copy Duplicate Duplicate to new slide Delete" at bounding box center [483, 281] width 850 height 478
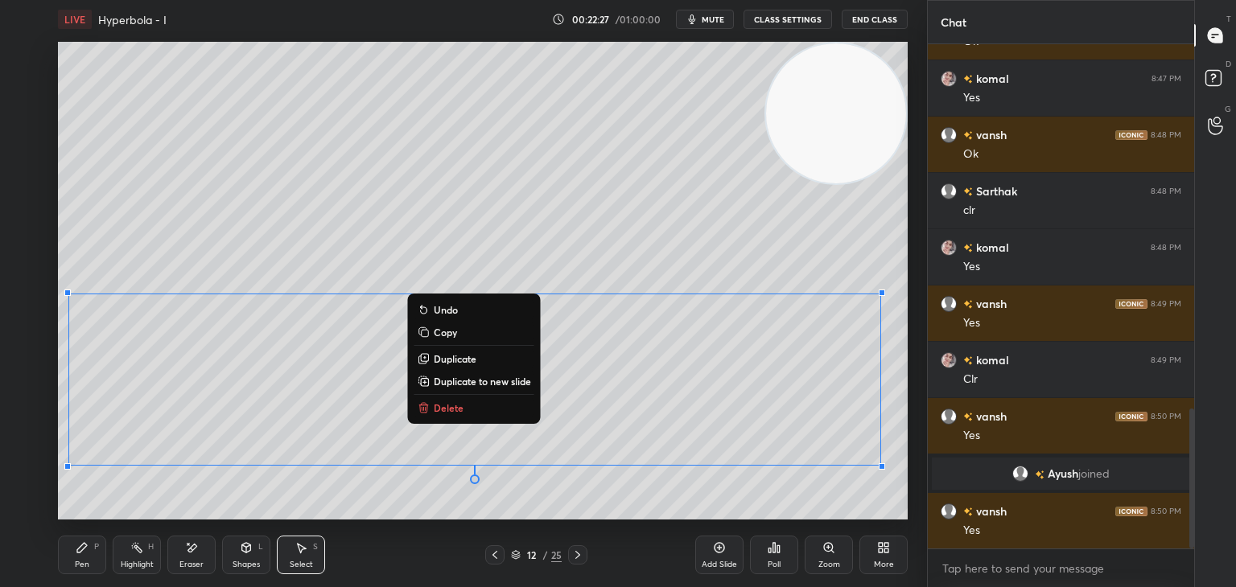
click at [92, 552] on div "Pen P" at bounding box center [82, 555] width 48 height 39
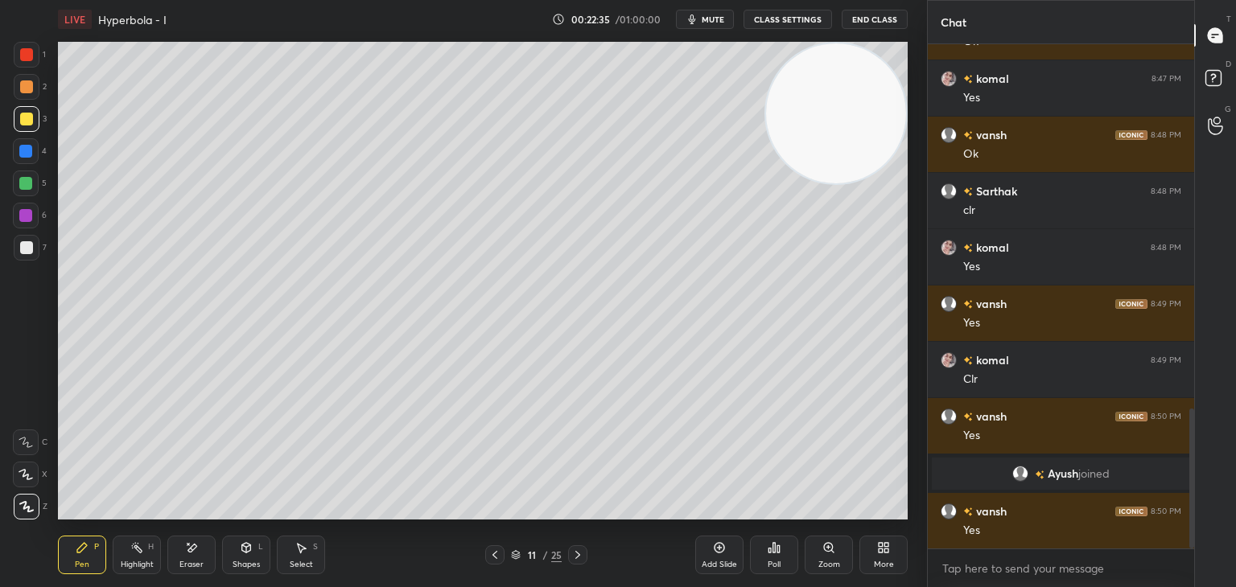
click at [127, 561] on div "Highlight" at bounding box center [137, 565] width 33 height 8
click at [71, 542] on div "Pen P" at bounding box center [82, 555] width 48 height 39
click at [132, 558] on div "Highlight H" at bounding box center [137, 555] width 48 height 39
drag, startPoint x: 78, startPoint y: 560, endPoint x: 94, endPoint y: 537, distance: 28.3
click at [77, 561] on div "Pen" at bounding box center [82, 565] width 14 height 8
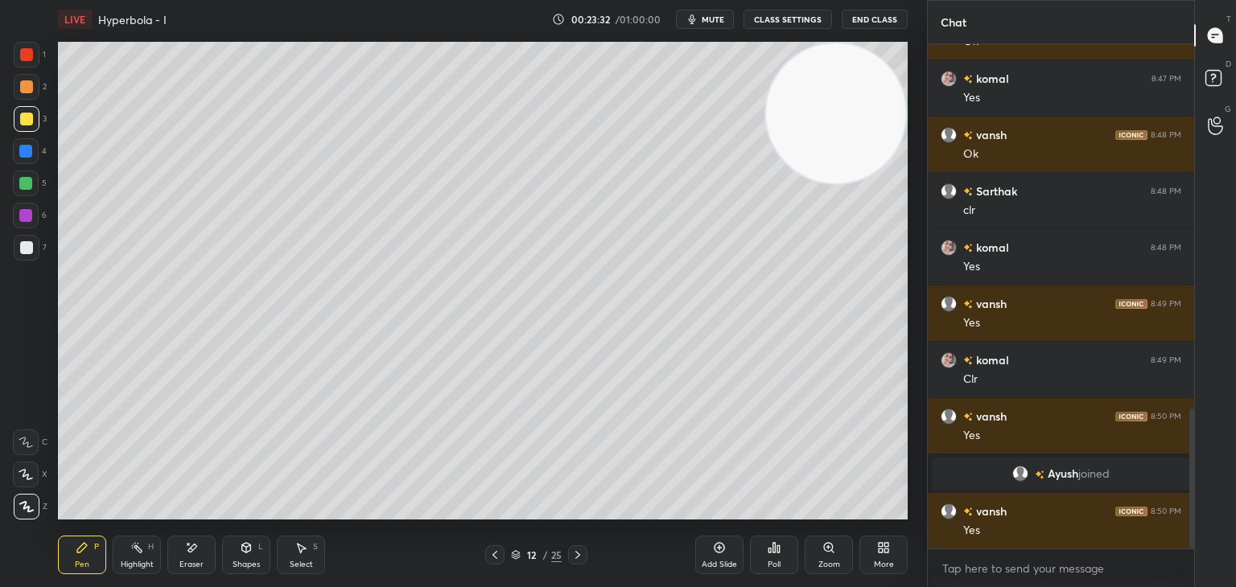
click at [134, 550] on icon at bounding box center [136, 548] width 13 height 13
drag, startPoint x: 205, startPoint y: 542, endPoint x: 219, endPoint y: 524, distance: 22.4
click at [204, 544] on div "Eraser" at bounding box center [191, 555] width 48 height 39
click at [88, 550] on icon at bounding box center [82, 548] width 13 height 13
click at [140, 534] on div "Pen P Highlight H Eraser Shapes L Select S 12 / 25 Add Slide Poll Zoom More" at bounding box center [483, 555] width 850 height 64
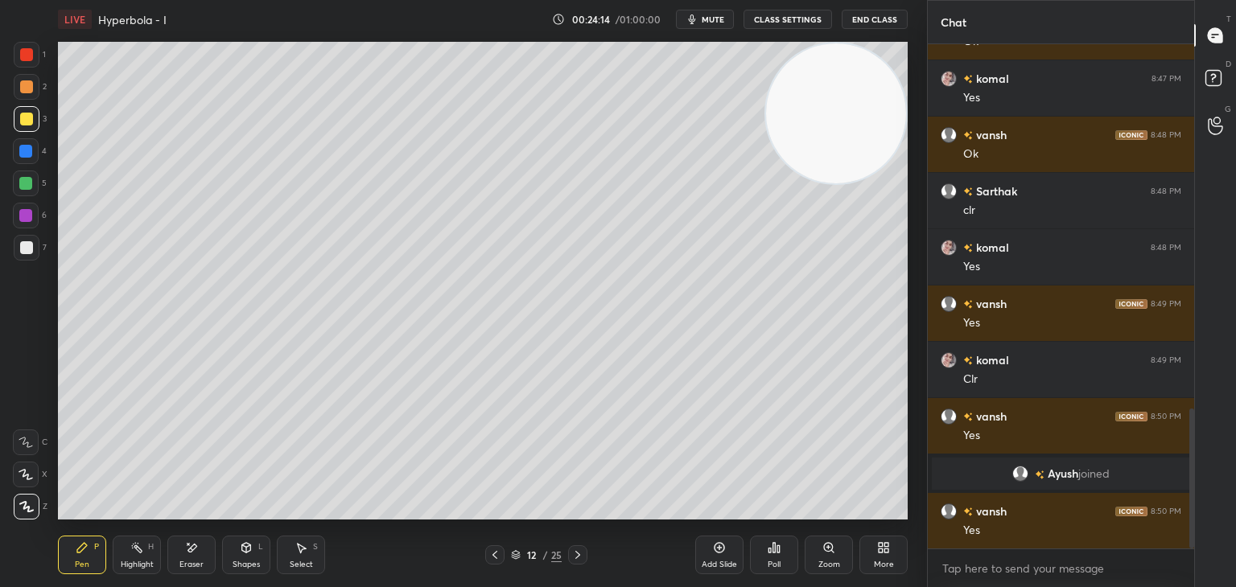
drag, startPoint x: 142, startPoint y: 543, endPoint x: 146, endPoint y: 535, distance: 9.0
click at [142, 543] on icon at bounding box center [136, 548] width 13 height 13
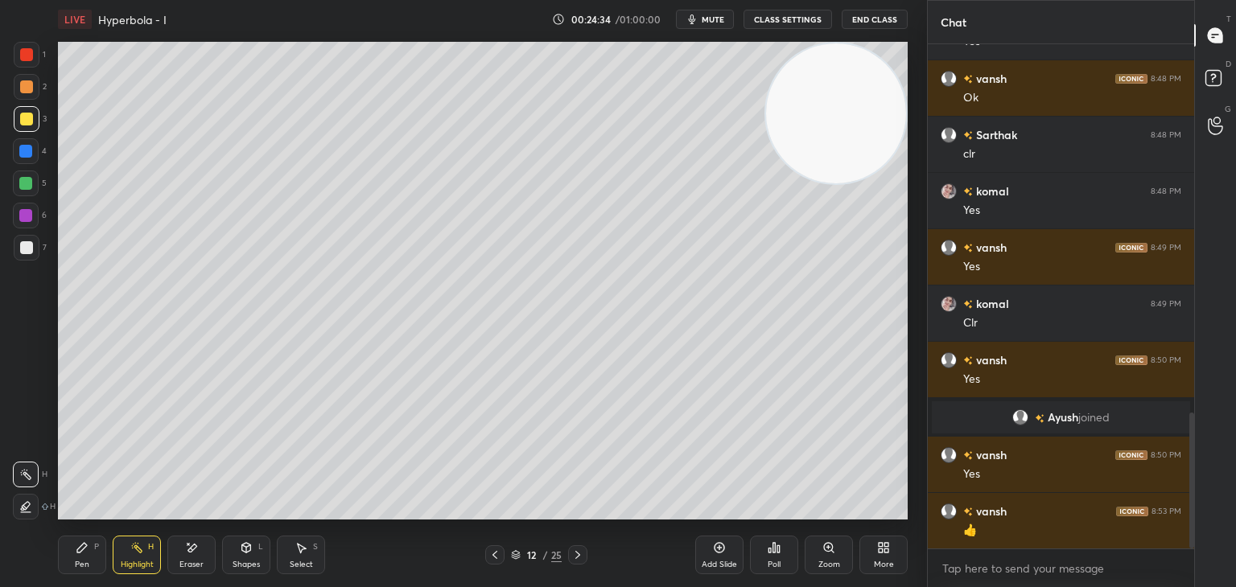
drag, startPoint x: 789, startPoint y: 126, endPoint x: 814, endPoint y: 97, distance: 39.4
click at [821, 99] on video at bounding box center [836, 113] width 140 height 140
click at [717, 22] on span "mute" at bounding box center [713, 19] width 23 height 11
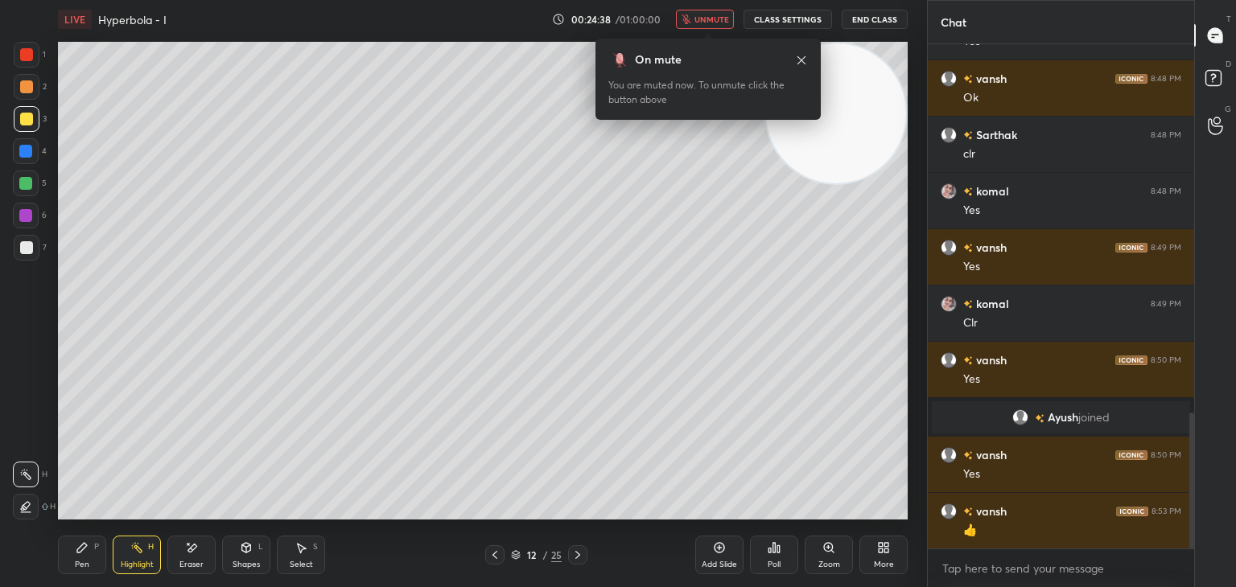
click at [709, 17] on span "unmute" at bounding box center [711, 19] width 35 height 11
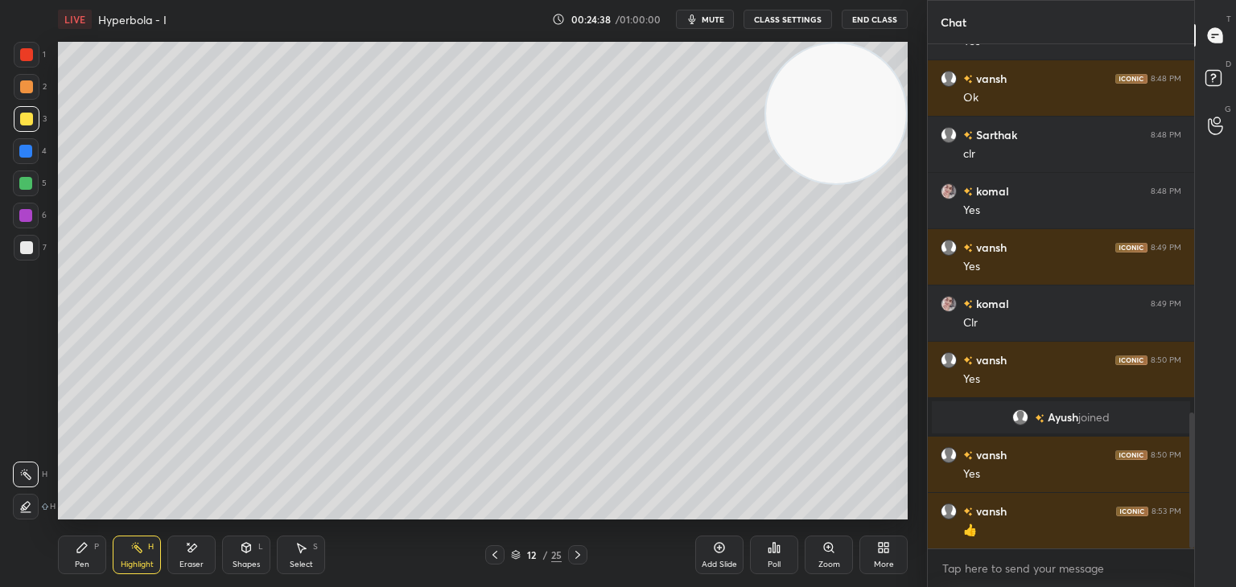
click at [818, 93] on video at bounding box center [836, 113] width 140 height 140
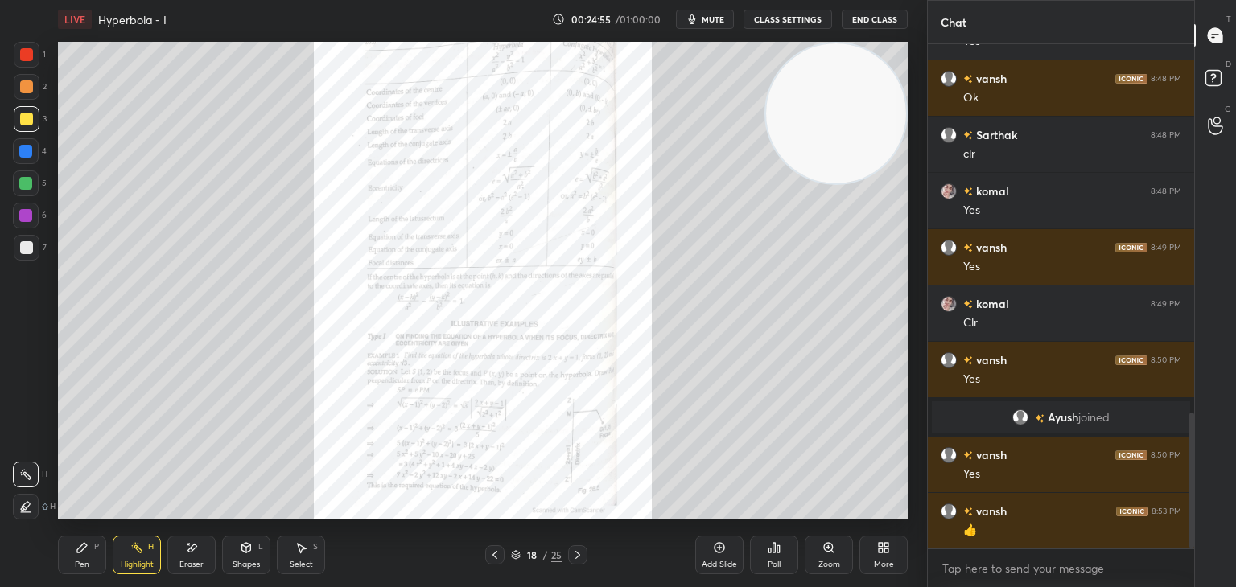
click at [824, 553] on icon at bounding box center [828, 548] width 13 height 13
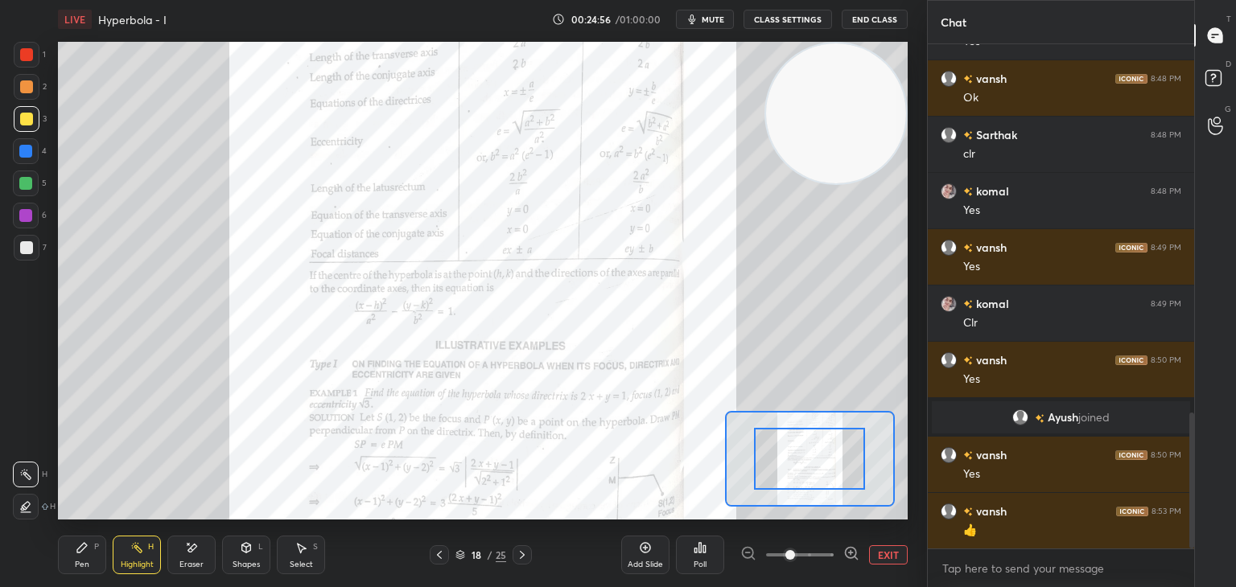
click at [824, 553] on span at bounding box center [800, 555] width 68 height 24
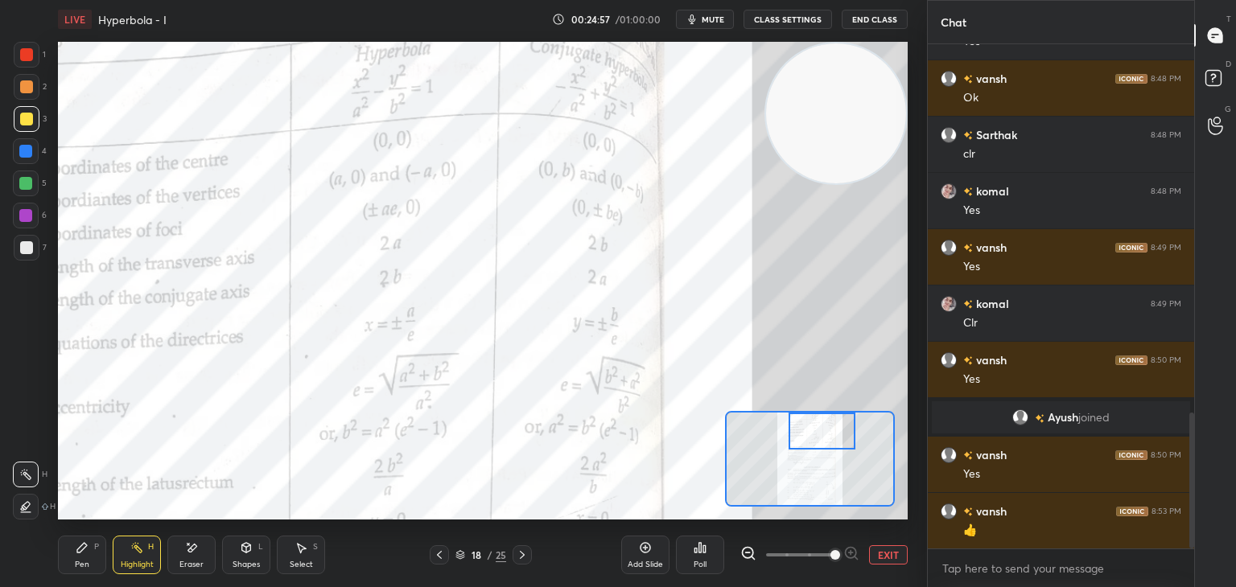
drag, startPoint x: 831, startPoint y: 464, endPoint x: 808, endPoint y: 506, distance: 48.6
click at [843, 439] on div at bounding box center [822, 431] width 67 height 37
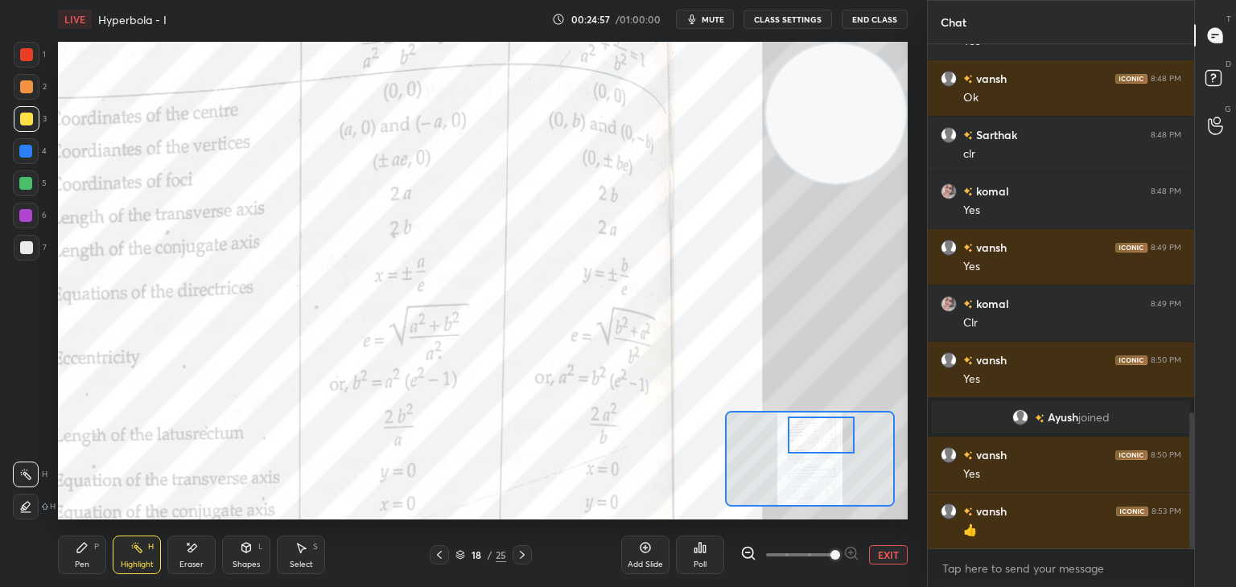
click at [750, 554] on icon at bounding box center [748, 554] width 16 height 16
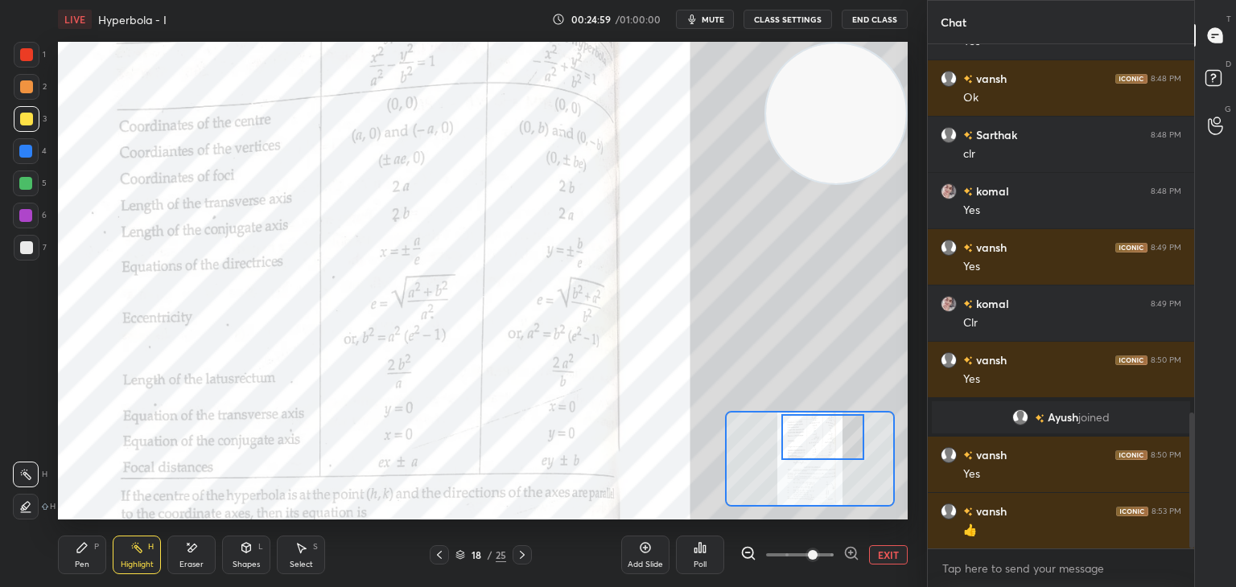
click at [817, 443] on div at bounding box center [823, 437] width 84 height 46
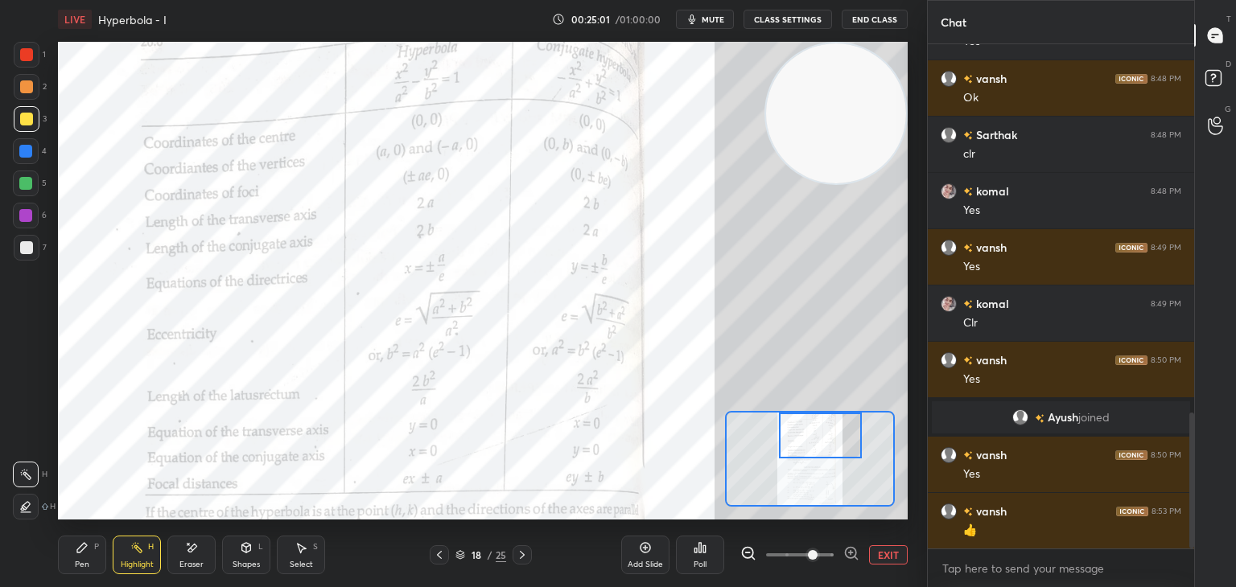
click at [826, 445] on div at bounding box center [821, 436] width 84 height 46
drag, startPoint x: 126, startPoint y: 562, endPoint x: 120, endPoint y: 552, distance: 12.3
click at [120, 552] on div "Highlight H" at bounding box center [137, 555] width 48 height 39
drag, startPoint x: 25, startPoint y: 52, endPoint x: 49, endPoint y: 64, distance: 26.6
click at [31, 57] on div at bounding box center [26, 54] width 13 height 13
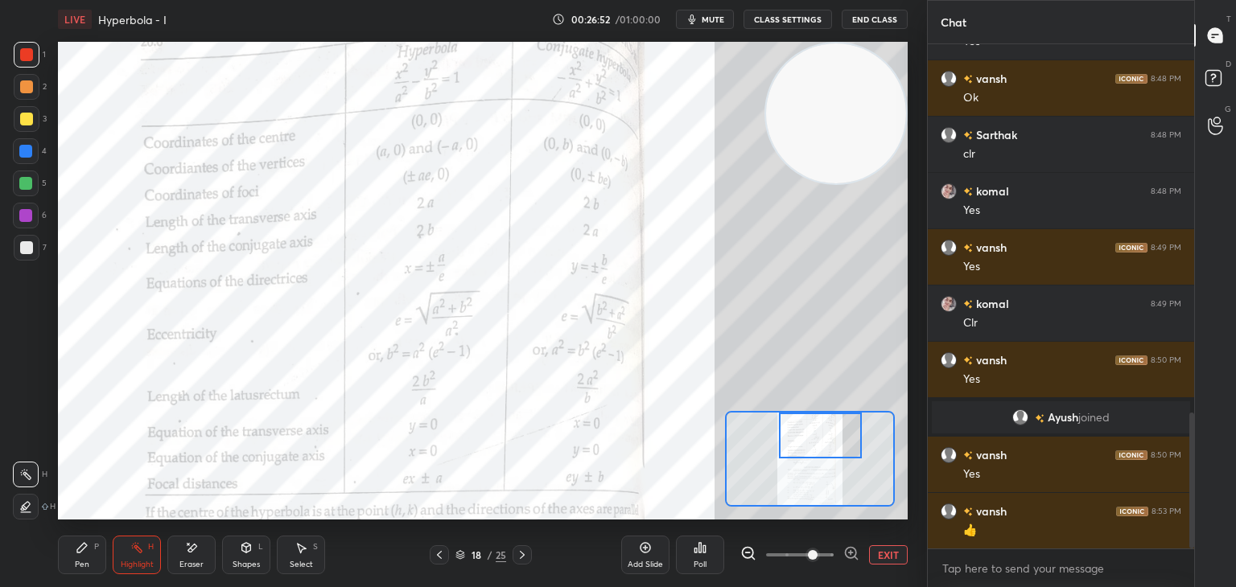
scroll to position [1439, 0]
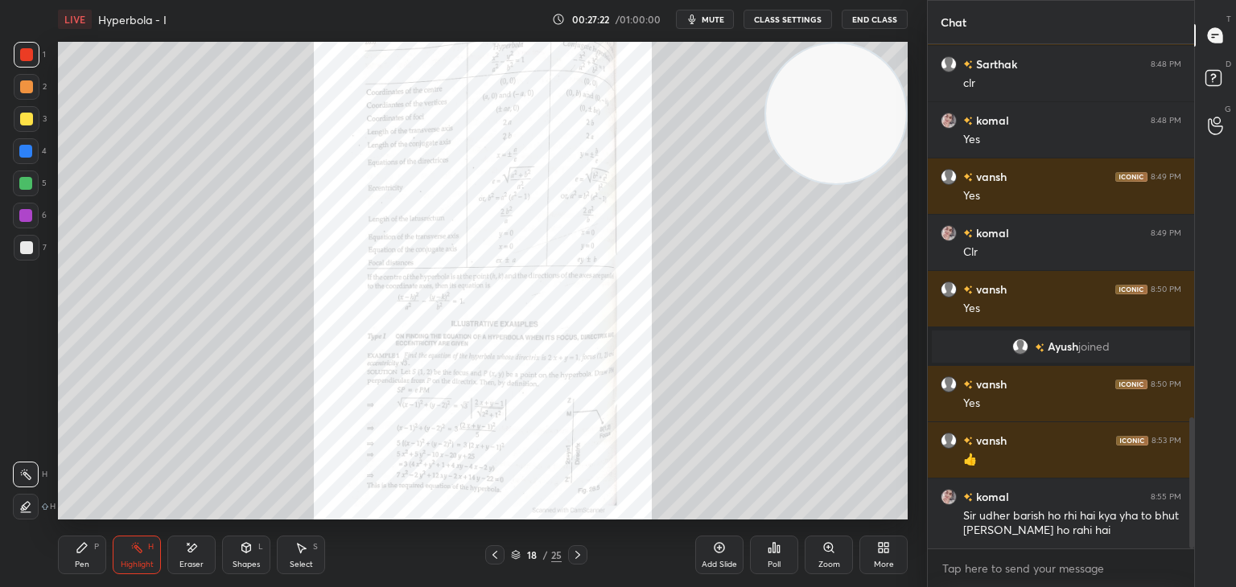
click at [825, 558] on div "Zoom" at bounding box center [829, 555] width 48 height 39
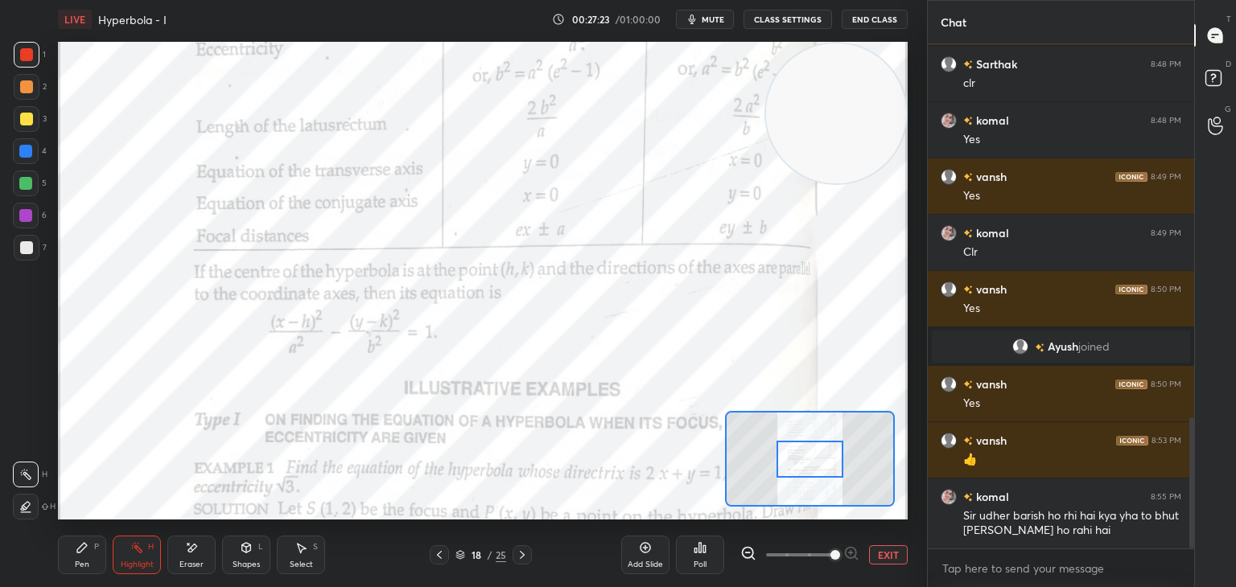
click at [822, 470] on div at bounding box center [810, 459] width 170 height 96
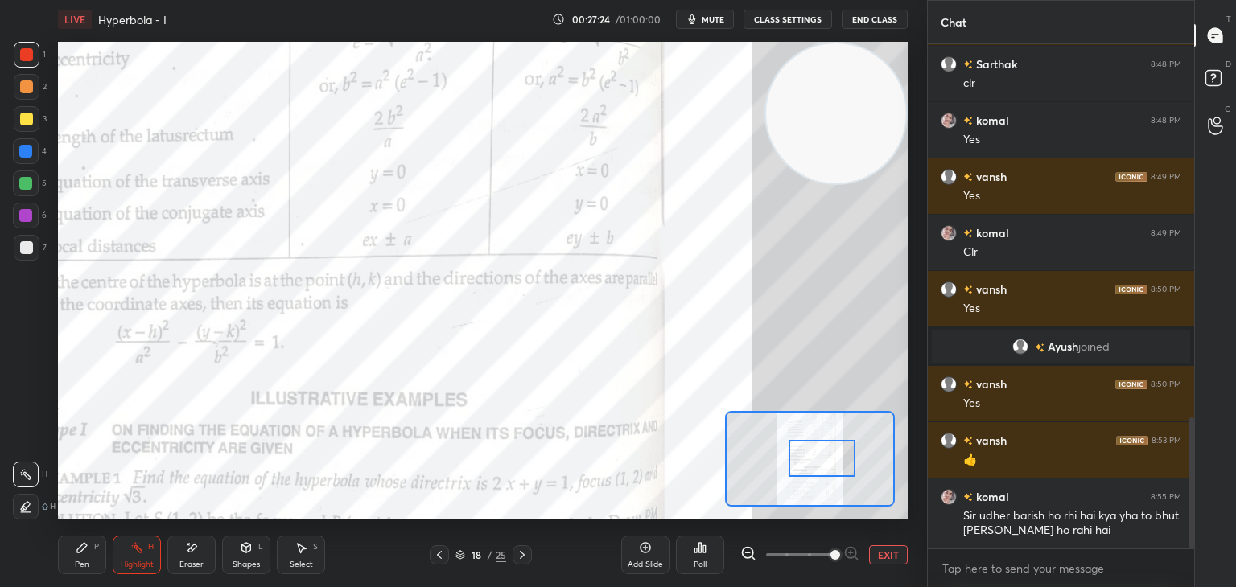
drag, startPoint x: 806, startPoint y: 472, endPoint x: 796, endPoint y: 455, distance: 20.2
click at [802, 459] on div at bounding box center [822, 458] width 67 height 37
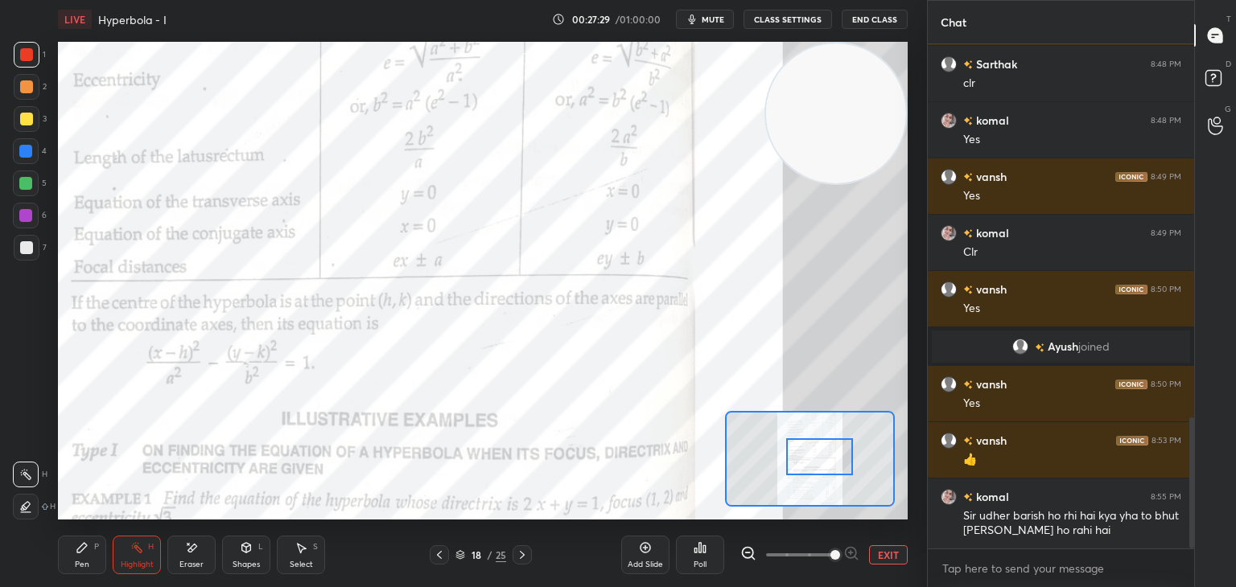
click at [829, 455] on div at bounding box center [819, 457] width 67 height 37
click at [630, 562] on div "Add Slide" at bounding box center [645, 565] width 35 height 8
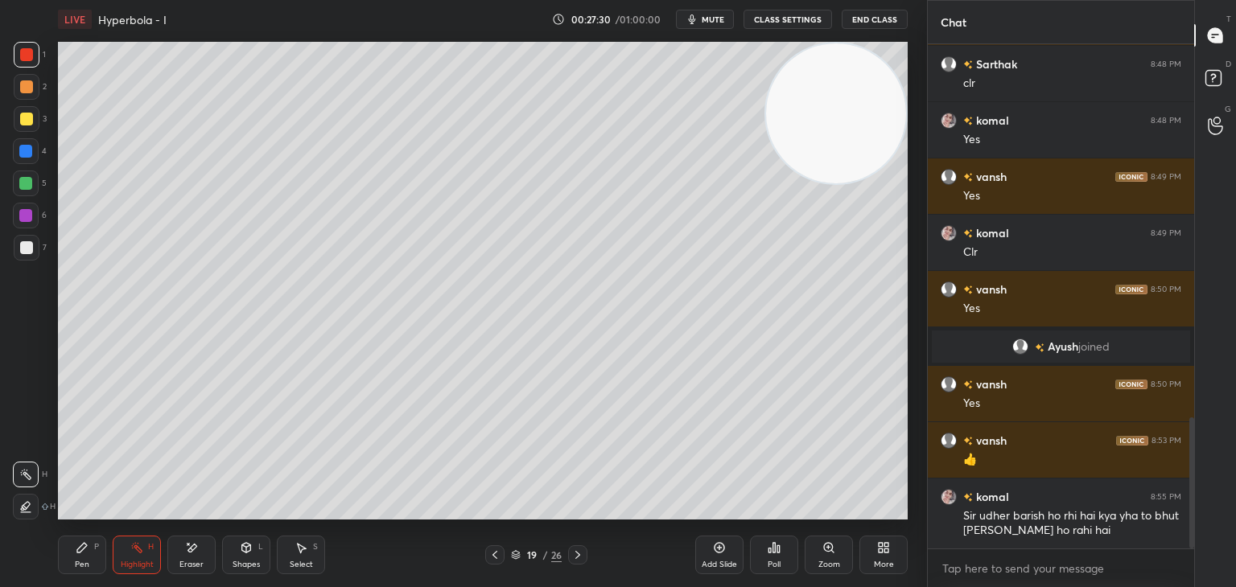
click at [85, 554] on div "Pen P" at bounding box center [82, 555] width 48 height 39
click at [26, 245] on div at bounding box center [26, 247] width 13 height 13
click at [200, 553] on div "Eraser" at bounding box center [191, 555] width 48 height 39
click at [90, 553] on div "Pen P" at bounding box center [82, 555] width 48 height 39
click at [2, 339] on div "1 2 3 4 5 6 7 C X Z E E Erase all H H" at bounding box center [26, 281] width 52 height 478
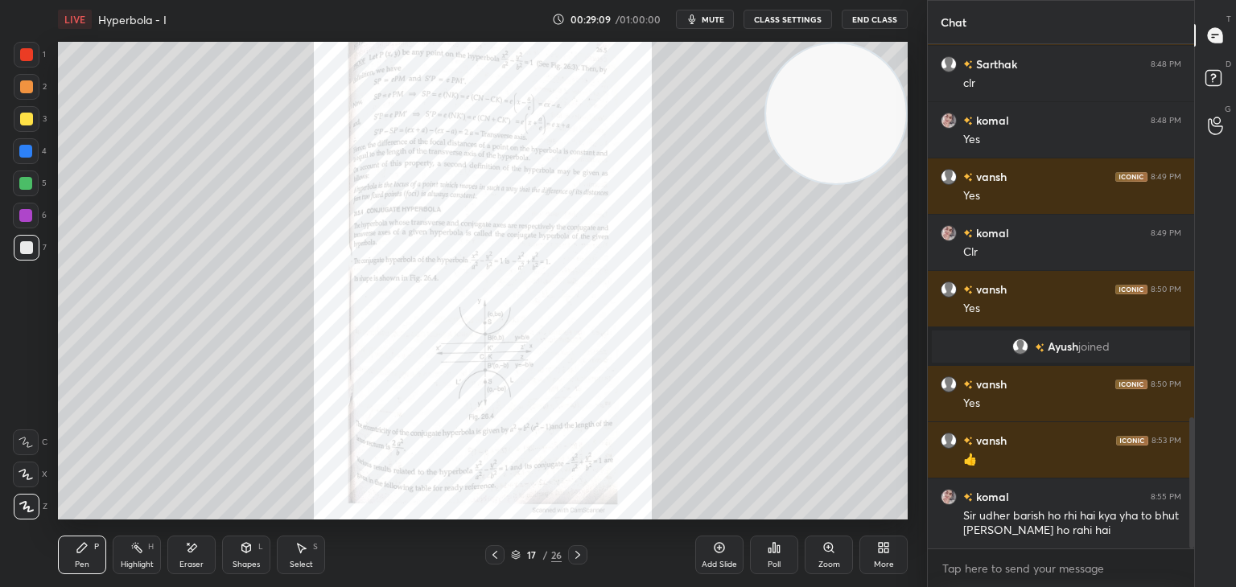
click at [822, 553] on icon at bounding box center [828, 548] width 13 height 13
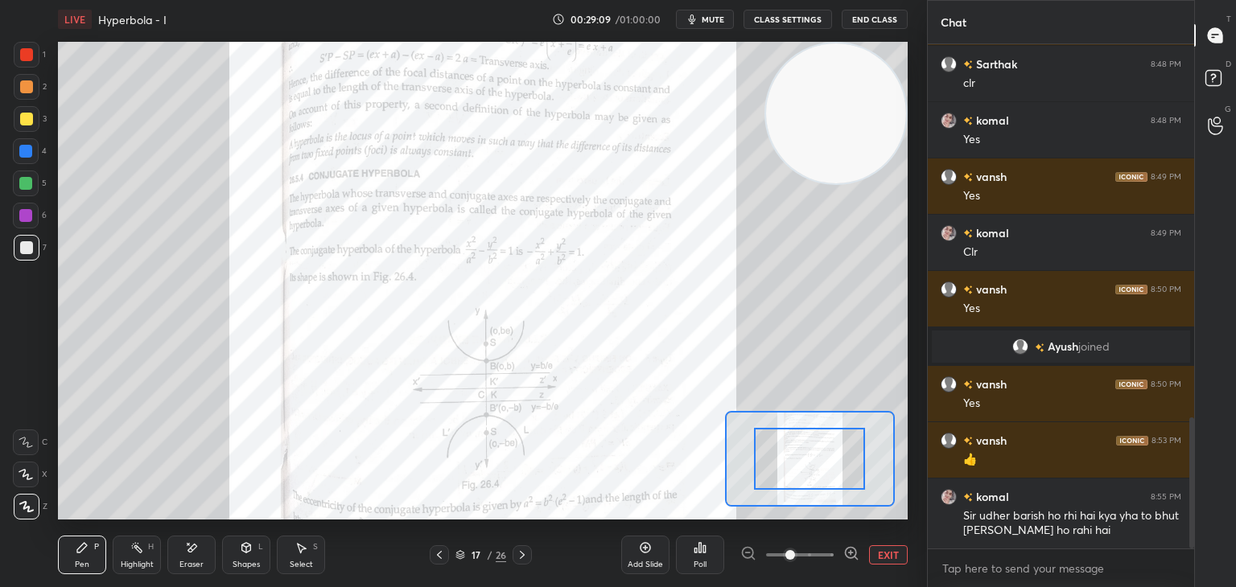
click at [827, 550] on span at bounding box center [800, 555] width 68 height 24
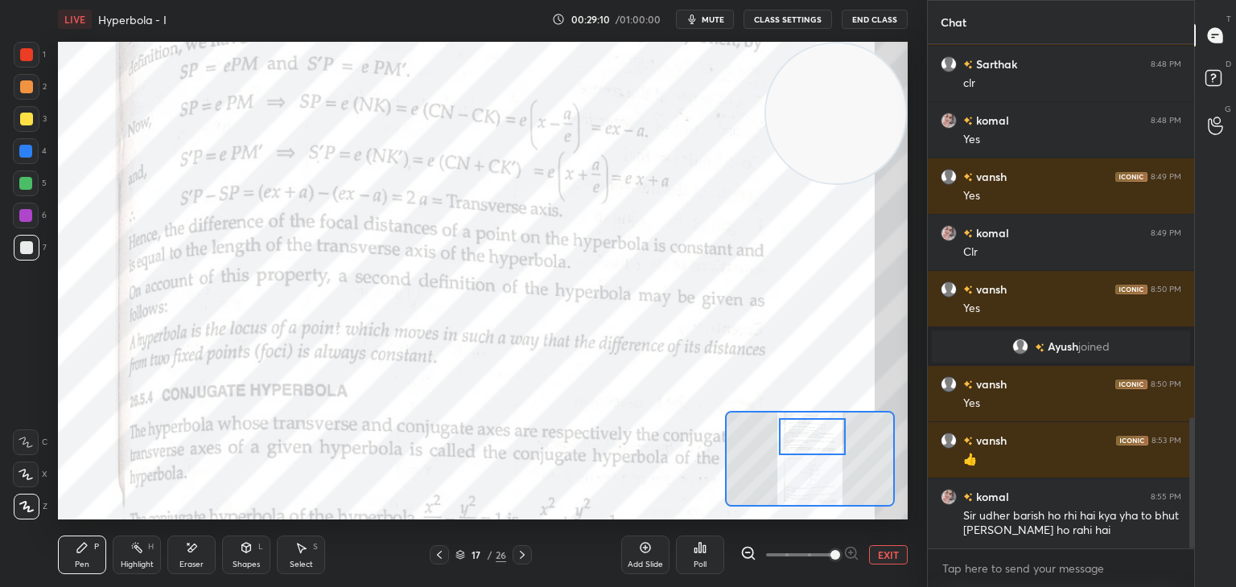
drag, startPoint x: 814, startPoint y: 455, endPoint x: 817, endPoint y: 435, distance: 20.3
click at [817, 435] on div at bounding box center [812, 436] width 67 height 37
drag, startPoint x: 46, startPoint y: 54, endPoint x: 33, endPoint y: 51, distance: 13.3
click at [42, 52] on div "1 2 3 4 5 6 7" at bounding box center [30, 154] width 34 height 225
click at [26, 55] on div at bounding box center [26, 54] width 13 height 13
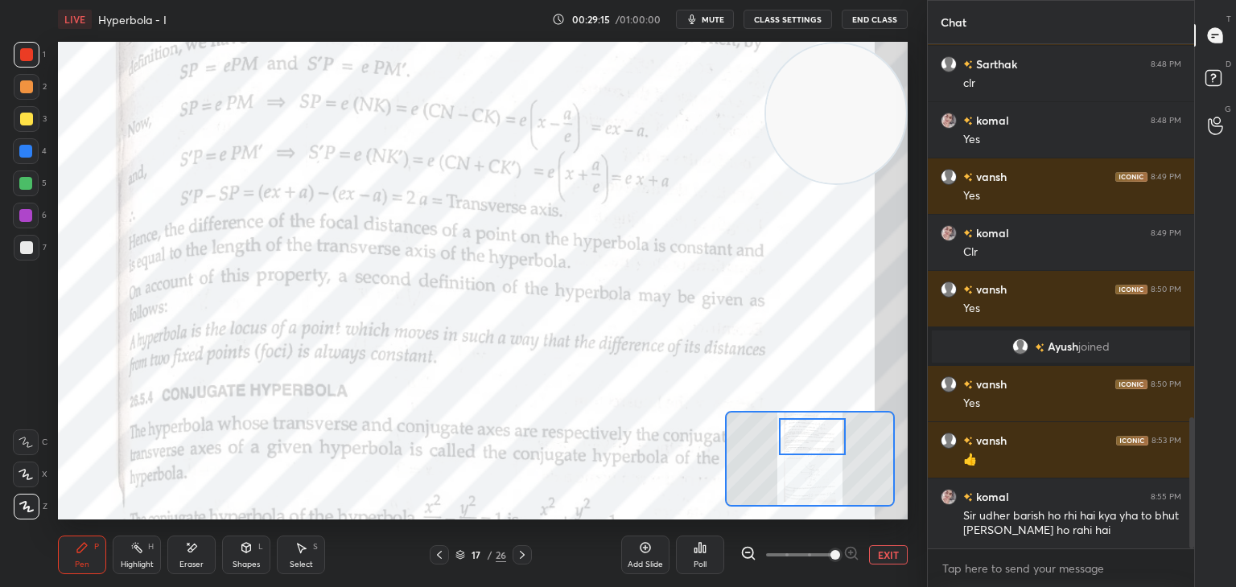
drag, startPoint x: 127, startPoint y: 563, endPoint x: 155, endPoint y: 534, distance: 40.4
click at [129, 563] on div "Highlight" at bounding box center [137, 565] width 33 height 8
drag, startPoint x: 72, startPoint y: 548, endPoint x: 225, endPoint y: 521, distance: 154.5
click at [74, 548] on div "Pen P" at bounding box center [82, 555] width 48 height 39
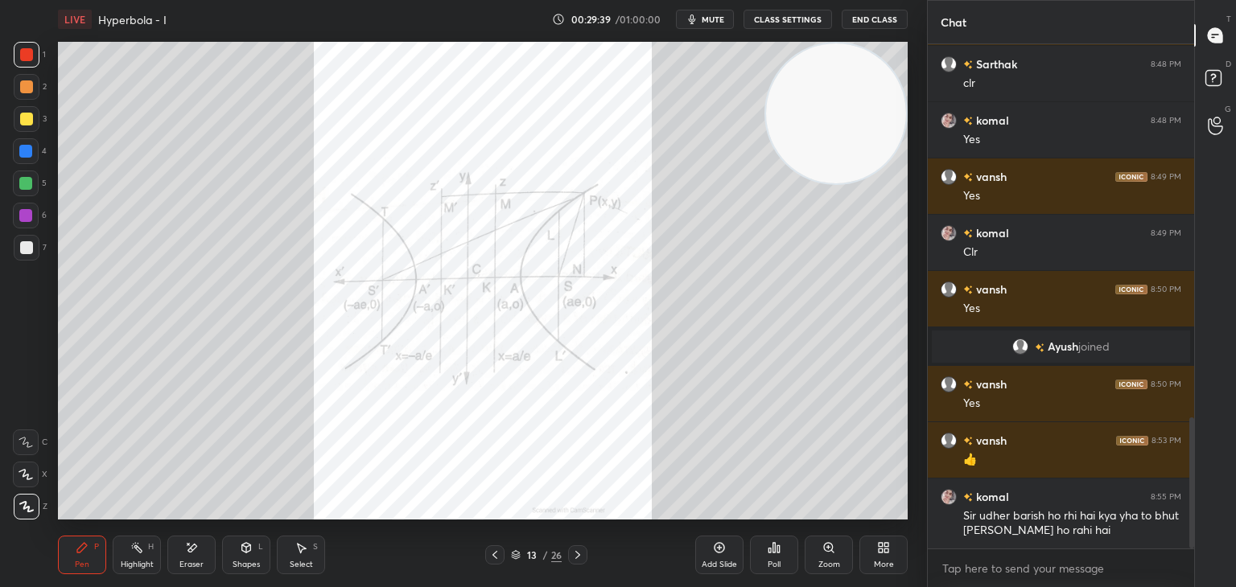
click at [830, 561] on div "Zoom" at bounding box center [829, 565] width 22 height 8
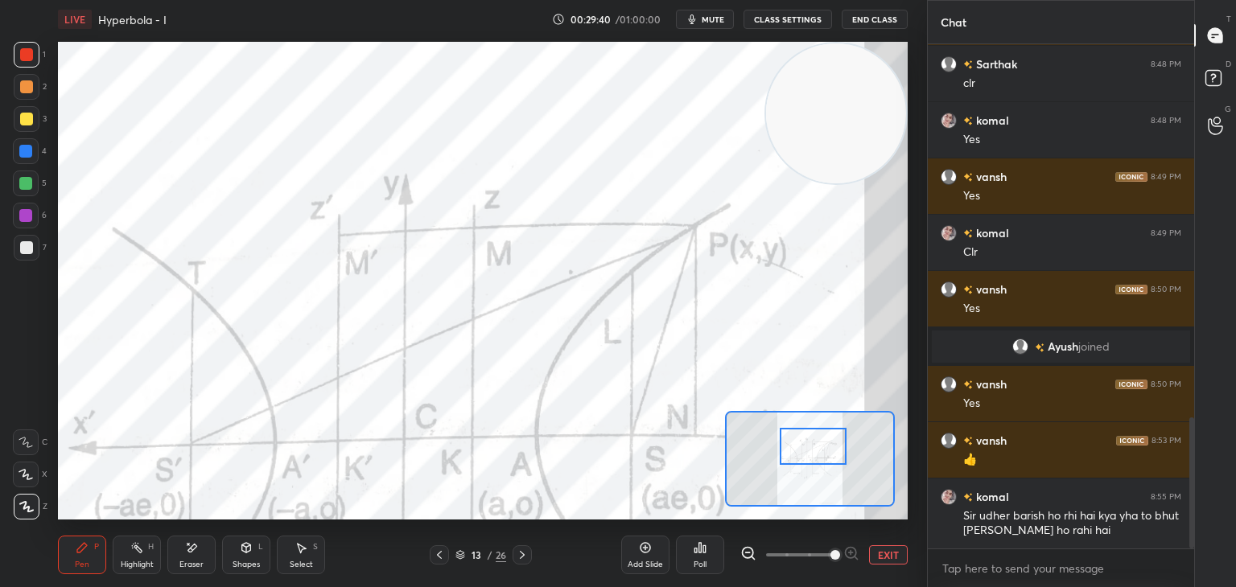
drag, startPoint x: 818, startPoint y: 471, endPoint x: 783, endPoint y: 459, distance: 37.2
click at [822, 459] on div at bounding box center [813, 446] width 67 height 37
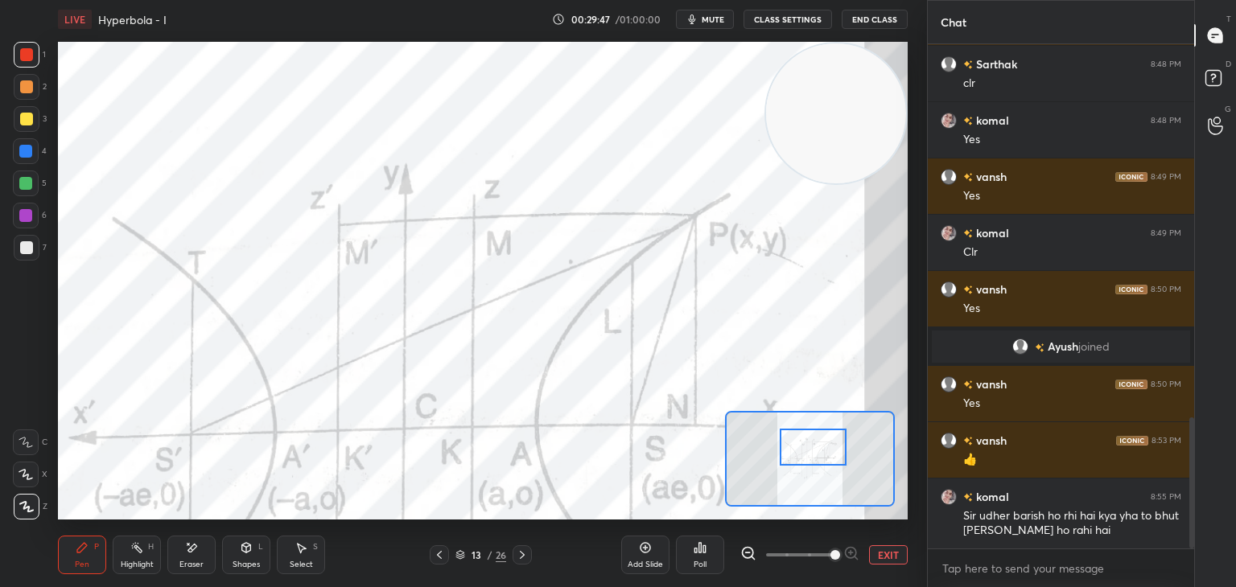
click at [245, 546] on icon at bounding box center [246, 548] width 13 height 13
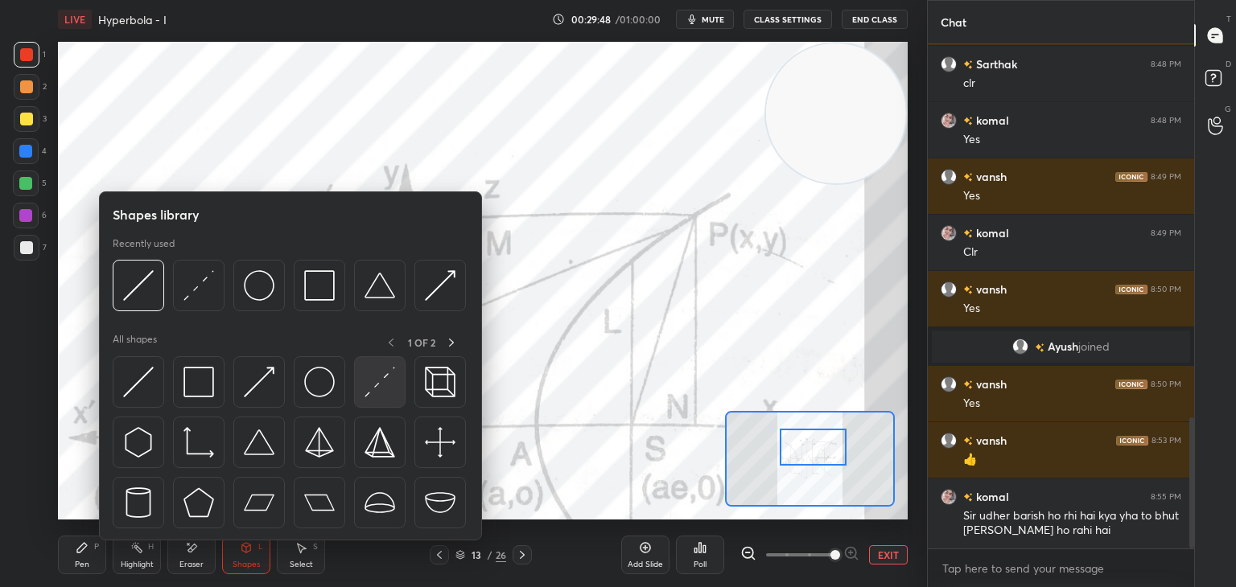
click at [369, 385] on img at bounding box center [380, 382] width 31 height 31
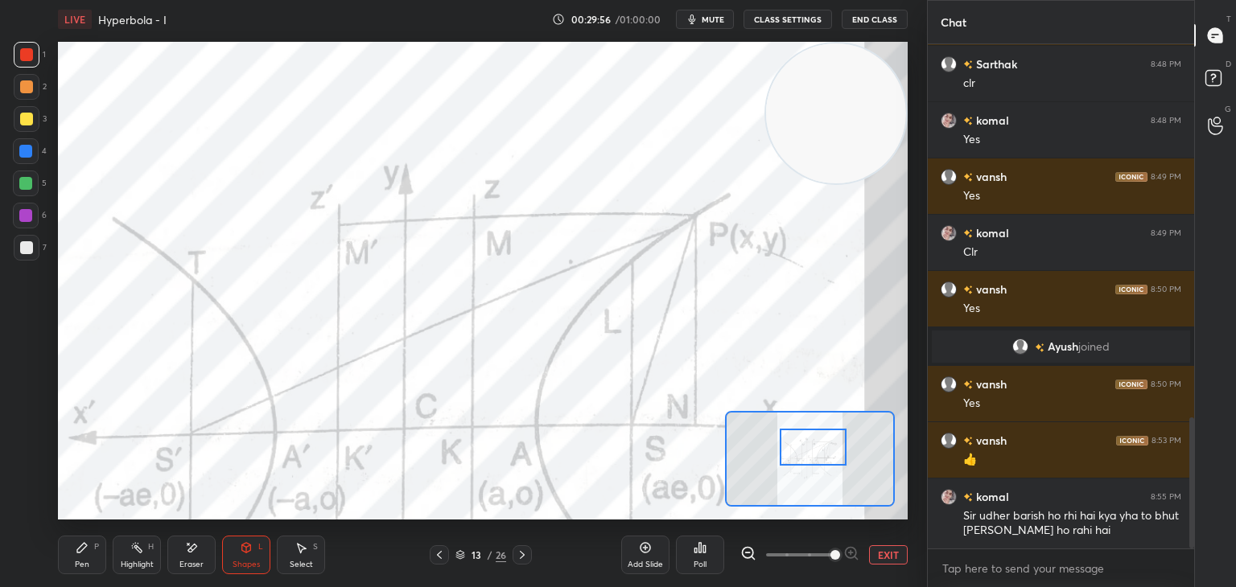
click at [31, 149] on div at bounding box center [25, 151] width 13 height 13
click at [127, 559] on div "Highlight H" at bounding box center [137, 555] width 48 height 39
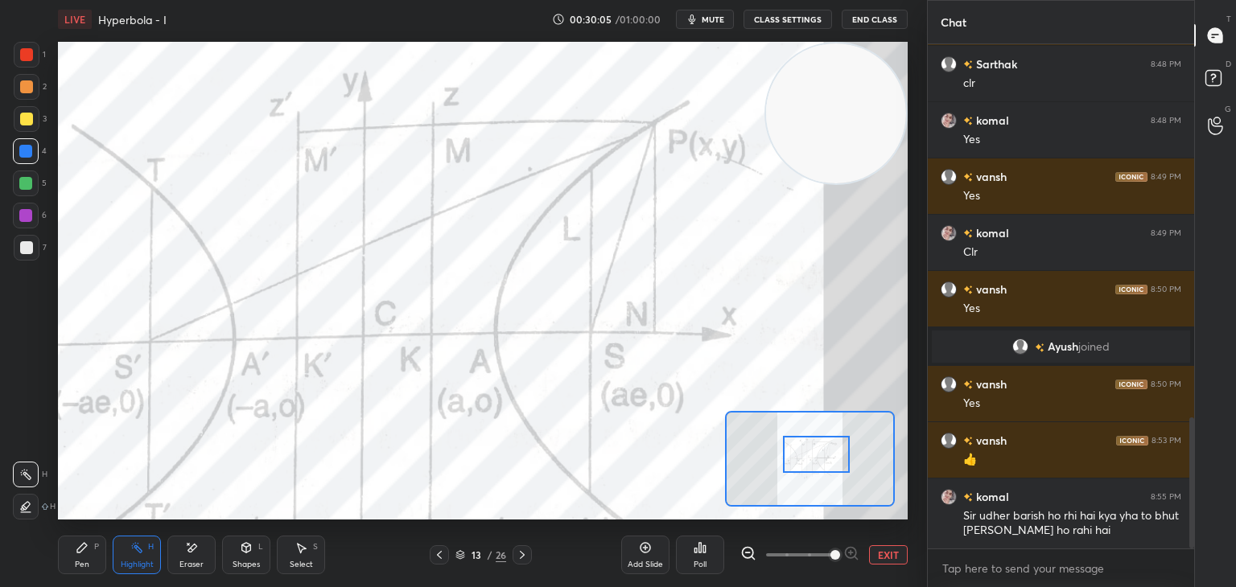
click at [808, 455] on div at bounding box center [816, 454] width 67 height 37
click at [32, 52] on div at bounding box center [26, 54] width 13 height 13
click at [77, 557] on div "Pen P" at bounding box center [82, 555] width 48 height 39
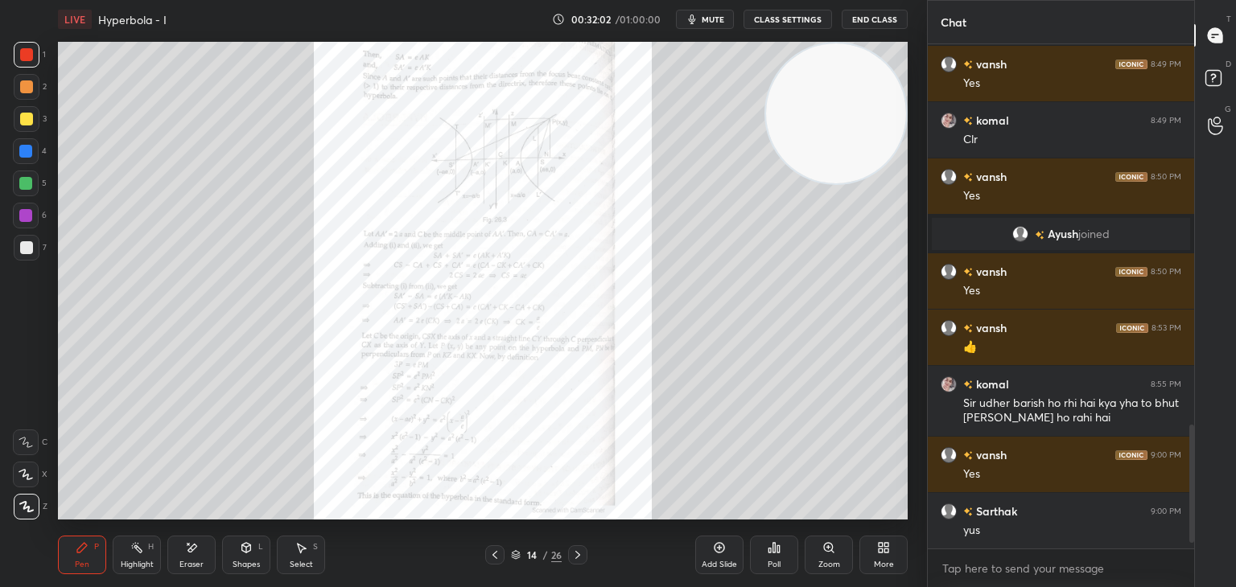
scroll to position [500, 262]
click at [816, 554] on div "Zoom" at bounding box center [829, 555] width 48 height 39
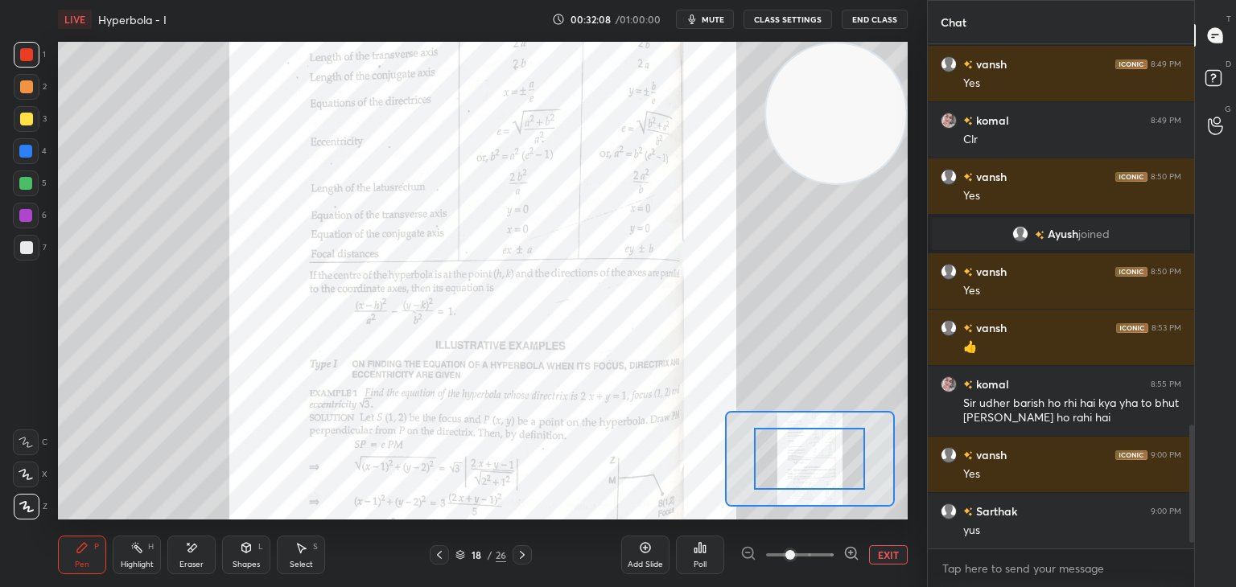
click at [819, 557] on span at bounding box center [800, 555] width 68 height 24
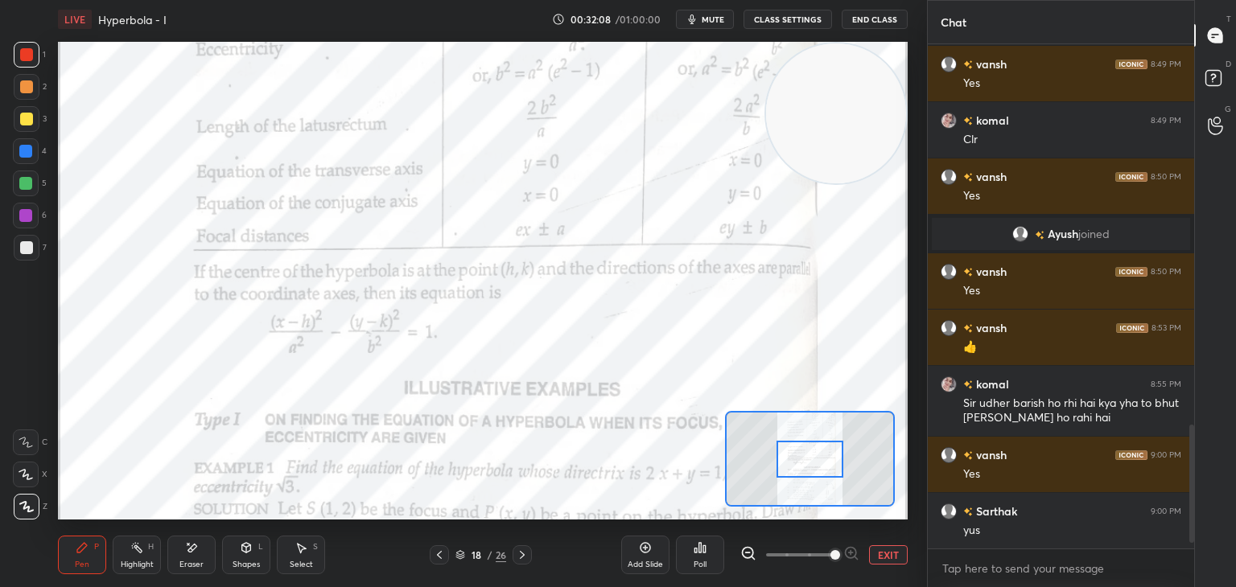
click at [830, 553] on span at bounding box center [835, 555] width 10 height 10
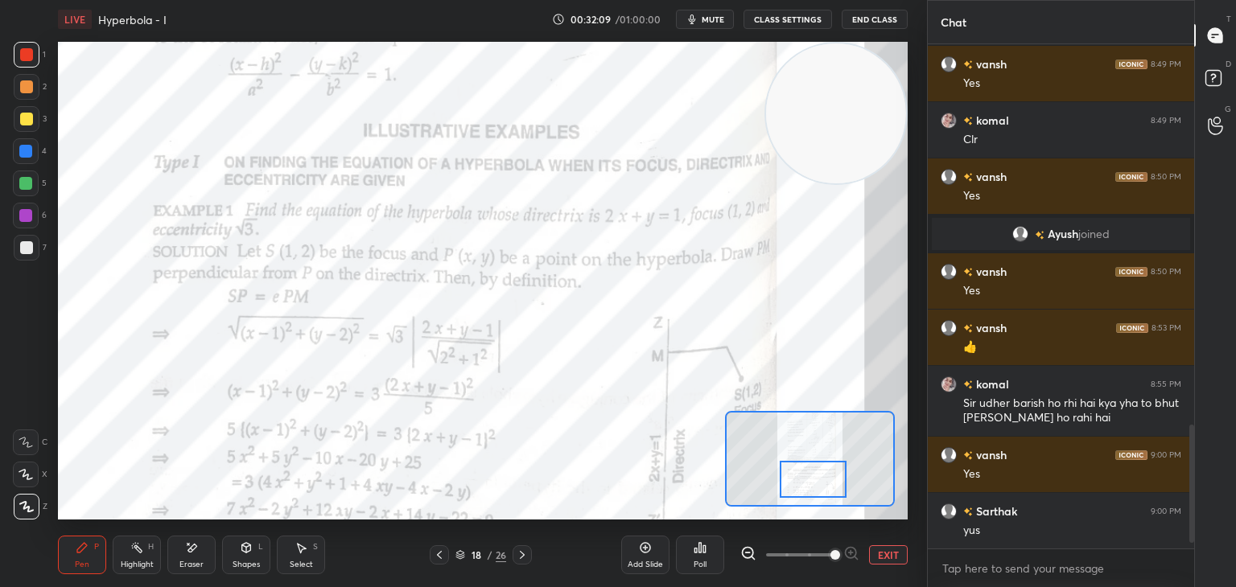
drag, startPoint x: 821, startPoint y: 467, endPoint x: 824, endPoint y: 487, distance: 20.4
click at [824, 487] on div at bounding box center [813, 479] width 67 height 37
click at [116, 552] on div "Highlight H" at bounding box center [137, 555] width 48 height 39
drag, startPoint x: 77, startPoint y: 561, endPoint x: 128, endPoint y: 532, distance: 58.4
click at [79, 561] on div "Pen" at bounding box center [82, 565] width 14 height 8
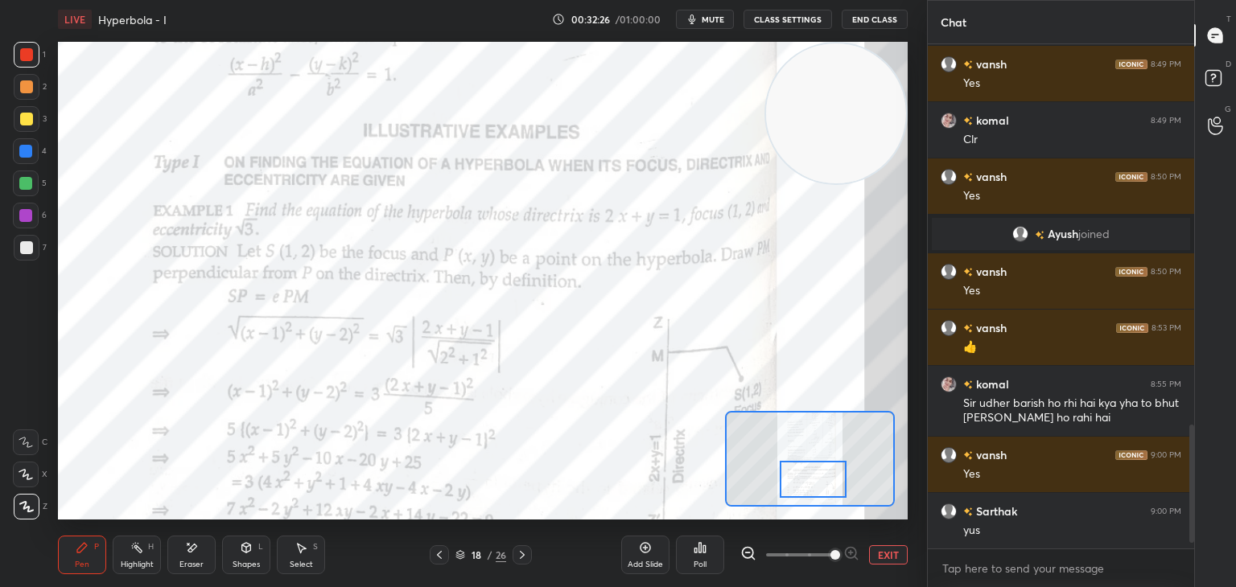
click at [628, 544] on div "Add Slide" at bounding box center [645, 555] width 48 height 39
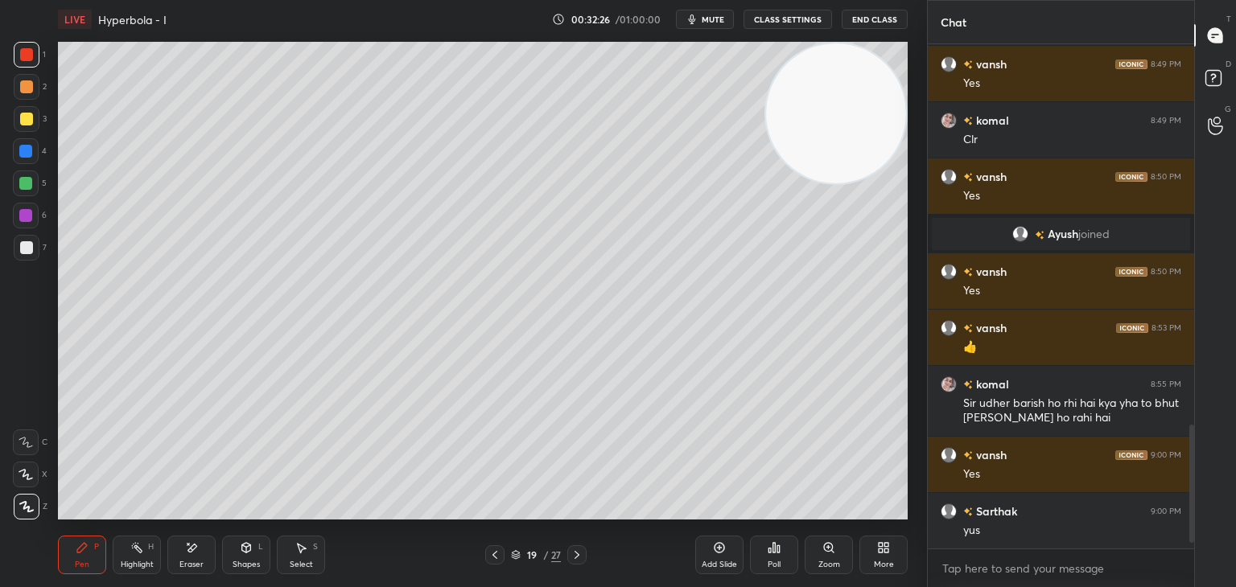
drag, startPoint x: 825, startPoint y: 129, endPoint x: 850, endPoint y: 84, distance: 51.5
click at [863, 84] on video at bounding box center [836, 113] width 140 height 140
click at [18, 245] on div at bounding box center [27, 248] width 26 height 26
drag, startPoint x: 0, startPoint y: 286, endPoint x: 16, endPoint y: 282, distance: 16.8
click at [0, 286] on div "1 2 3 4 5 6 7 C X Z E E Erase all H H" at bounding box center [26, 281] width 52 height 478
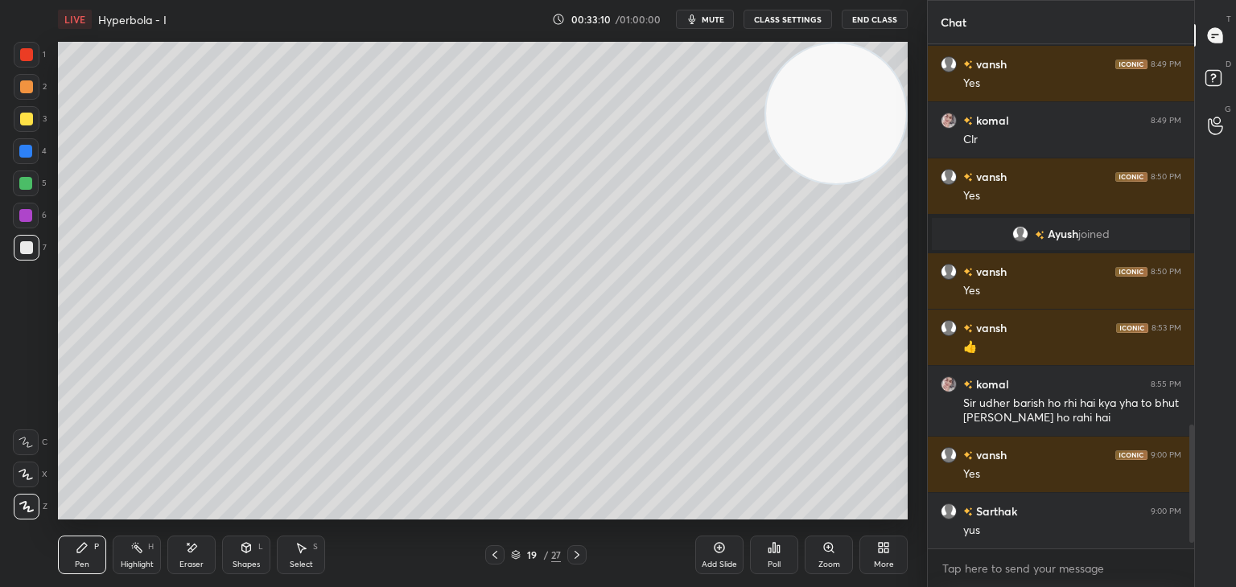
click at [0, 321] on div "1 2 3 4 5 6 7 C X Z E E Erase all H H" at bounding box center [26, 281] width 52 height 478
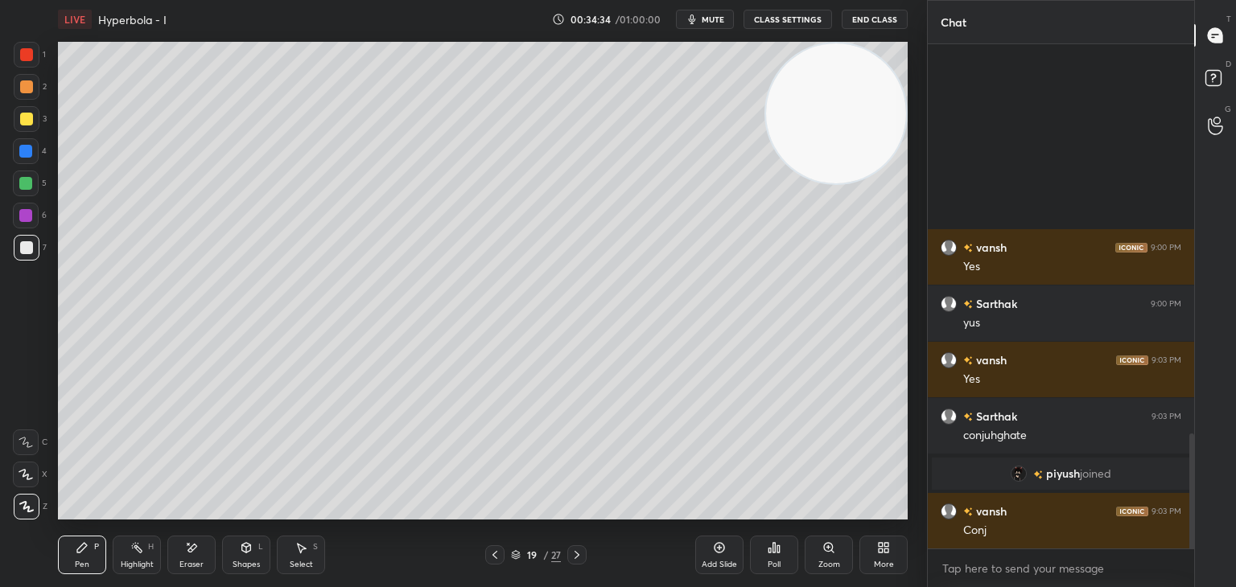
scroll to position [1630, 0]
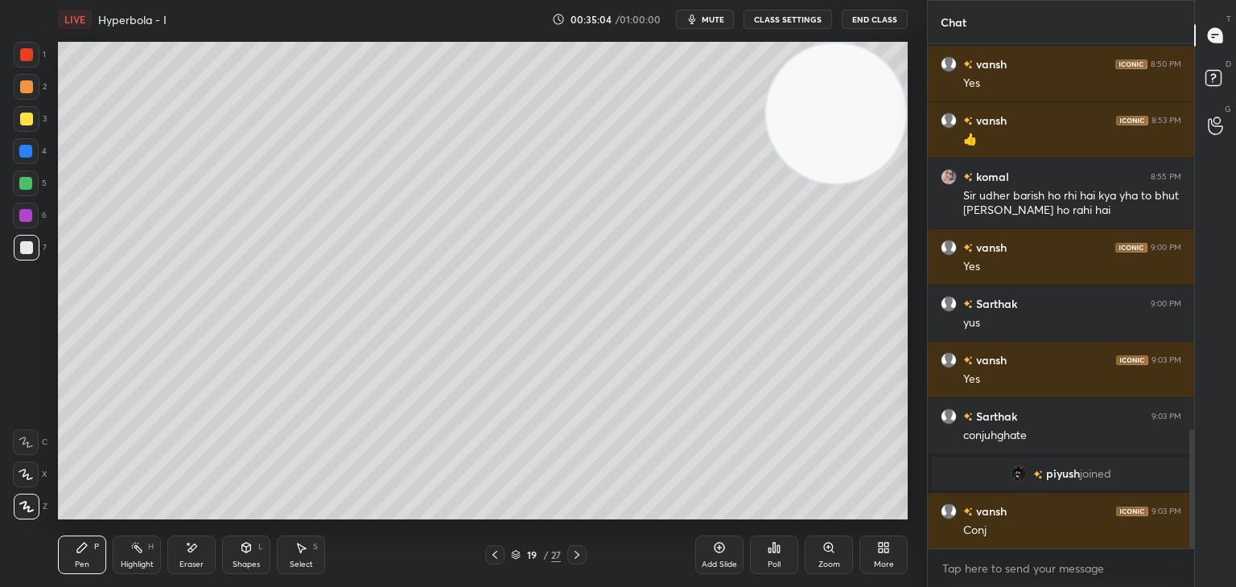
click at [711, 11] on button "mute" at bounding box center [705, 19] width 58 height 19
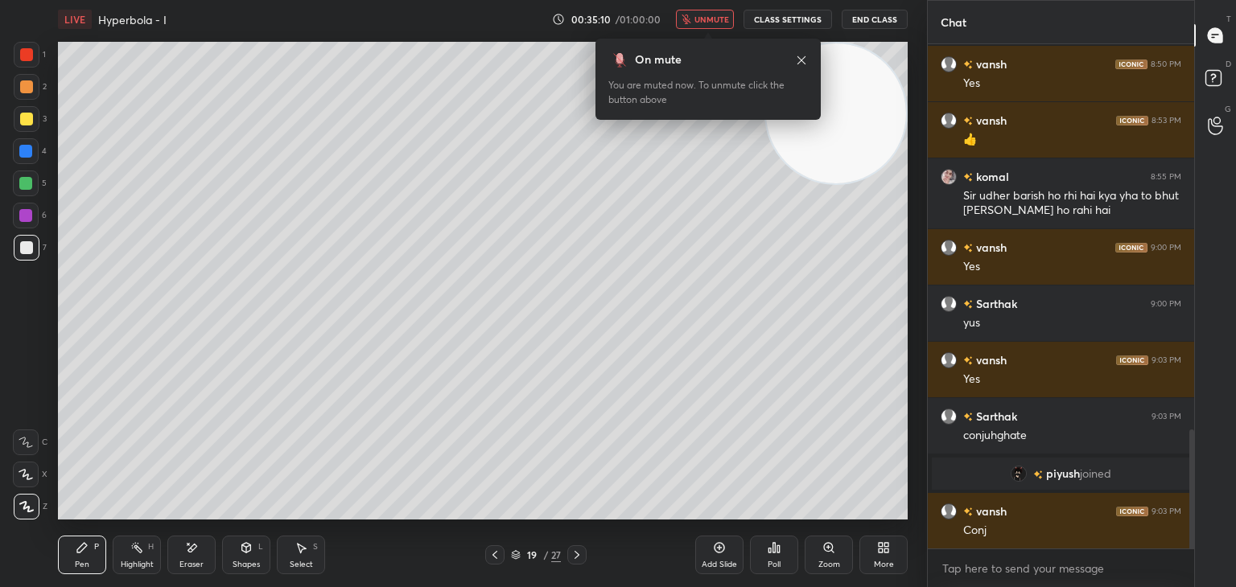
click at [715, 18] on span "unmute" at bounding box center [711, 19] width 35 height 11
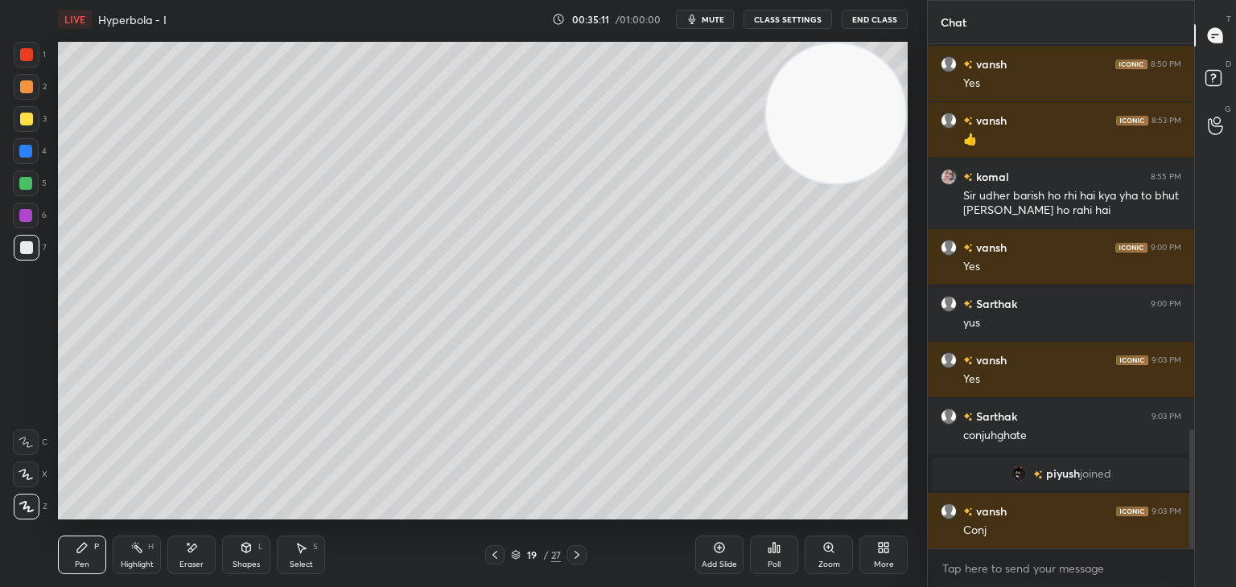
click at [802, 80] on video at bounding box center [836, 113] width 140 height 140
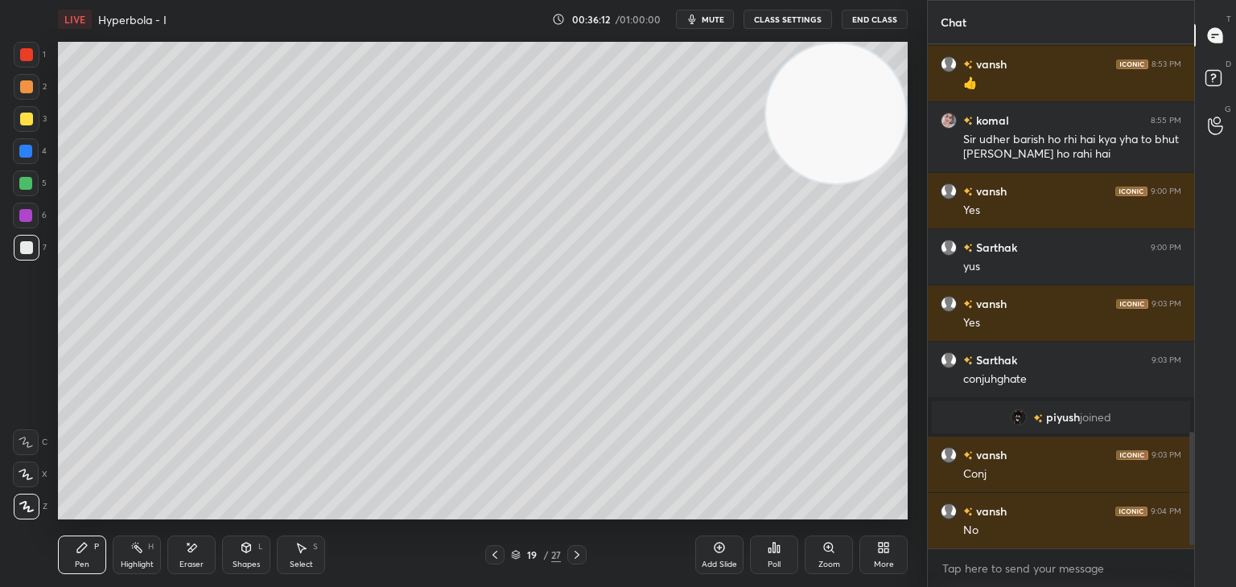
scroll to position [1743, 0]
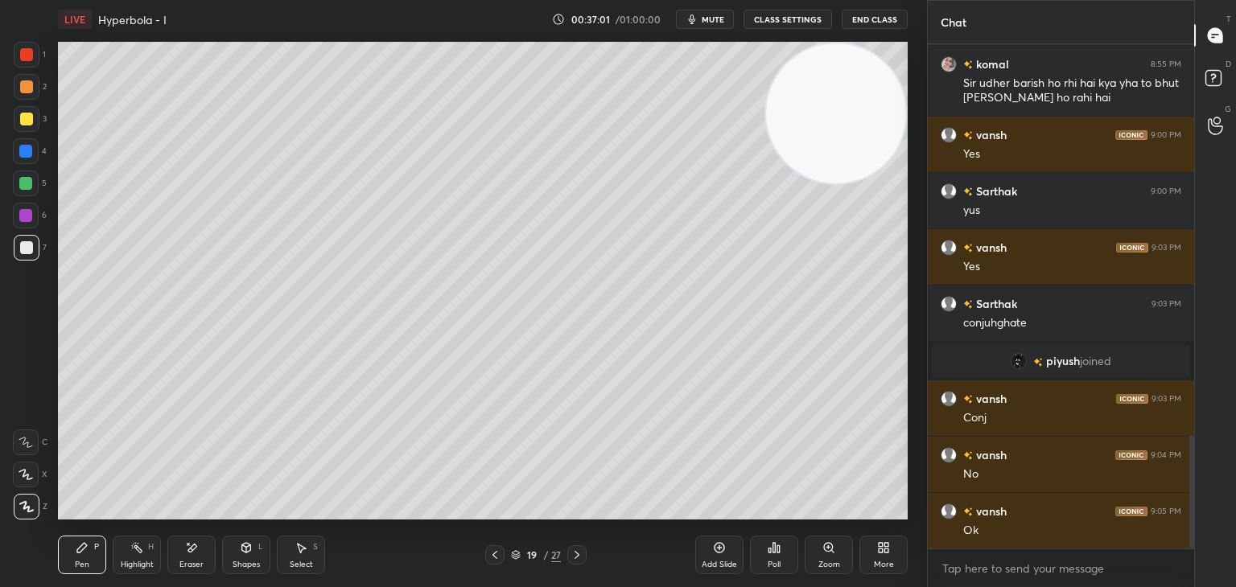
click at [162, 553] on div "Pen P Highlight H Eraser Shapes L Select S" at bounding box center [217, 555] width 319 height 39
click at [129, 553] on div "Highlight H" at bounding box center [137, 555] width 48 height 39
click at [204, 551] on div "Eraser" at bounding box center [191, 555] width 48 height 39
drag, startPoint x: 145, startPoint y: 558, endPoint x: 171, endPoint y: 530, distance: 38.2
click at [142, 558] on div "Highlight H" at bounding box center [137, 555] width 48 height 39
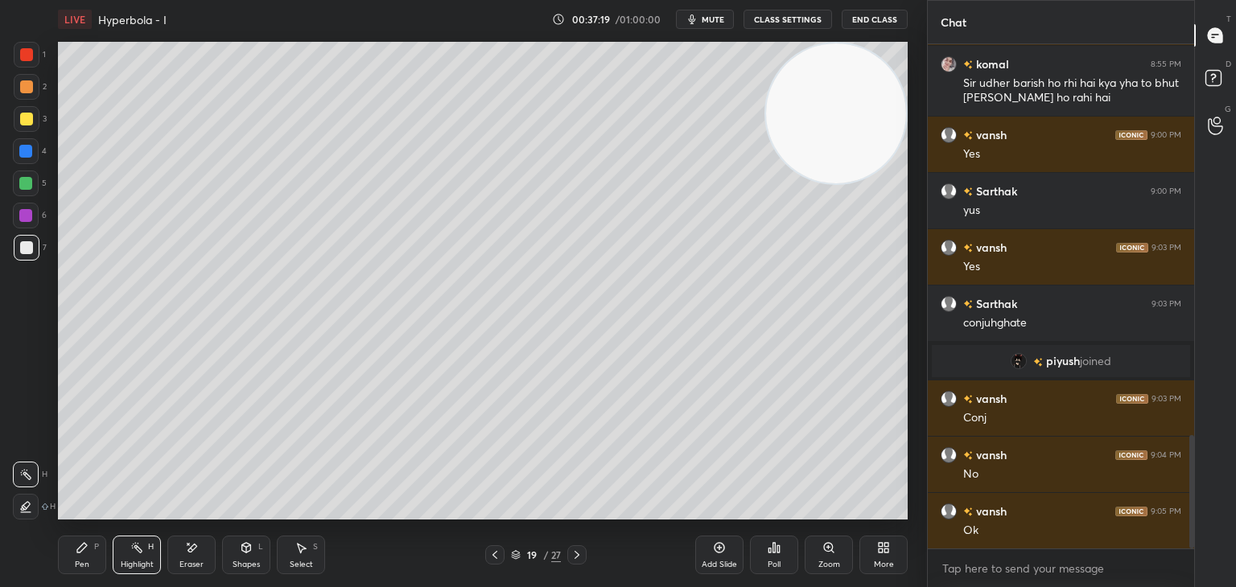
drag, startPoint x: 828, startPoint y: 134, endPoint x: 831, endPoint y: 125, distance: 10.2
click at [850, 120] on video at bounding box center [836, 113] width 140 height 140
click at [183, 551] on div "Eraser" at bounding box center [191, 555] width 48 height 39
click at [68, 551] on div "Pen P" at bounding box center [82, 555] width 48 height 39
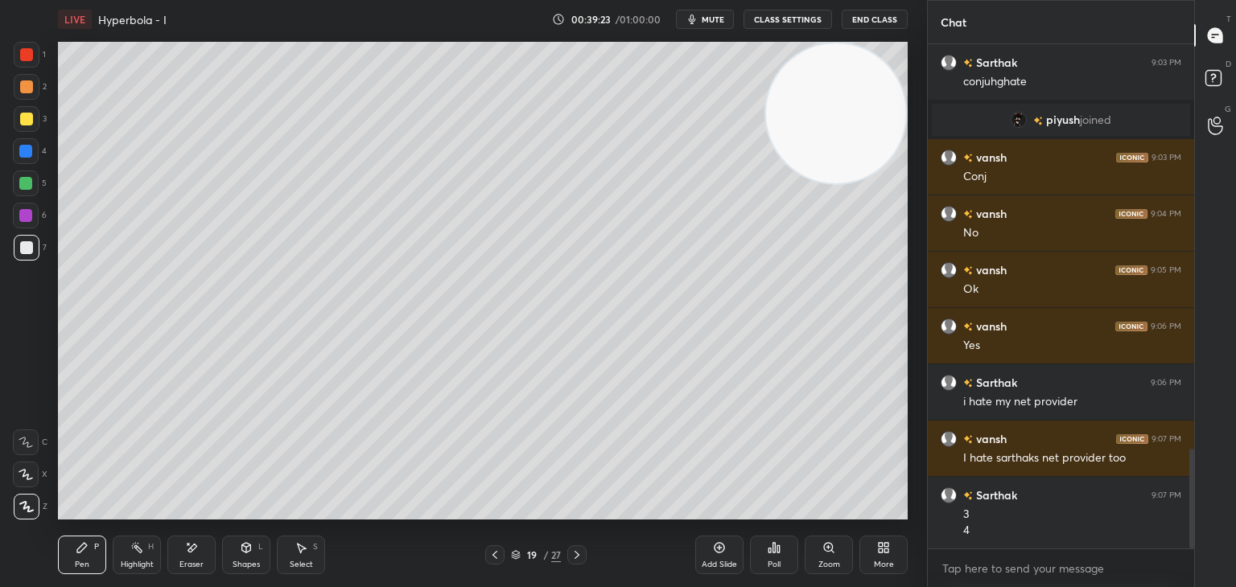
scroll to position [2041, 0]
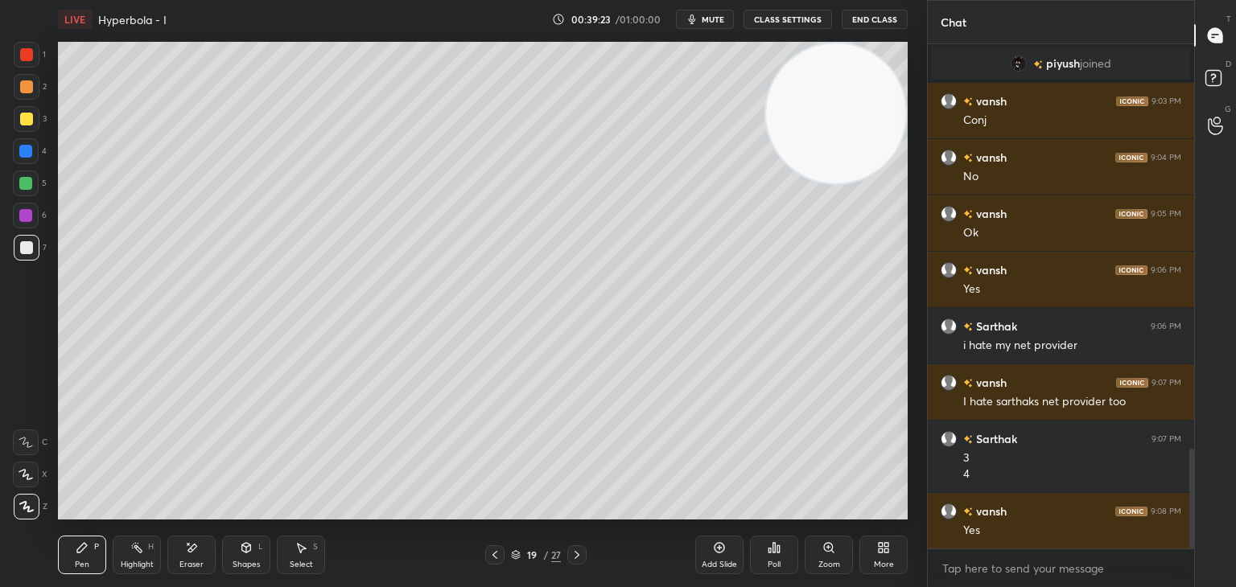
click at [734, 551] on div "Add Slide" at bounding box center [719, 555] width 48 height 39
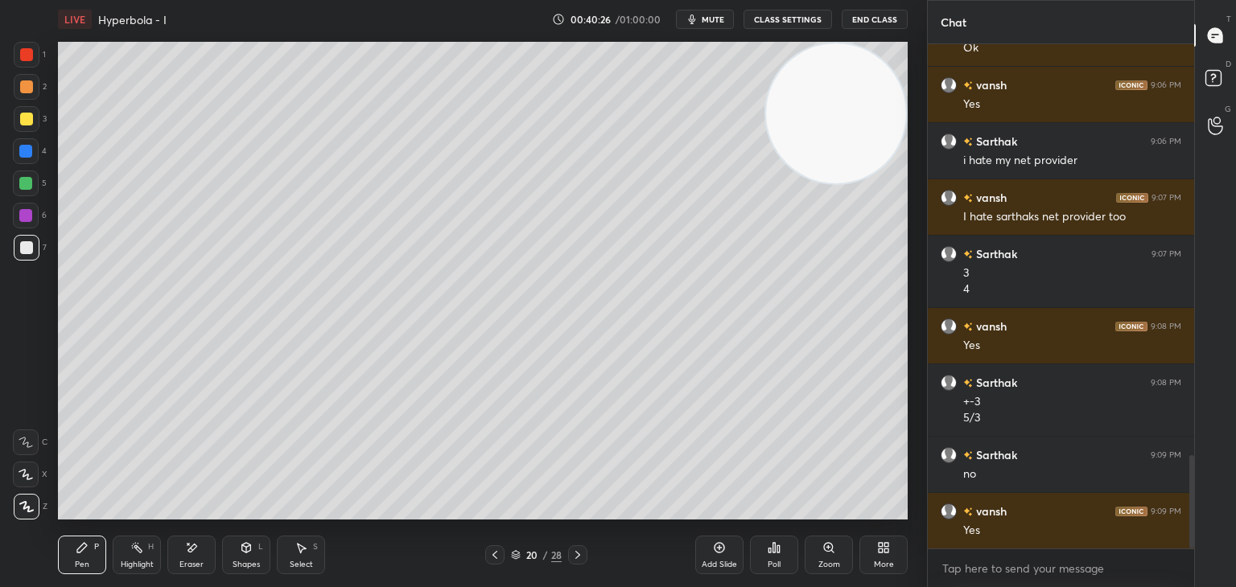
scroll to position [2282, 0]
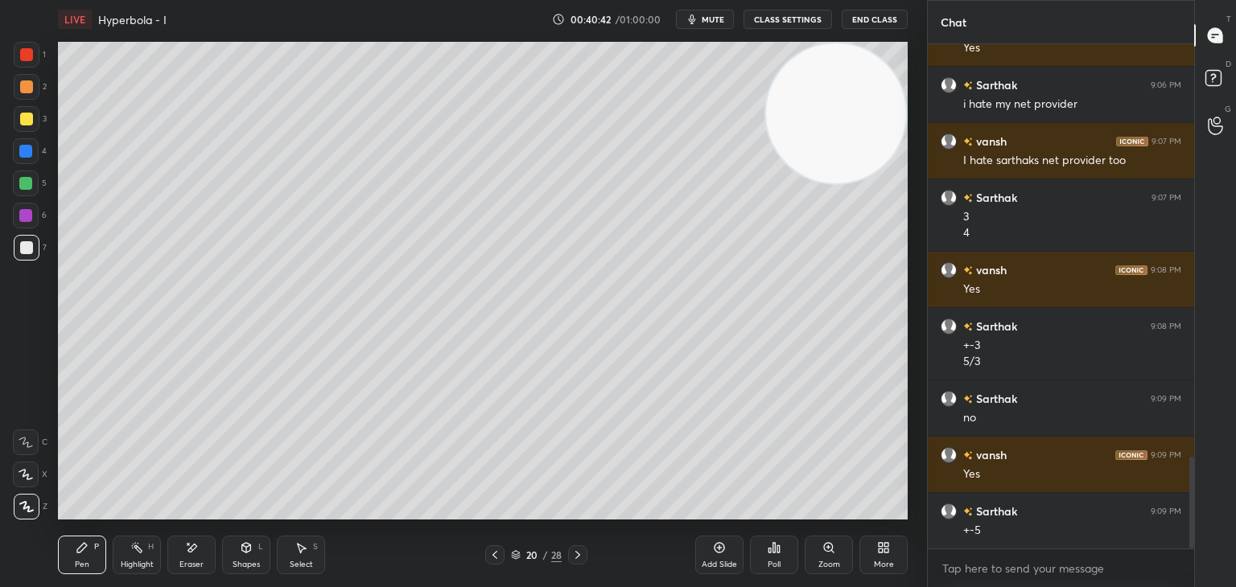
click at [713, 554] on div "Add Slide" at bounding box center [719, 555] width 48 height 39
click at [718, 23] on span "mute" at bounding box center [713, 19] width 23 height 11
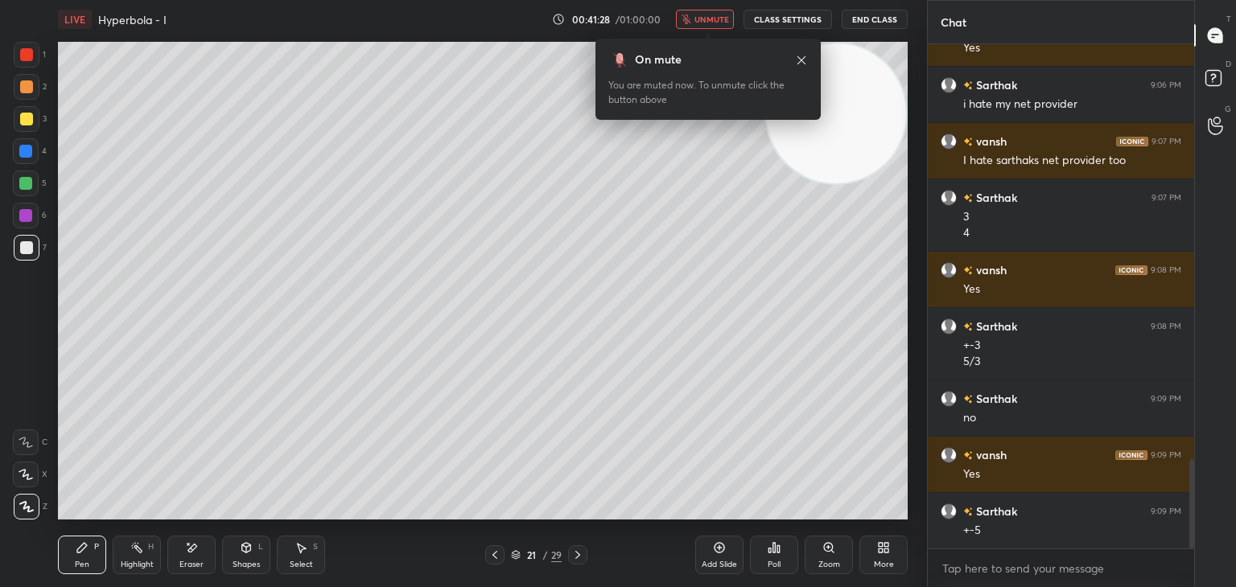
scroll to position [2338, 0]
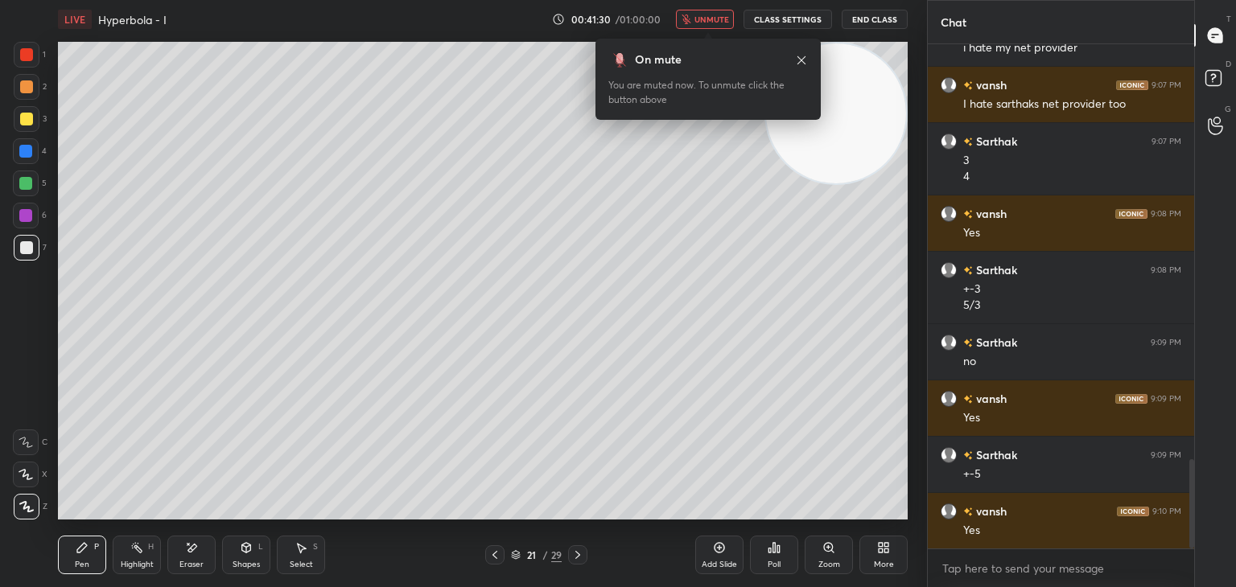
drag, startPoint x: 713, startPoint y: 14, endPoint x: 728, endPoint y: 26, distance: 19.5
click at [711, 14] on span "unmute" at bounding box center [711, 19] width 35 height 11
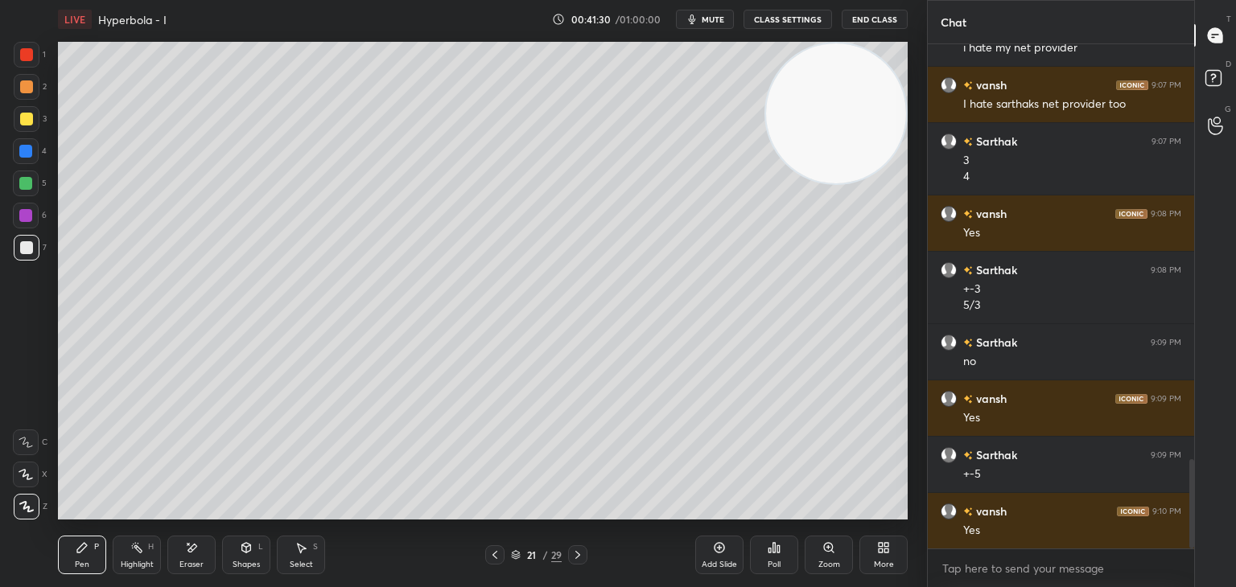
drag, startPoint x: 834, startPoint y: 87, endPoint x: 853, endPoint y: 74, distance: 23.2
click at [853, 74] on video at bounding box center [836, 113] width 140 height 140
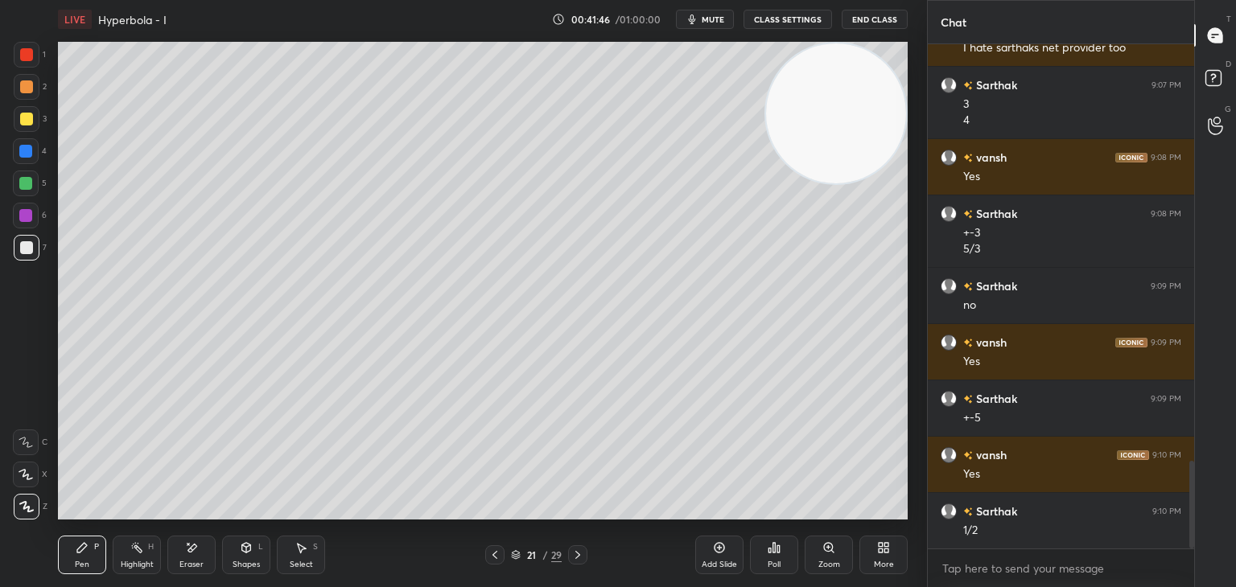
click at [0, 318] on div "1 2 3 4 5 6 7 C X Z E E Erase all H H" at bounding box center [26, 281] width 52 height 478
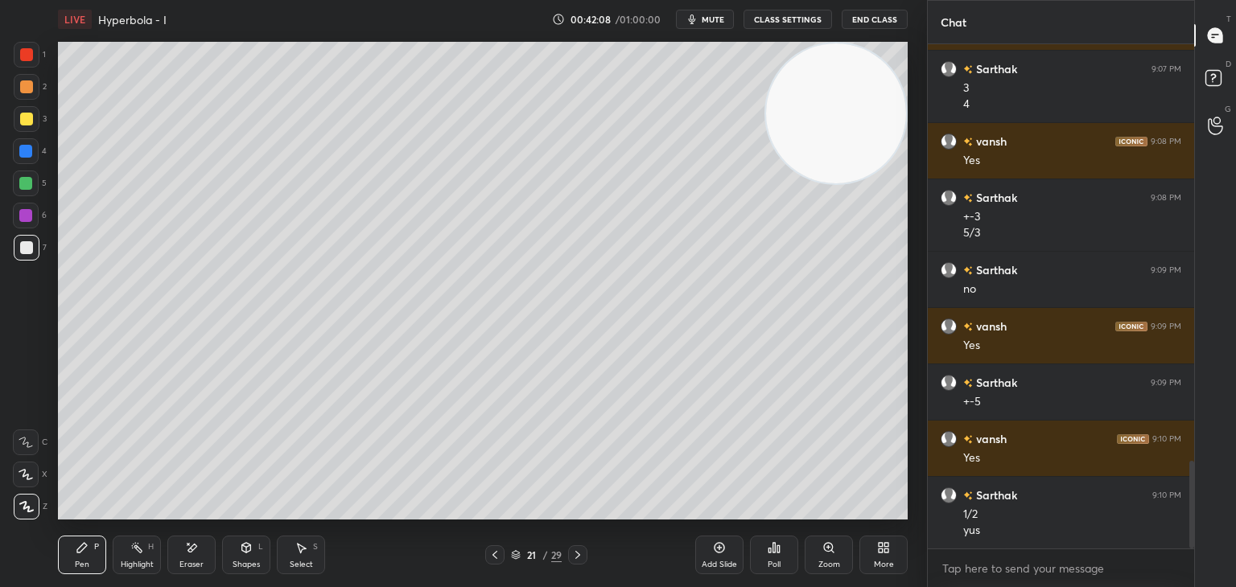
drag, startPoint x: 0, startPoint y: 297, endPoint x: 10, endPoint y: 291, distance: 11.6
click at [0, 294] on div "1 2 3 4 5 6 7 C X Z E E Erase all H H" at bounding box center [26, 281] width 52 height 478
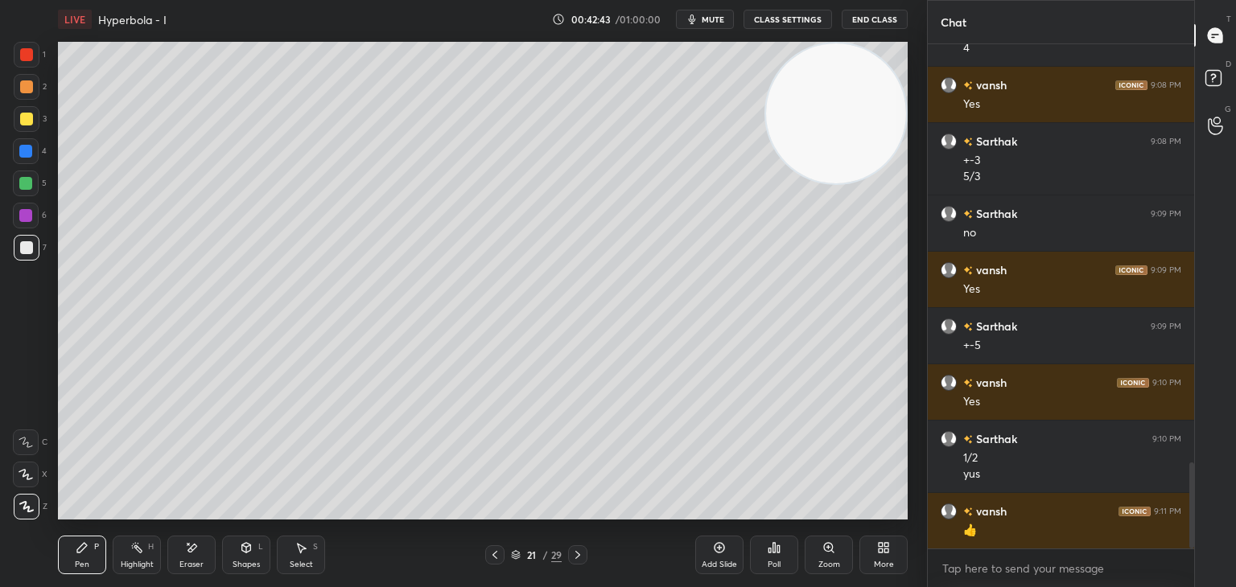
click at [713, 555] on div "Add Slide" at bounding box center [719, 555] width 48 height 39
drag, startPoint x: 0, startPoint y: 371, endPoint x: 18, endPoint y: 352, distance: 26.2
click at [0, 370] on div "1 2 3 4 5 6 7 C X Z E E Erase all H H" at bounding box center [26, 281] width 52 height 478
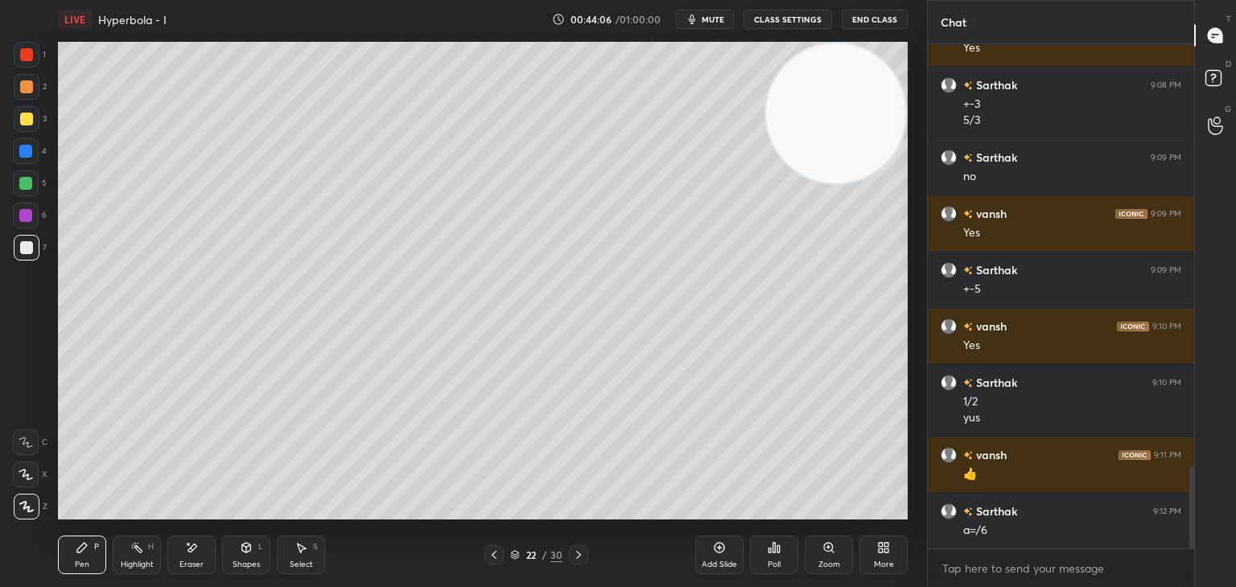
scroll to position [2580, 0]
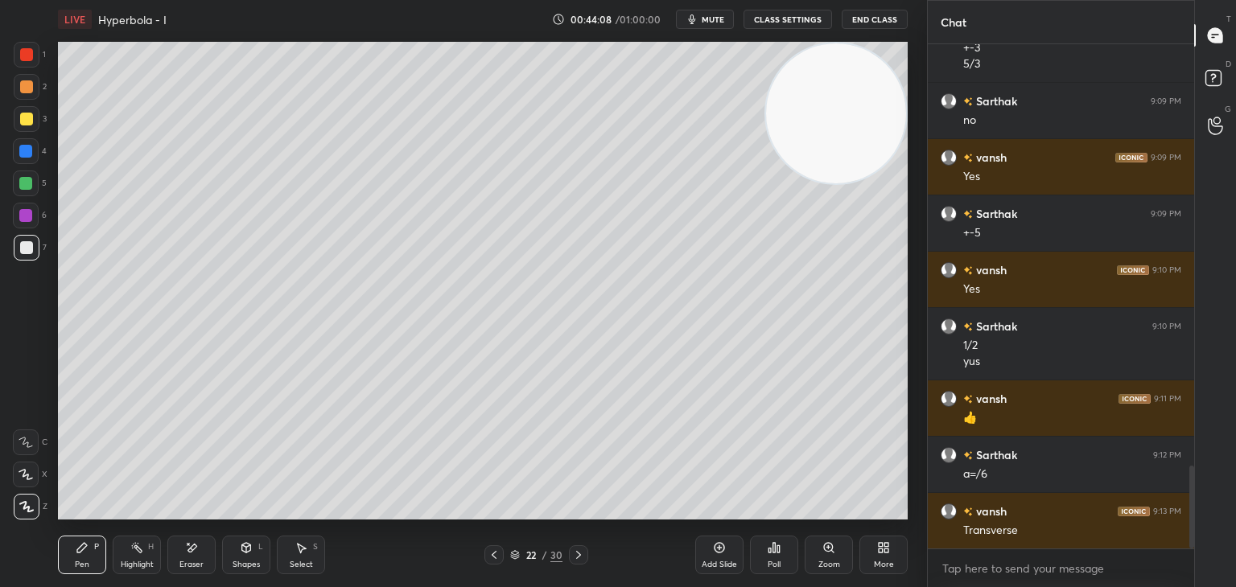
click at [0, 322] on div "1 2 3 4 5 6 7 C X Z E E Erase all H H" at bounding box center [26, 281] width 52 height 478
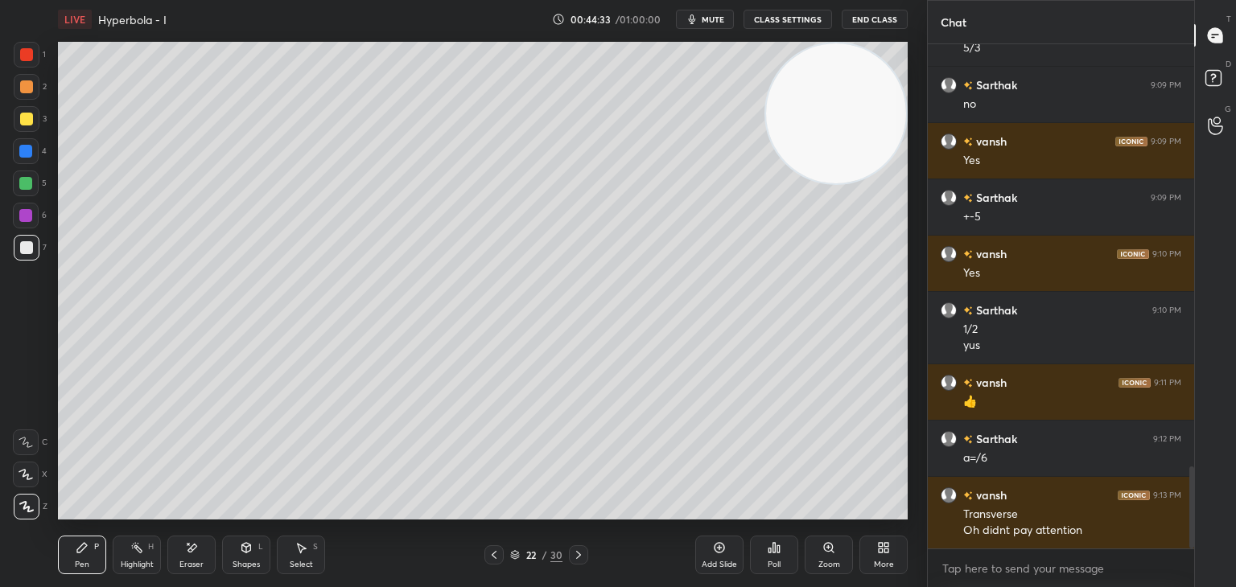
scroll to position [2652, 0]
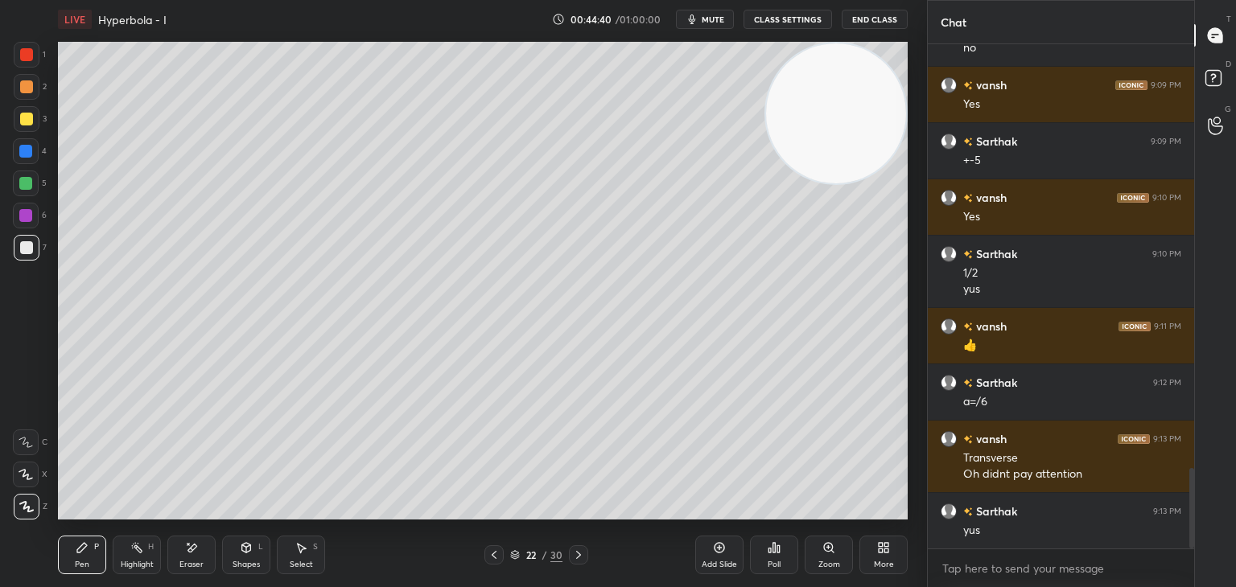
click at [143, 549] on div "Highlight H" at bounding box center [137, 555] width 48 height 39
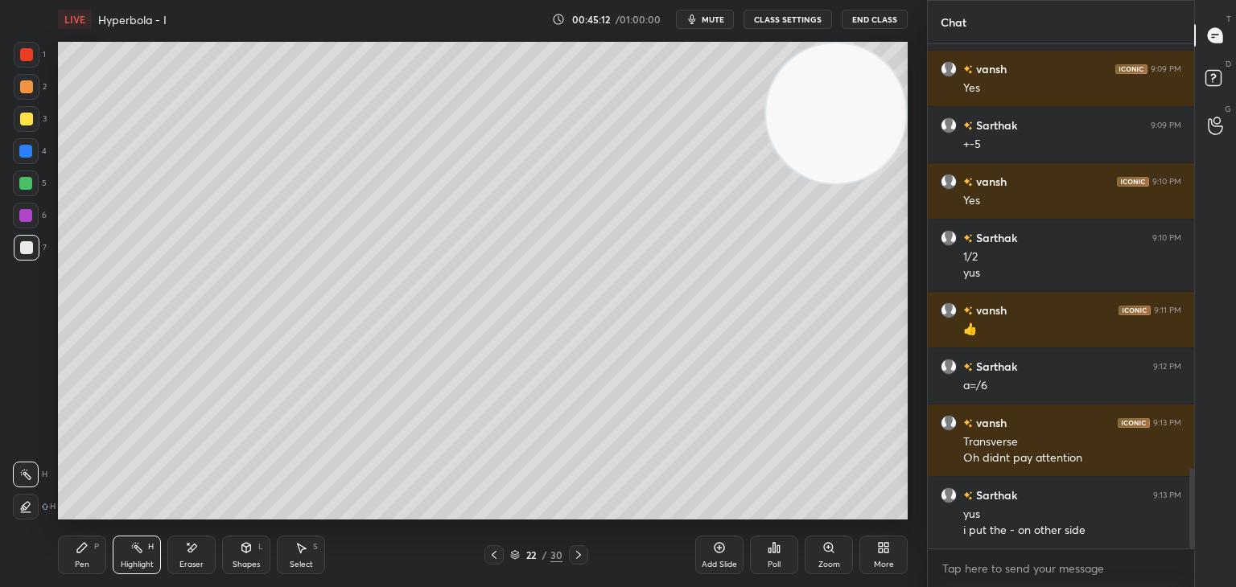
drag, startPoint x: 791, startPoint y: 133, endPoint x: 808, endPoint y: 131, distance: 17.0
click at [817, 125] on video at bounding box center [836, 113] width 140 height 140
drag, startPoint x: 89, startPoint y: 542, endPoint x: 108, endPoint y: 521, distance: 28.5
click at [90, 540] on div "Pen P" at bounding box center [82, 555] width 48 height 39
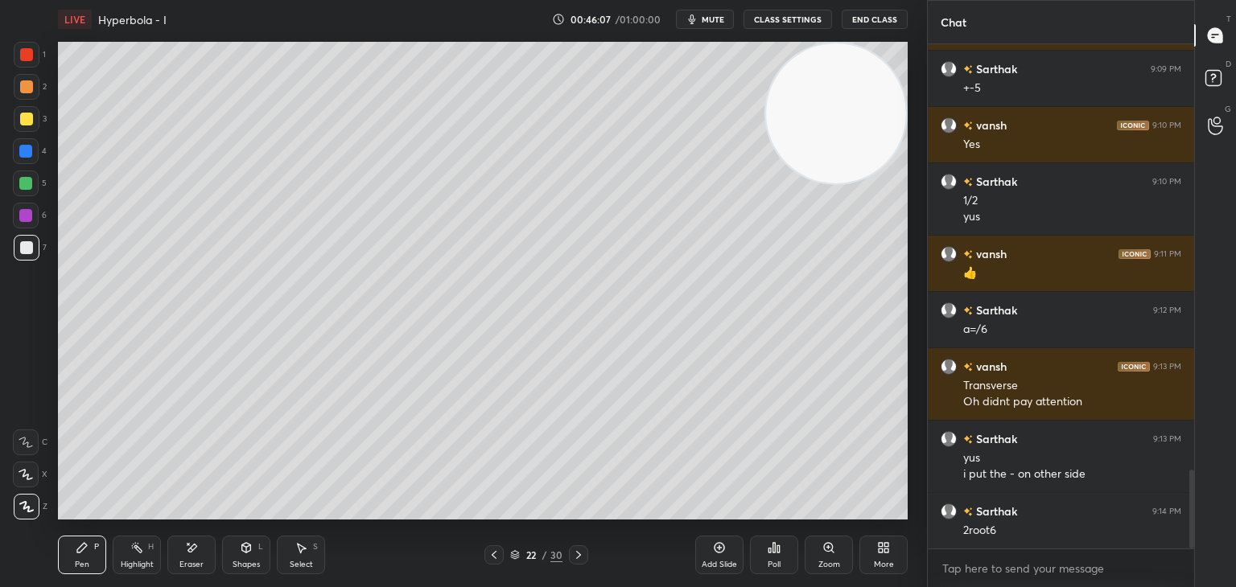
click at [735, 562] on div "Add Slide" at bounding box center [719, 565] width 35 height 8
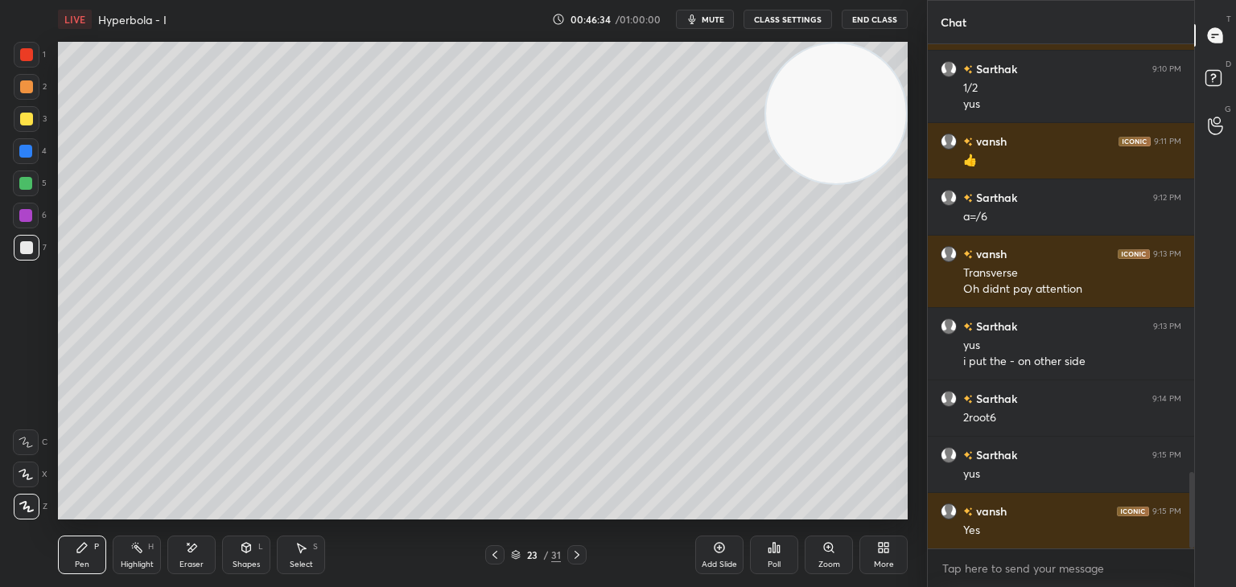
scroll to position [2894, 0]
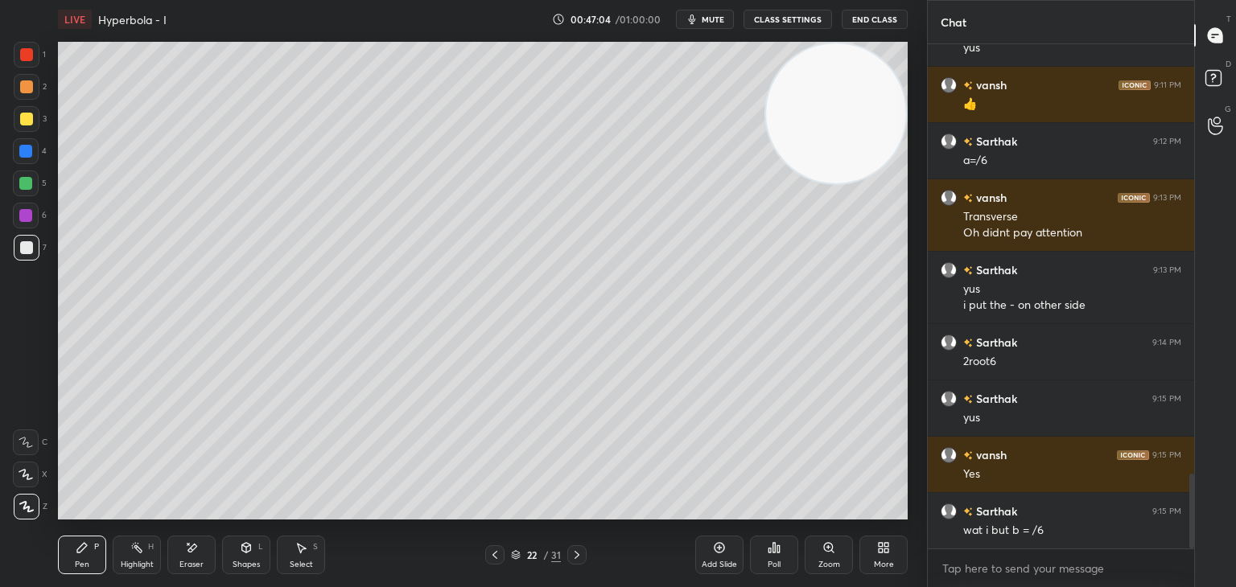
click at [143, 545] on div "Highlight H" at bounding box center [137, 555] width 48 height 39
click at [81, 561] on div "Pen" at bounding box center [82, 565] width 14 height 8
drag, startPoint x: 815, startPoint y: 167, endPoint x: 820, endPoint y: 104, distance: 63.8
click at [843, 149] on video at bounding box center [836, 113] width 140 height 140
drag, startPoint x: 715, startPoint y: 24, endPoint x: 715, endPoint y: 41, distance: 16.9
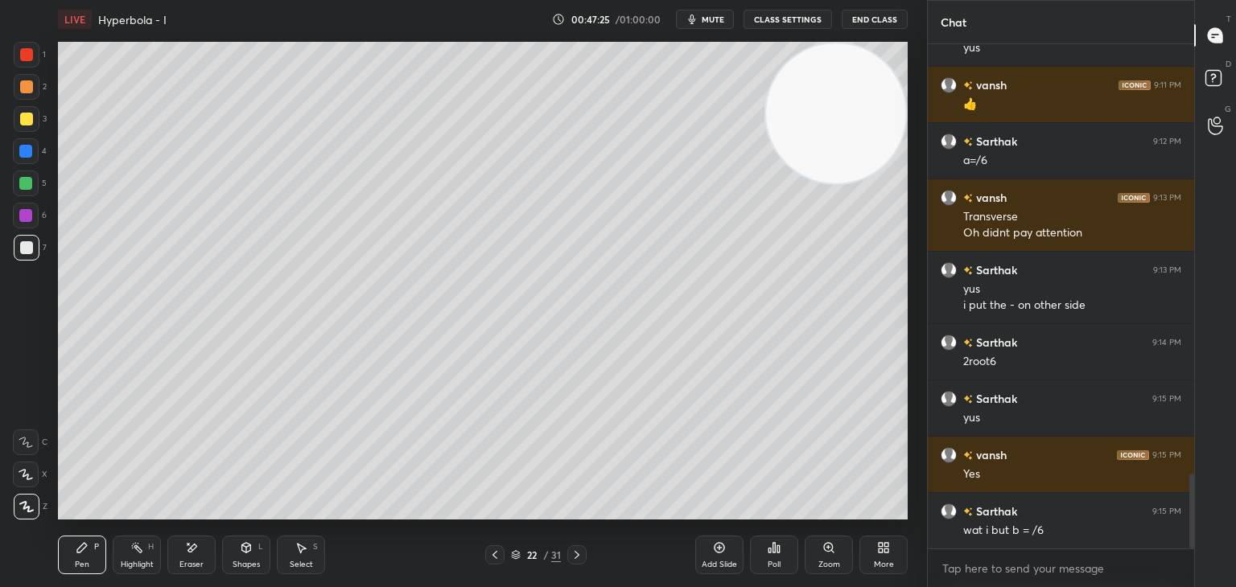
click at [715, 25] on button "mute" at bounding box center [705, 19] width 58 height 19
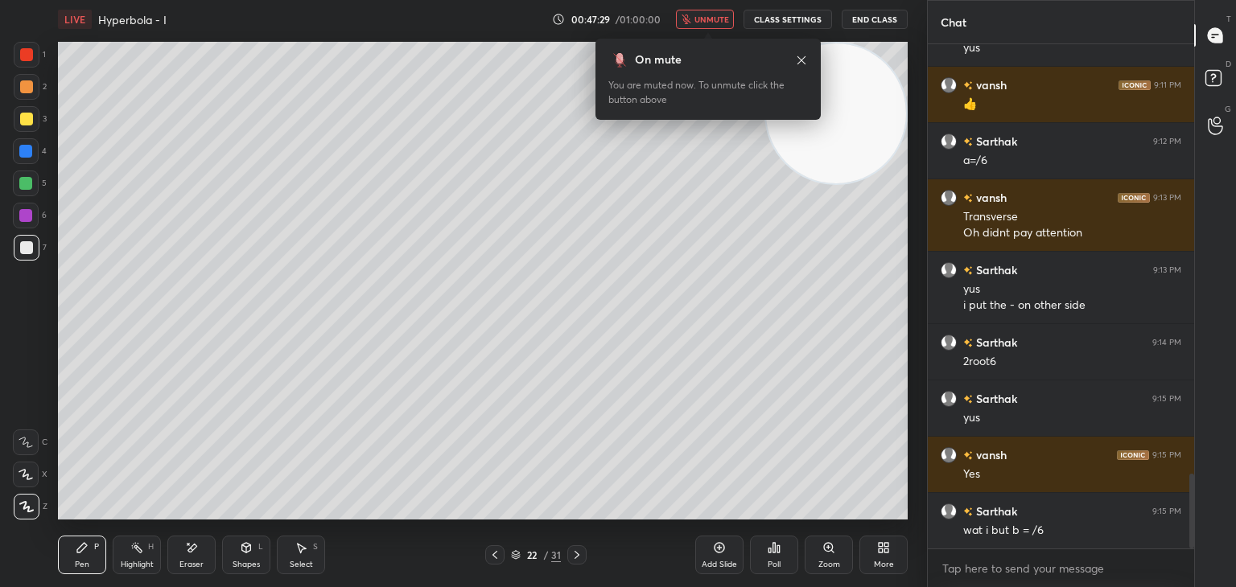
drag, startPoint x: 709, startPoint y: 19, endPoint x: 715, endPoint y: 40, distance: 22.4
click at [709, 21] on span "unmute" at bounding box center [711, 19] width 35 height 11
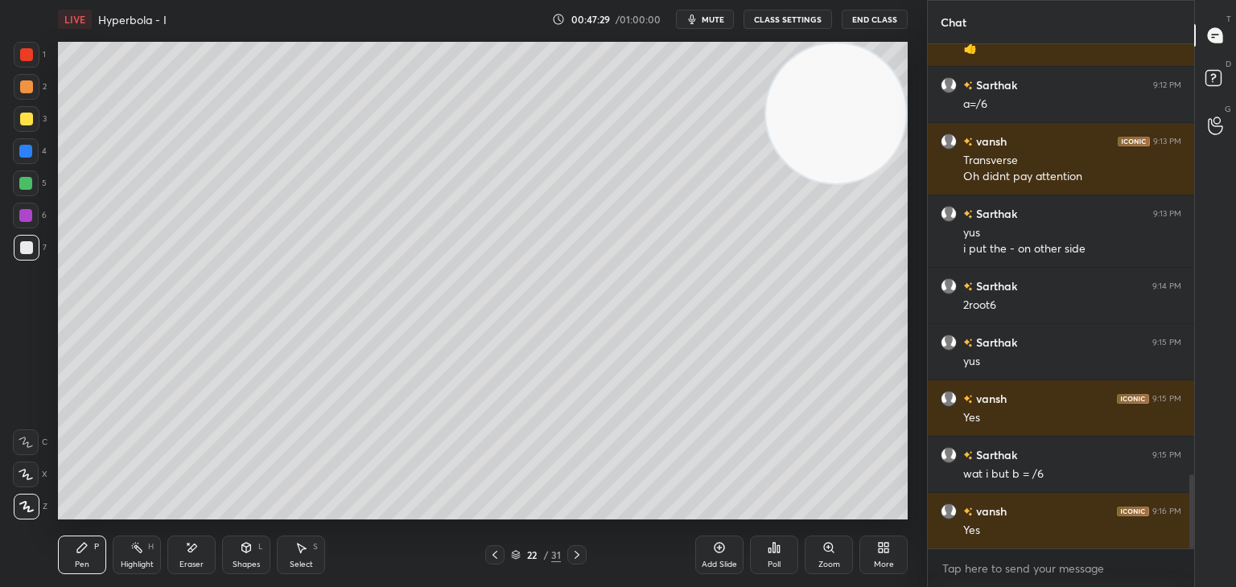
drag, startPoint x: 839, startPoint y: 143, endPoint x: 830, endPoint y: 176, distance: 34.2
click at [859, 136] on video at bounding box center [836, 113] width 140 height 140
click at [721, 557] on div "Add Slide" at bounding box center [719, 555] width 48 height 39
drag, startPoint x: 844, startPoint y: 148, endPoint x: 887, endPoint y: 128, distance: 47.2
click at [859, 141] on video at bounding box center [836, 113] width 140 height 140
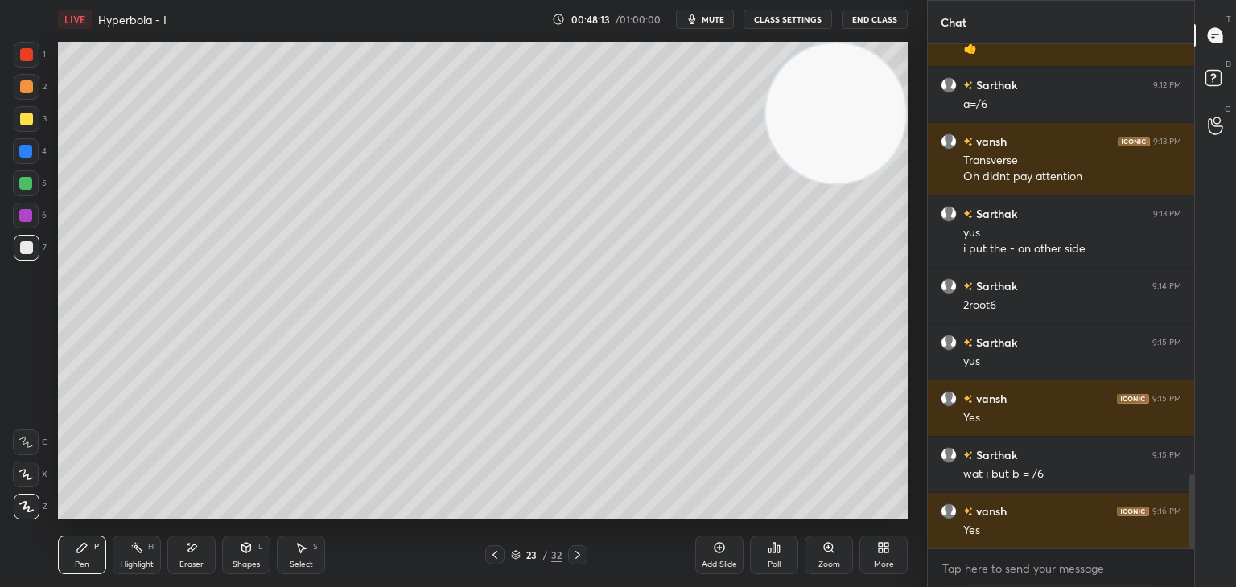
scroll to position [2989, 0]
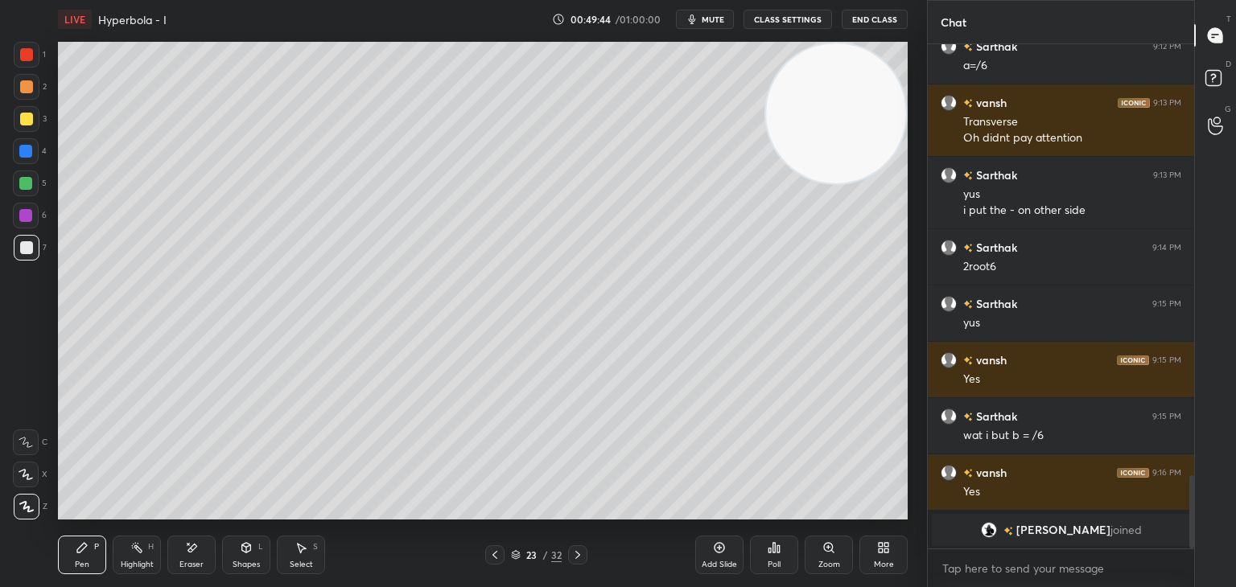
drag, startPoint x: 830, startPoint y: 132, endPoint x: 860, endPoint y: 120, distance: 32.1
click at [854, 121] on video at bounding box center [836, 113] width 140 height 140
click at [695, 550] on div "Add Slide" at bounding box center [719, 555] width 48 height 39
click at [0, 355] on div "1 2 3 4 5 6 7 C X Z E E Erase all H H" at bounding box center [26, 281] width 52 height 478
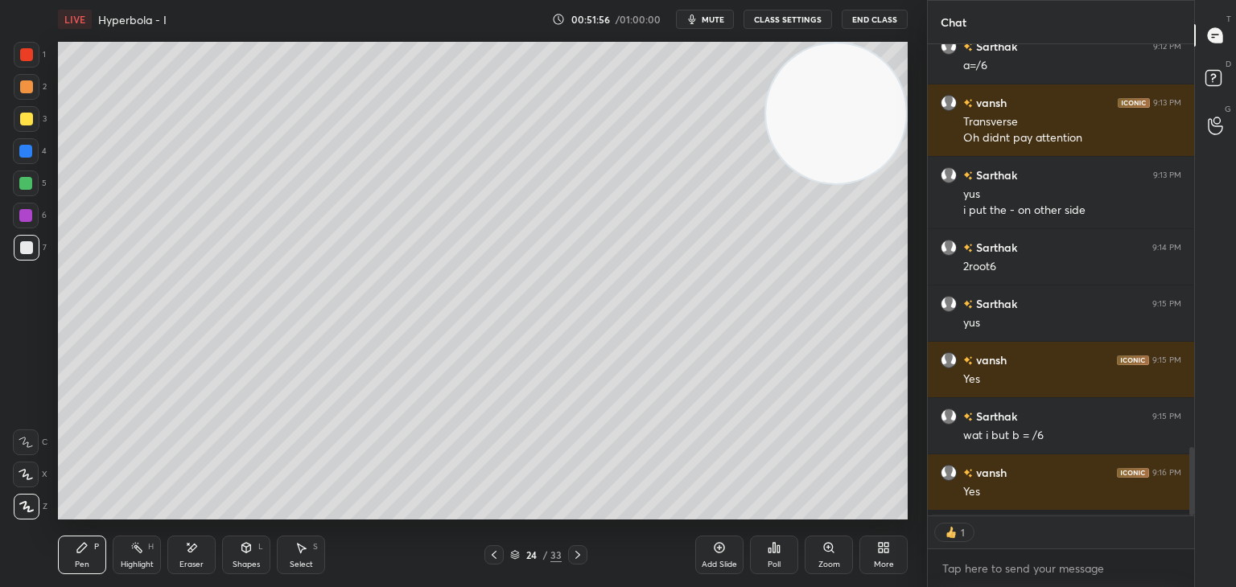
drag, startPoint x: 720, startPoint y: 548, endPoint x: 723, endPoint y: 525, distance: 22.8
click at [720, 546] on icon at bounding box center [719, 548] width 13 height 13
drag, startPoint x: 814, startPoint y: 140, endPoint x: 854, endPoint y: 120, distance: 44.3
click at [853, 118] on video at bounding box center [836, 113] width 140 height 140
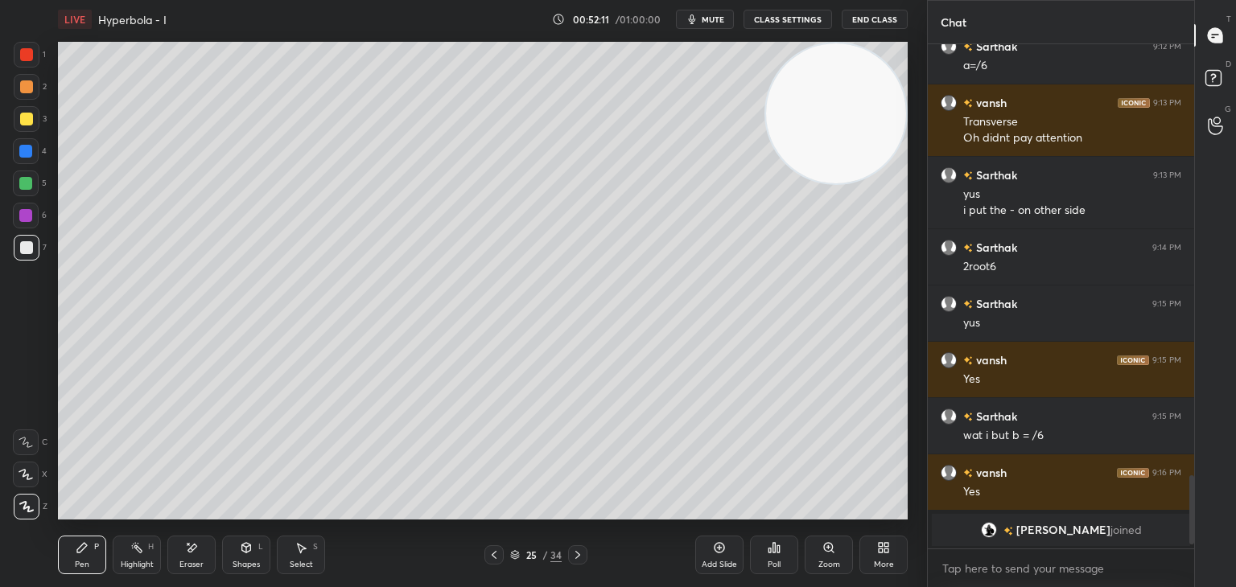
click at [0, 371] on div "1 2 3 4 5 6 7 C X Z E E Erase all H H" at bounding box center [26, 281] width 52 height 478
click at [142, 556] on div "Highlight H" at bounding box center [137, 555] width 48 height 39
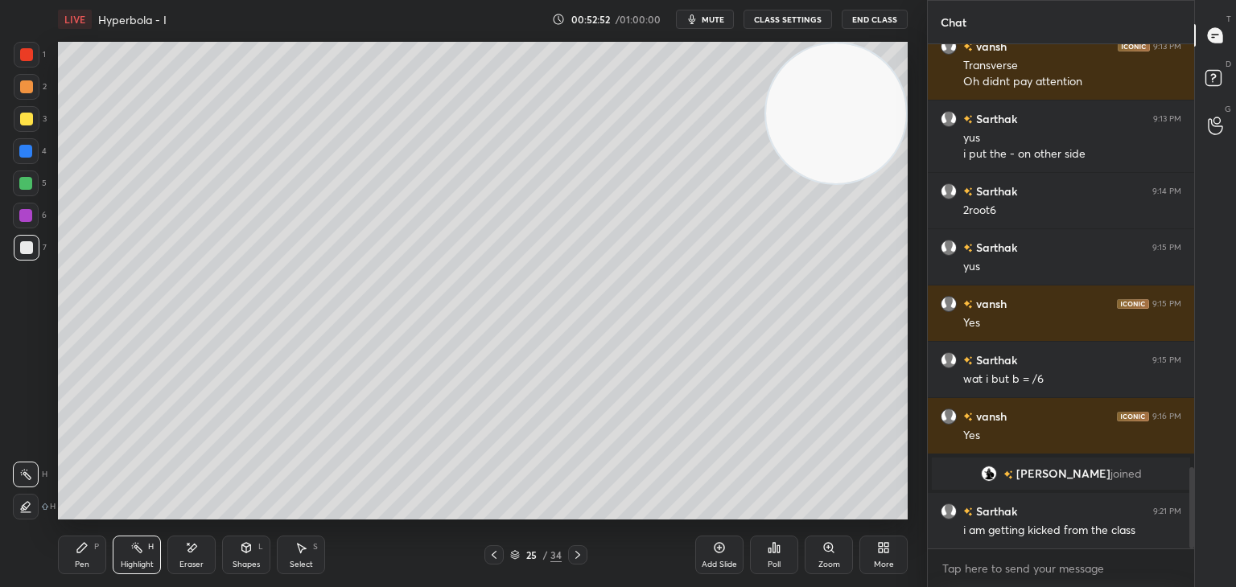
click at [74, 558] on div "Pen P" at bounding box center [82, 555] width 48 height 39
click at [838, 117] on video at bounding box center [836, 113] width 140 height 140
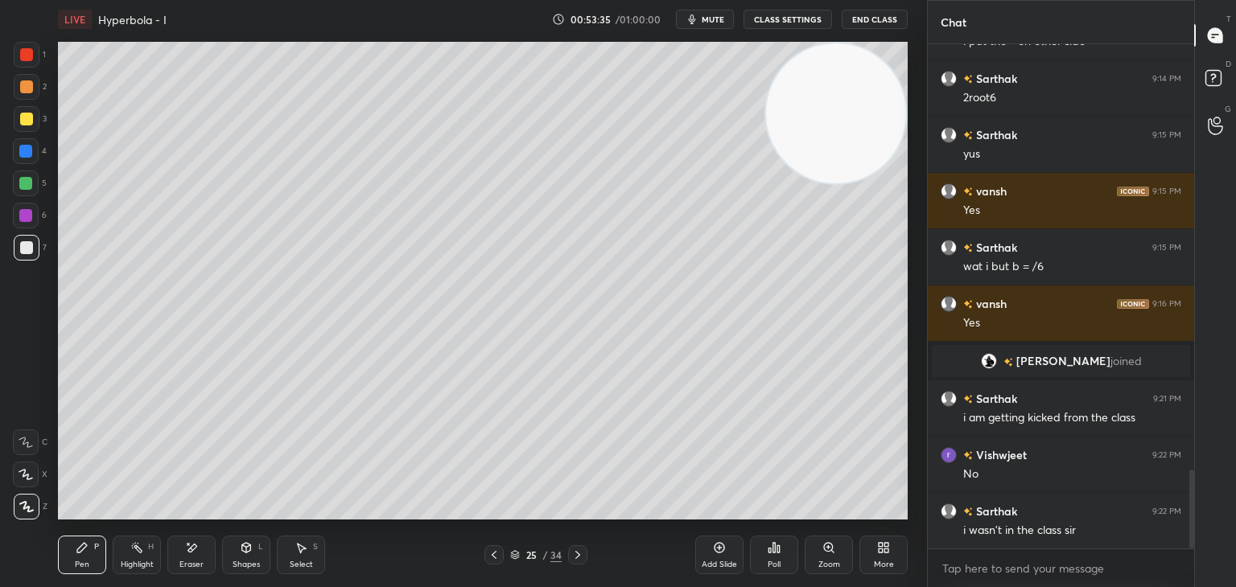
scroll to position [2744, 0]
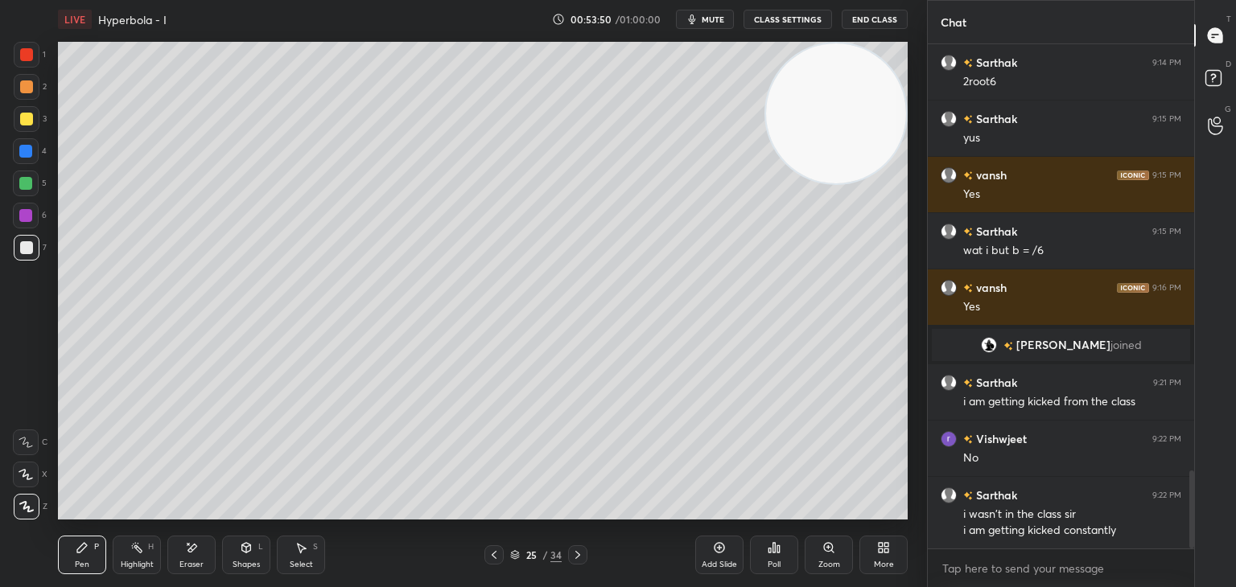
click at [131, 542] on div "Highlight H" at bounding box center [137, 555] width 48 height 39
drag, startPoint x: 93, startPoint y: 550, endPoint x: 97, endPoint y: 522, distance: 28.5
click at [92, 550] on div "Pen P" at bounding box center [82, 555] width 48 height 39
click at [714, 547] on icon at bounding box center [719, 548] width 13 height 13
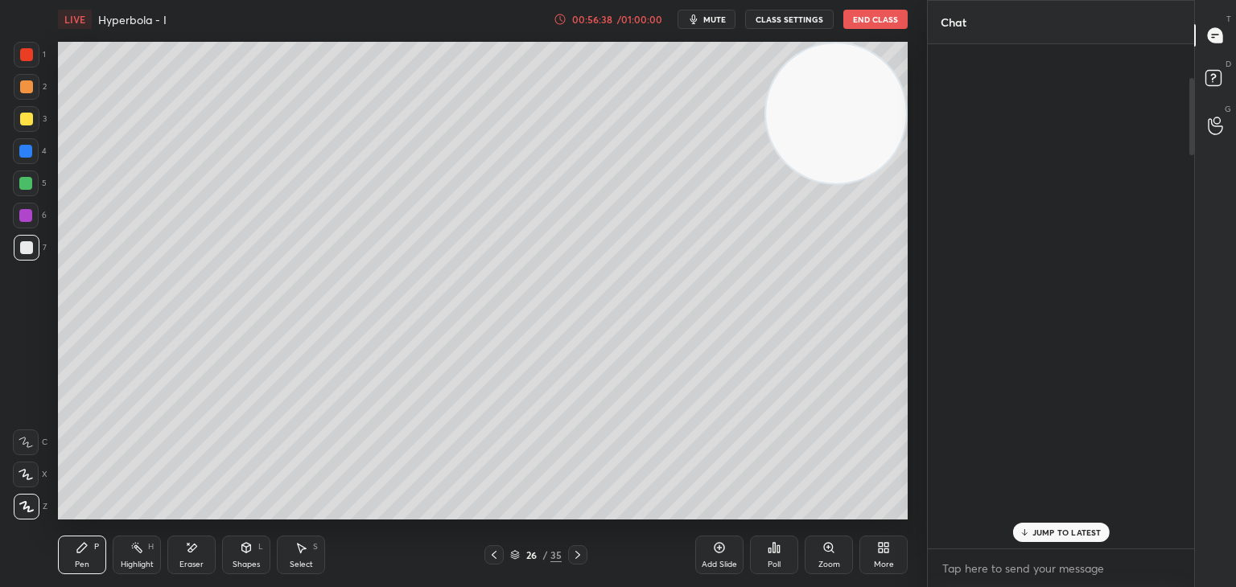
scroll to position [0, 0]
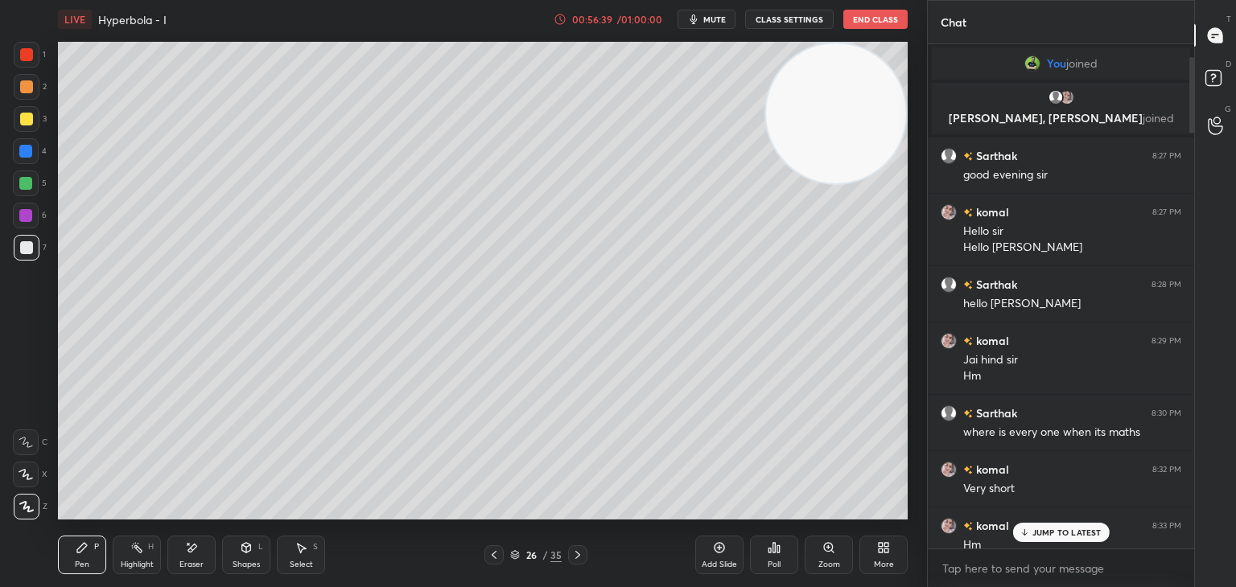
drag, startPoint x: 1193, startPoint y: 485, endPoint x: 1161, endPoint y: 14, distance: 471.9
click at [1161, 14] on div "Chat You joined [PERSON_NAME], [PERSON_NAME] joined [PERSON_NAME] 8:27 PM good …" at bounding box center [1060, 293] width 267 height 587
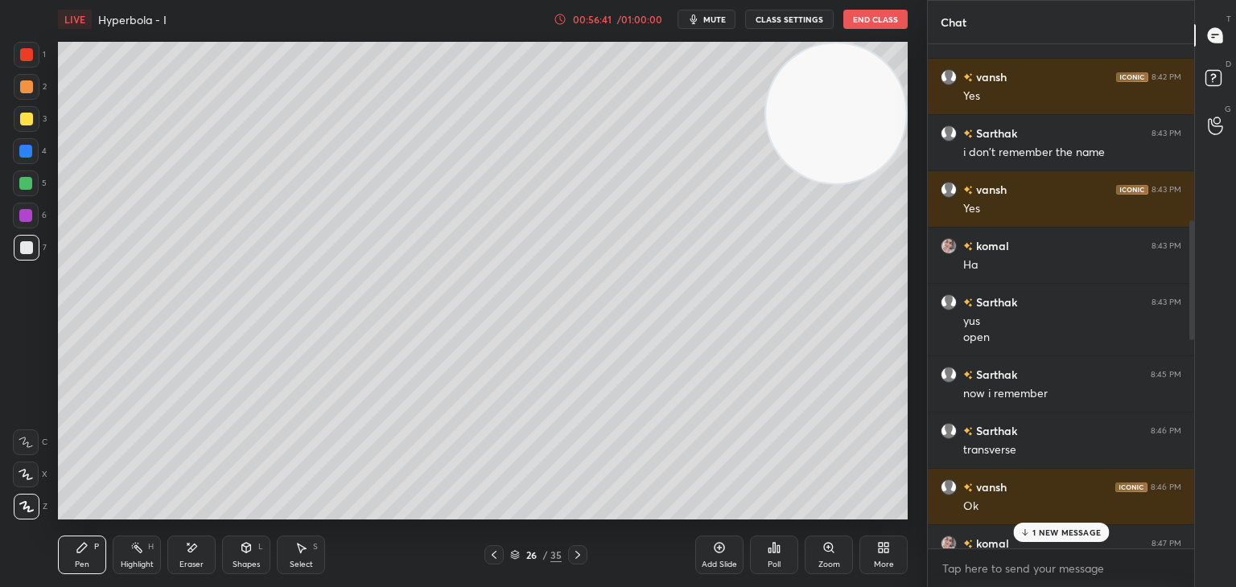
scroll to position [1025, 0]
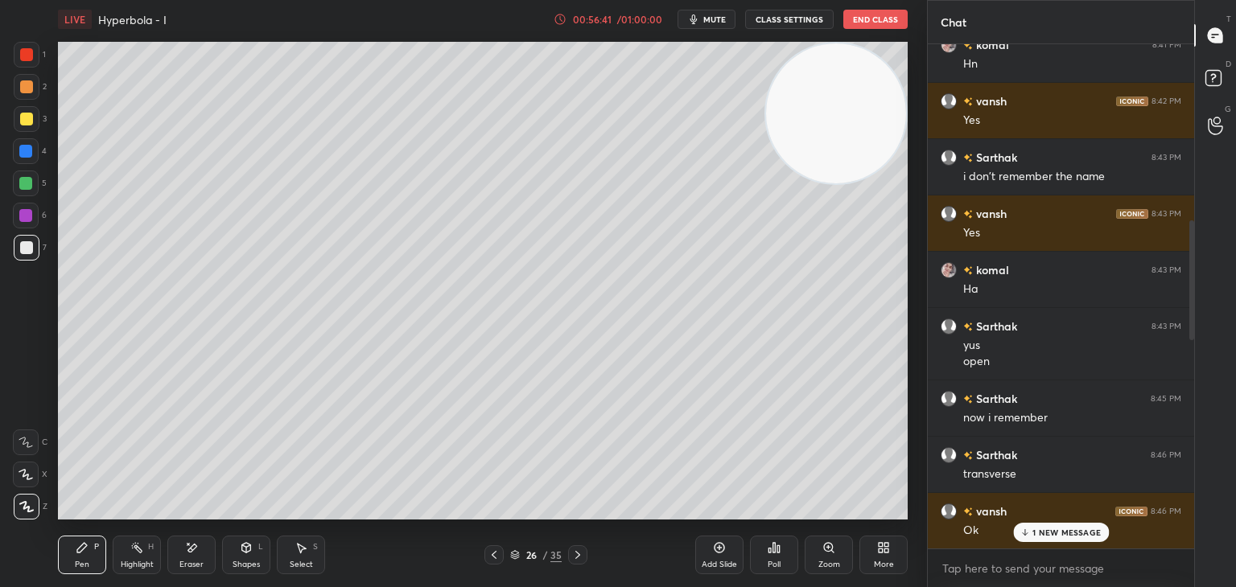
drag, startPoint x: 1191, startPoint y: 84, endPoint x: 1189, endPoint y: 63, distance: 21.1
click at [1189, 63] on div at bounding box center [1190, 296] width 10 height 505
click at [1193, 225] on div "Chat [PERSON_NAME] 8:33 PM [PERSON_NAME] joined [PERSON_NAME] 8:36 PM ok [PERSO…" at bounding box center [1081, 293] width 309 height 587
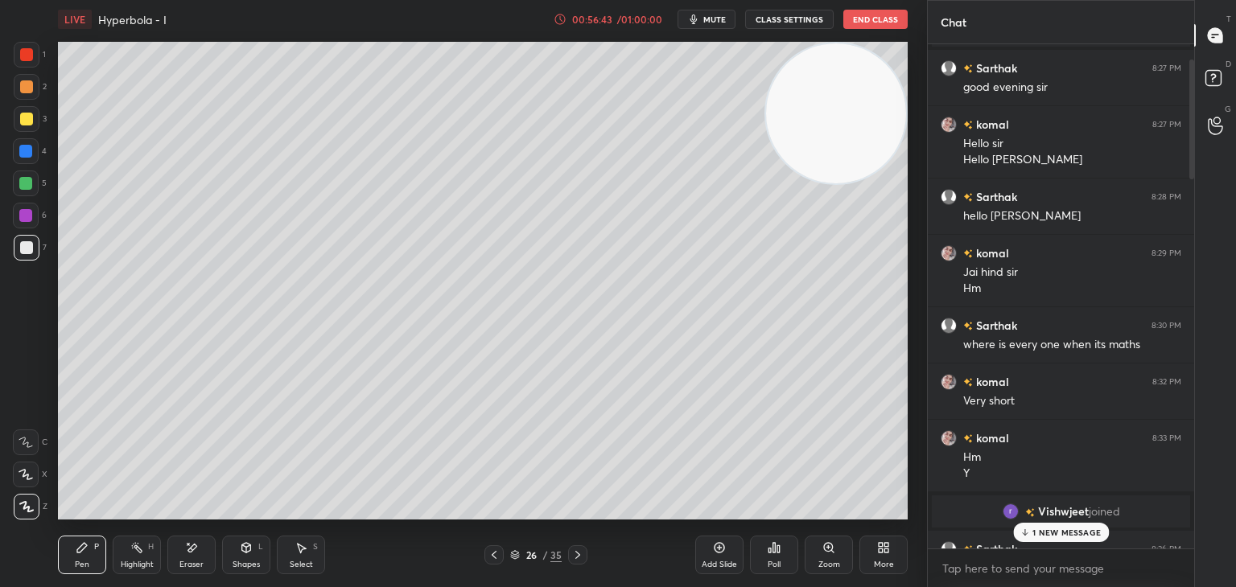
drag, startPoint x: 1193, startPoint y: 226, endPoint x: 1179, endPoint y: 23, distance: 203.2
click at [1182, 3] on div "Chat You joined [PERSON_NAME], [PERSON_NAME] joined [PERSON_NAME] 8:27 PM good …" at bounding box center [1060, 293] width 267 height 587
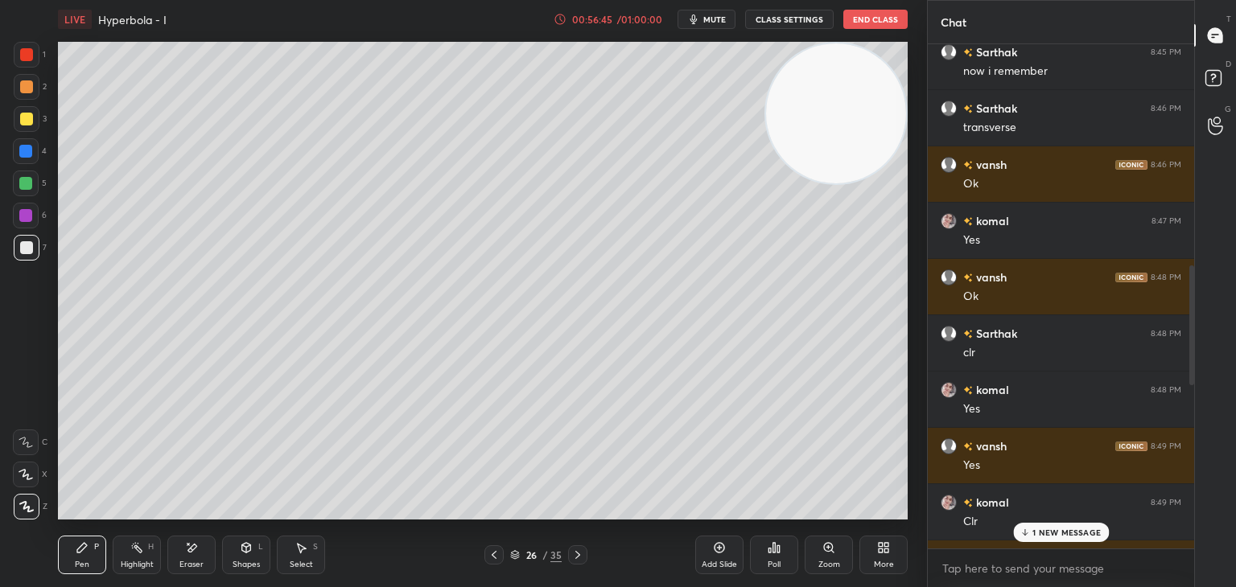
drag, startPoint x: 1191, startPoint y: 120, endPoint x: 1197, endPoint y: 429, distance: 309.1
click at [1200, 429] on div "Chat [PERSON_NAME] 8:43 PM yus open [GEOGRAPHIC_DATA] 8:45 PM now i remember [P…" at bounding box center [1081, 293] width 309 height 587
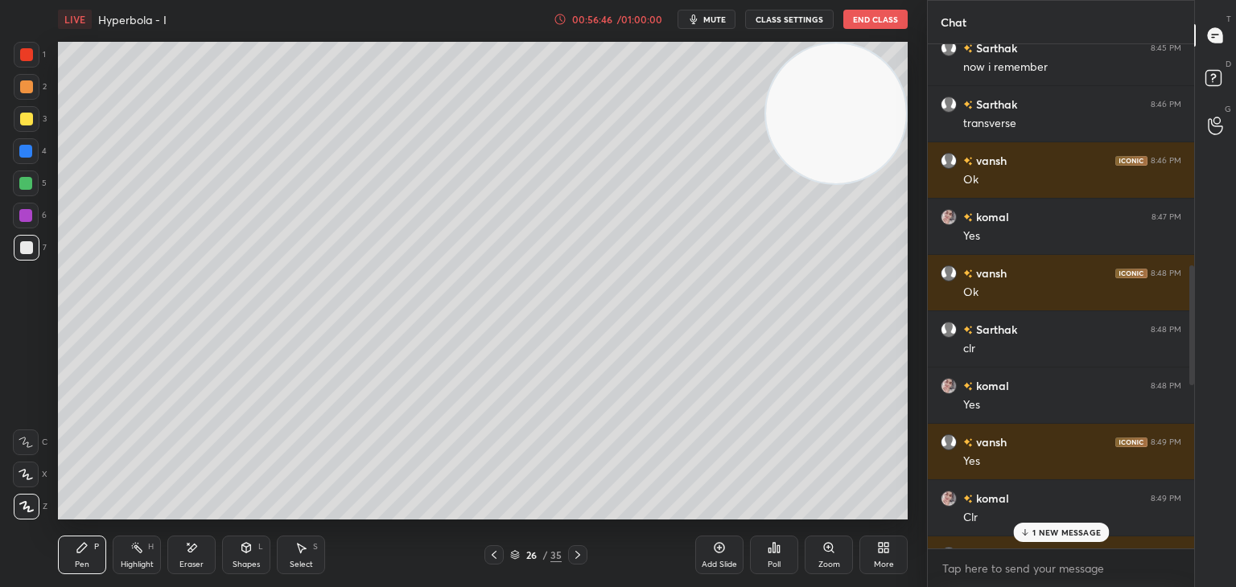
click at [1053, 525] on div "1 NEW MESSAGE" at bounding box center [1061, 532] width 96 height 19
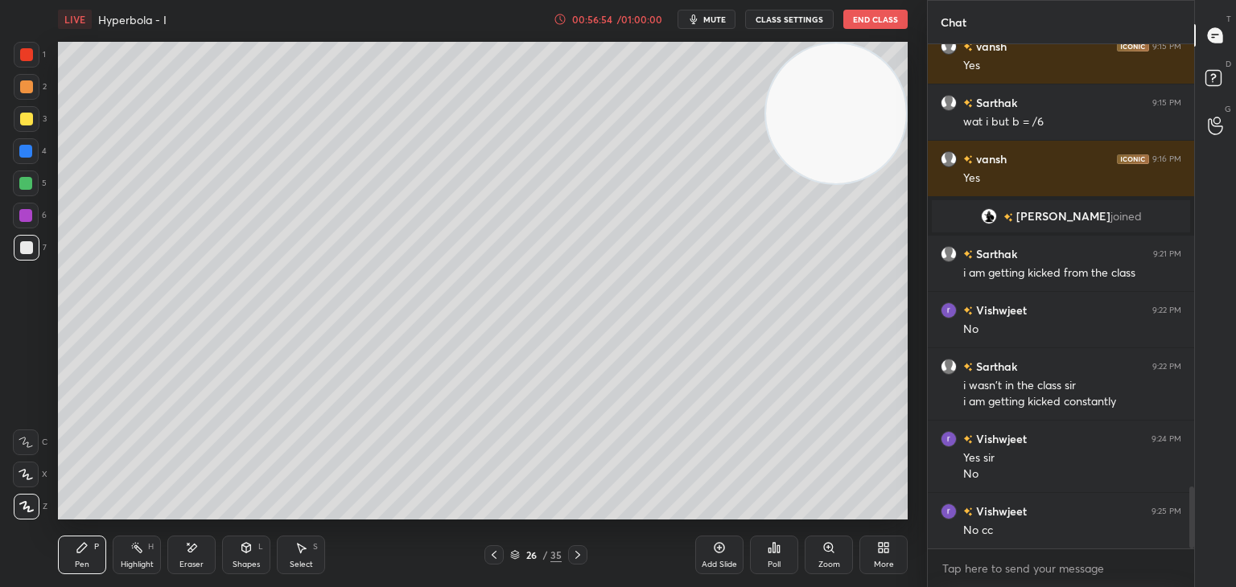
drag, startPoint x: 714, startPoint y: 9, endPoint x: 704, endPoint y: 39, distance: 32.1
click at [712, 10] on button "mute" at bounding box center [707, 19] width 58 height 19
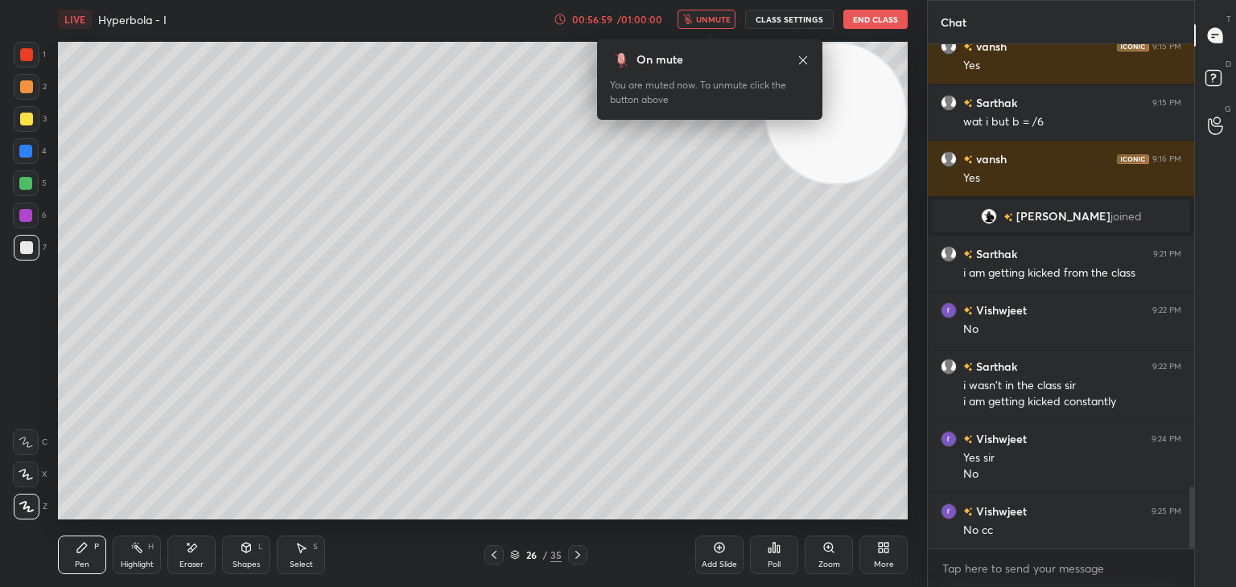
drag, startPoint x: 709, startPoint y: 20, endPoint x: 716, endPoint y: 33, distance: 14.8
click at [711, 22] on span "unmute" at bounding box center [713, 19] width 35 height 11
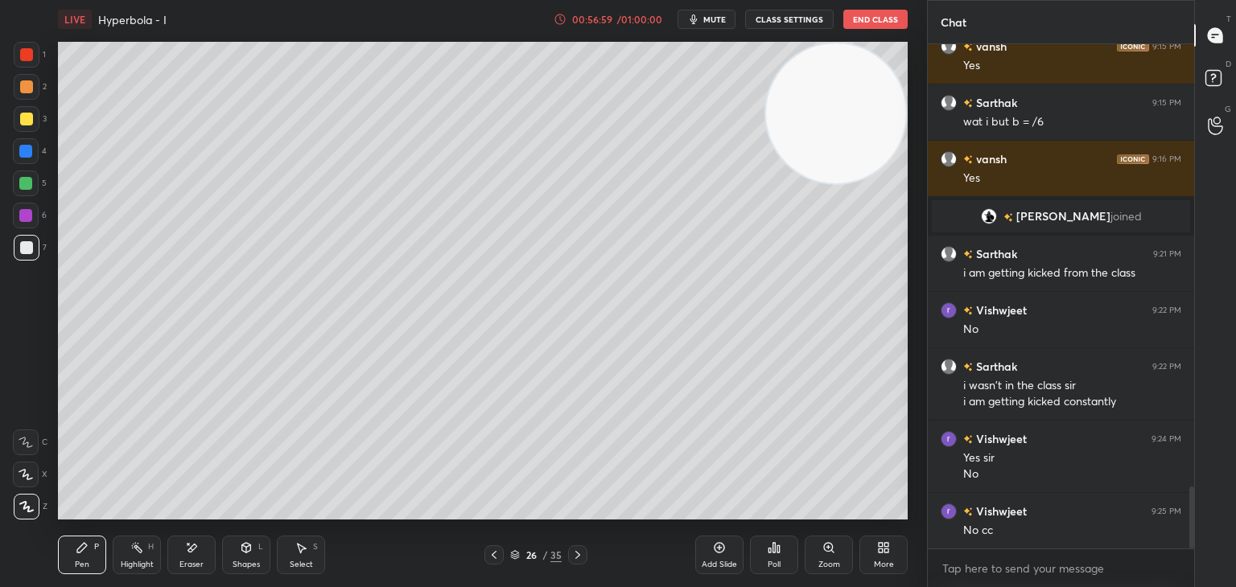
drag, startPoint x: 797, startPoint y: 101, endPoint x: 821, endPoint y: 78, distance: 33.0
click at [823, 77] on video at bounding box center [836, 113] width 140 height 140
click at [865, 18] on button "End Class" at bounding box center [875, 19] width 64 height 19
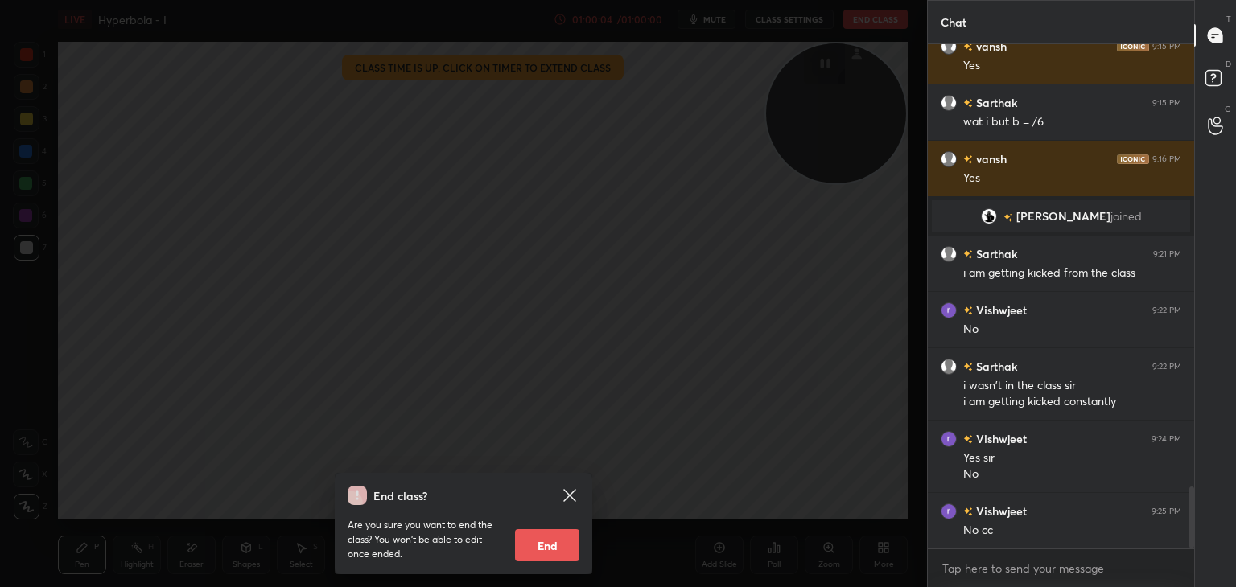
click at [546, 545] on button "End" at bounding box center [547, 546] width 64 height 32
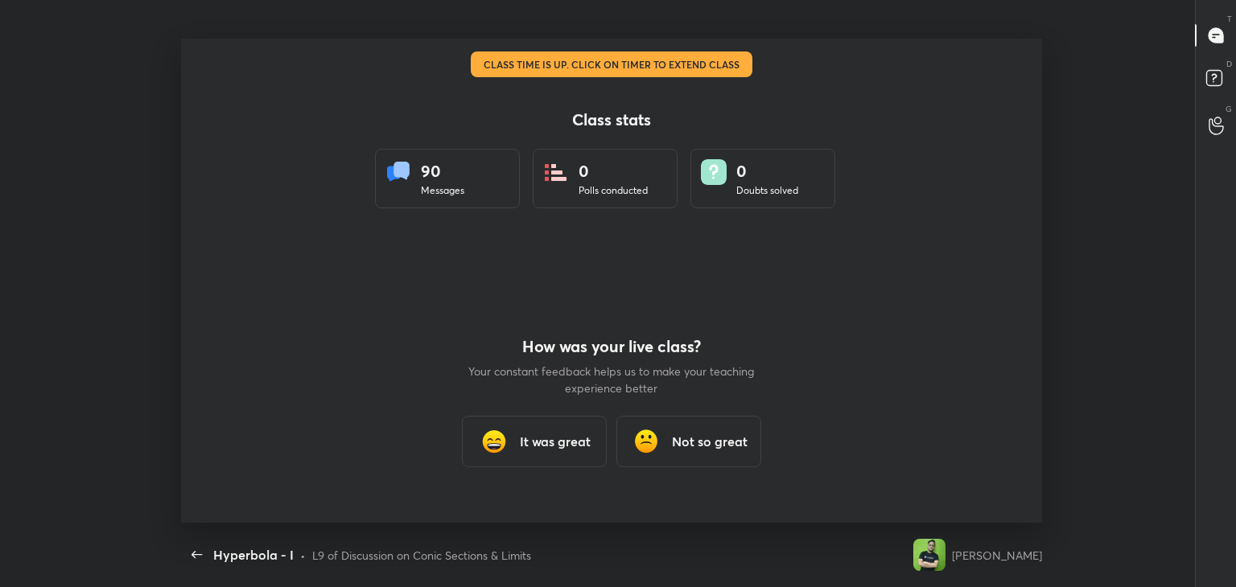
scroll to position [0, 0]
click at [566, 420] on div "It was great" at bounding box center [534, 442] width 145 height 52
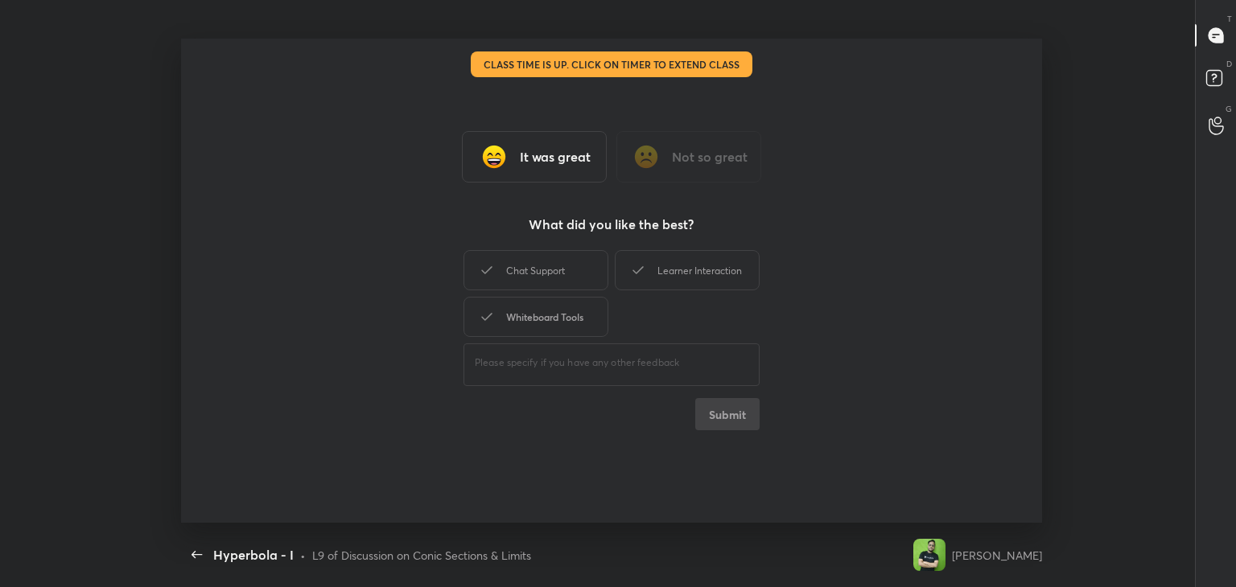
click at [567, 315] on div "Whiteboard Tools" at bounding box center [536, 317] width 145 height 40
click at [703, 265] on div "Learner Interaction" at bounding box center [687, 270] width 145 height 40
click at [734, 421] on button "Submit" at bounding box center [727, 414] width 64 height 32
